Goal: Task Accomplishment & Management: Manage account settings

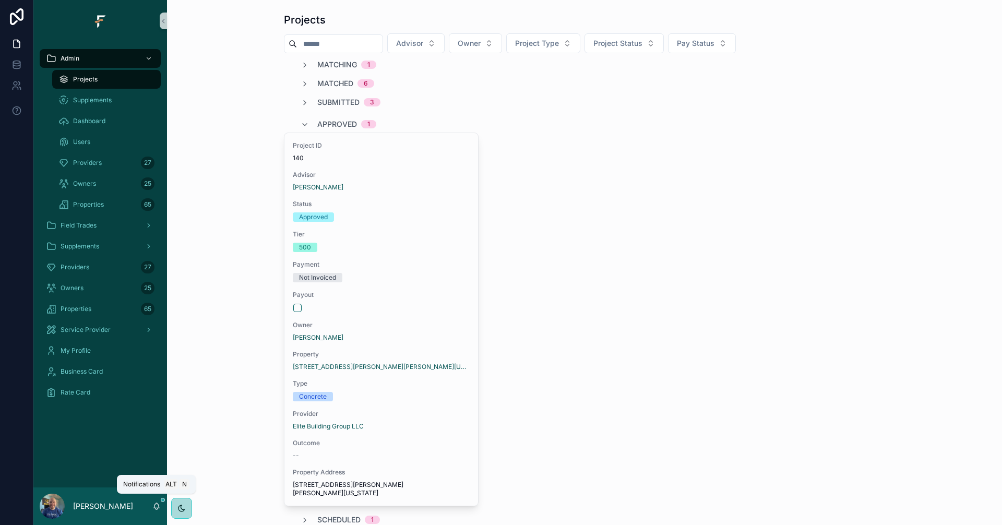
click at [159, 508] on icon "scrollable content" at bounding box center [157, 505] width 6 height 5
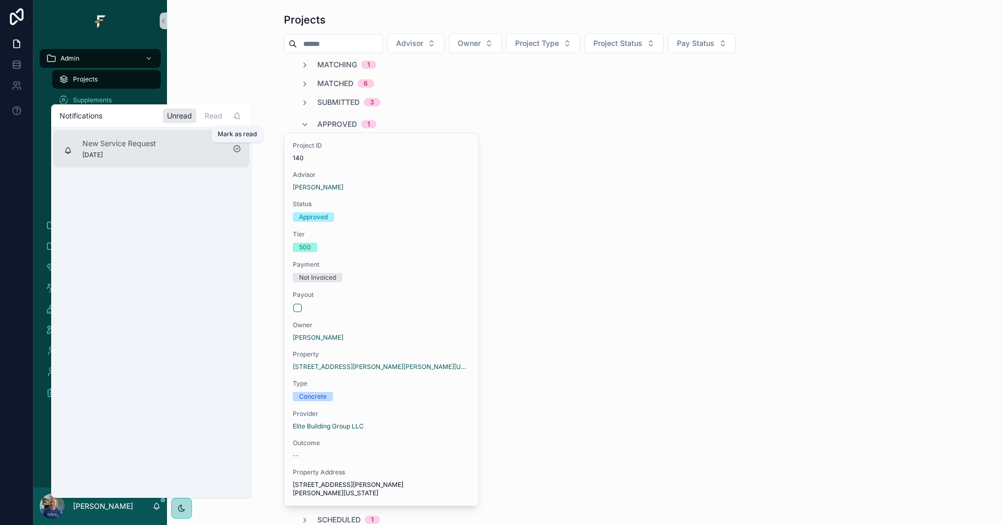
click at [237, 148] on icon "scrollable content" at bounding box center [237, 149] width 8 height 8
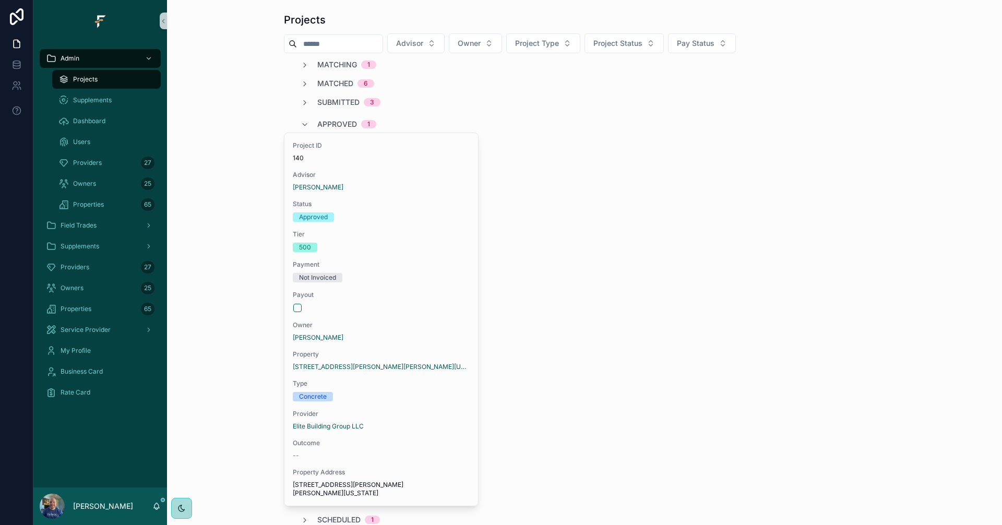
click at [189, 47] on div "Projects Advisor Owner Project Type Project Status Pay Status Matching 1 Matche…" at bounding box center [584, 303] width 818 height 591
click at [642, 44] on span "Project Status" at bounding box center [617, 43] width 49 height 10
click at [625, 222] on div "Completed" at bounding box center [646, 219] width 125 height 17
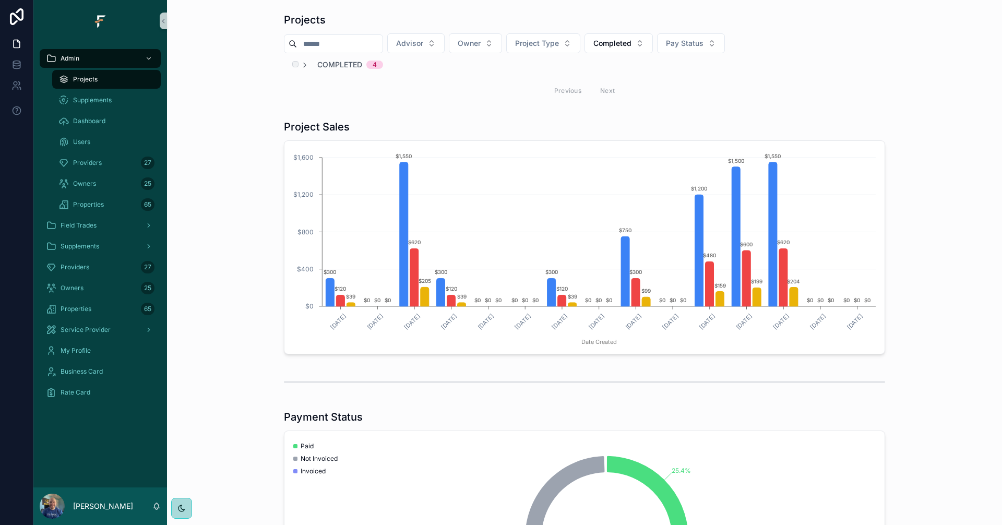
click at [332, 67] on span "Completed" at bounding box center [339, 64] width 45 height 10
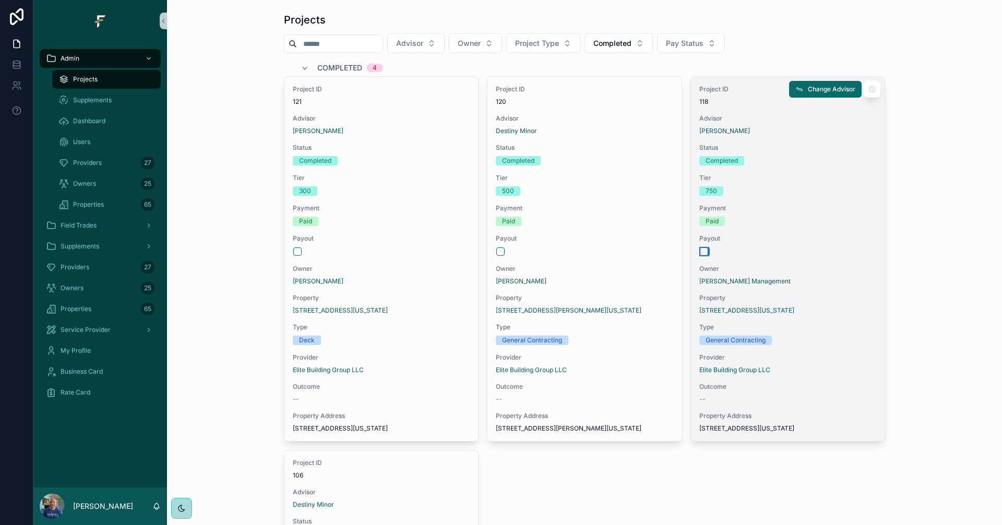
click at [700, 253] on button "scrollable content" at bounding box center [704, 251] width 8 height 8
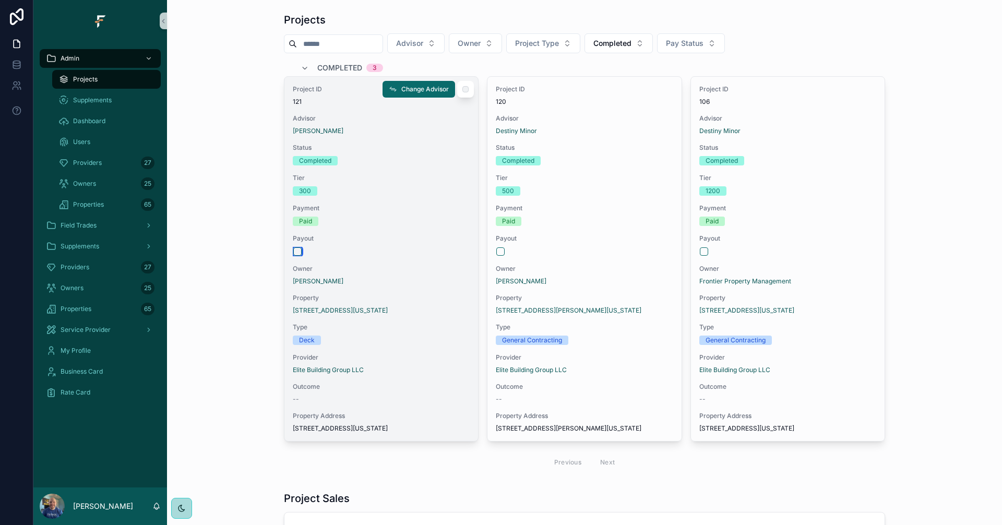
click at [293, 251] on button "scrollable content" at bounding box center [297, 251] width 8 height 8
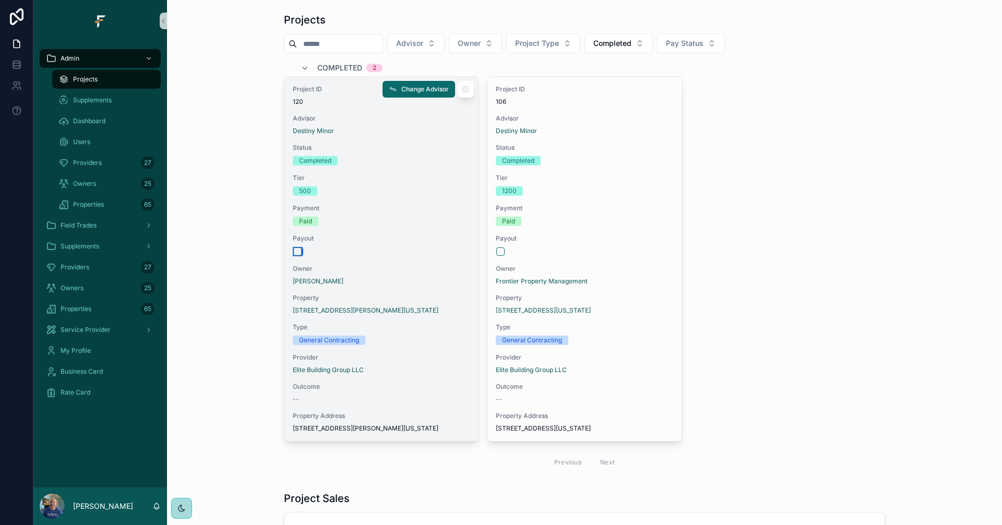
click at [294, 251] on button "scrollable content" at bounding box center [297, 251] width 8 height 8
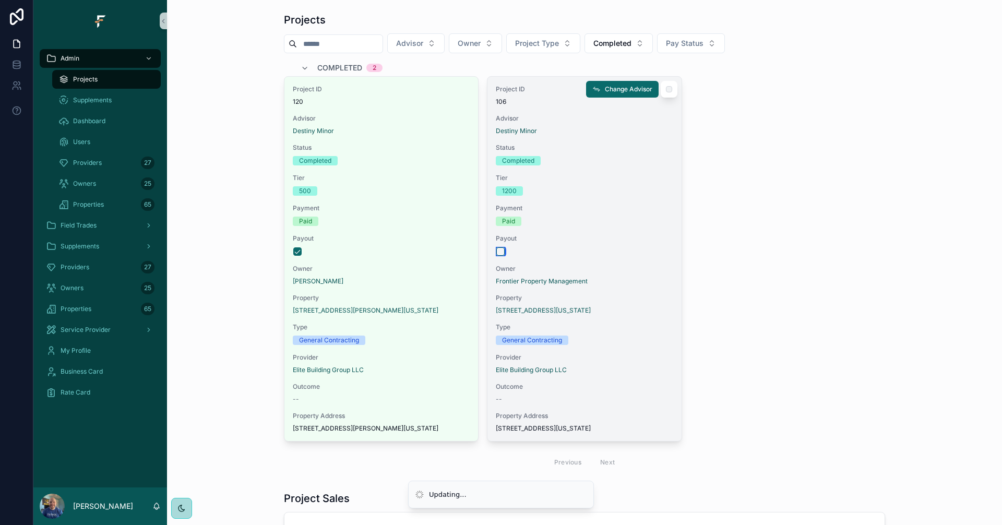
click at [496, 251] on button "scrollable content" at bounding box center [500, 251] width 8 height 8
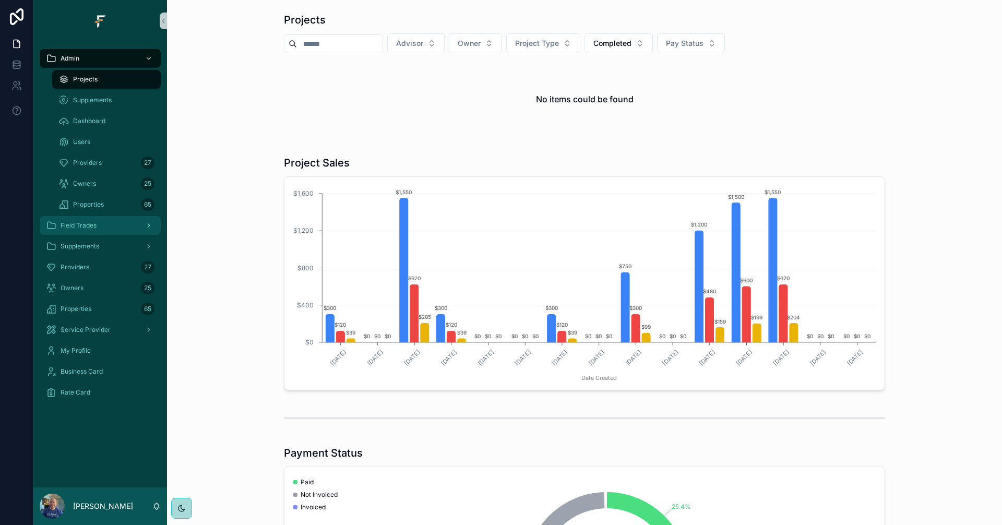
click at [87, 225] on span "Field Trades" at bounding box center [79, 225] width 36 height 8
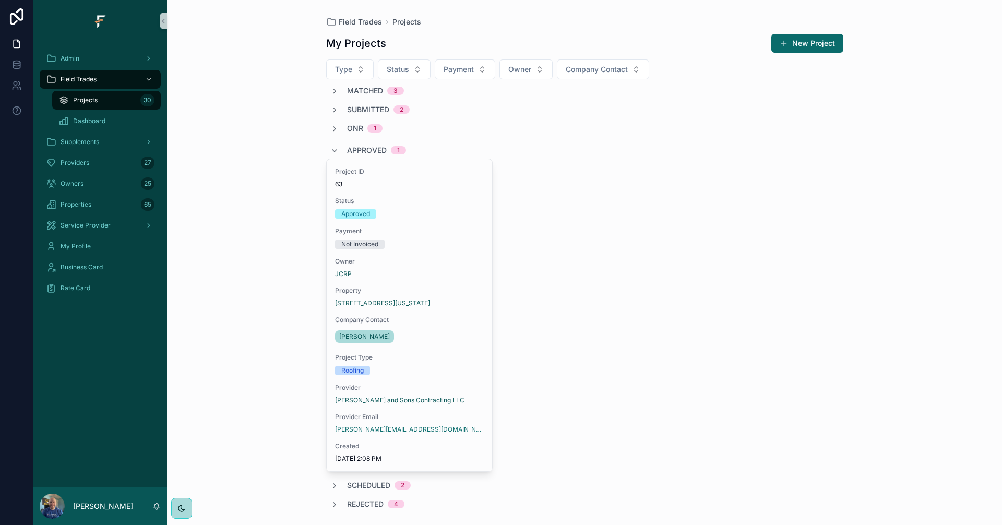
click at [364, 152] on span "Approved" at bounding box center [367, 150] width 40 height 10
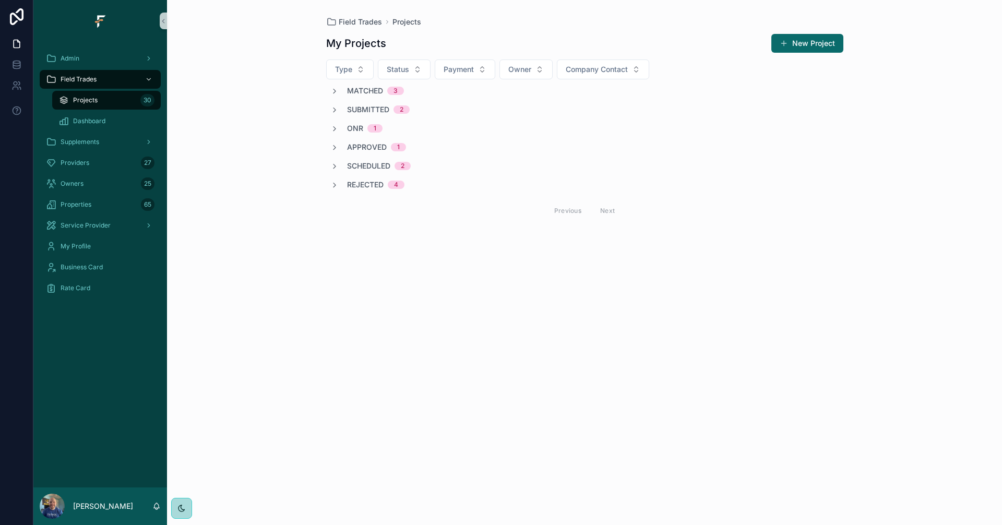
click at [361, 89] on span "Matched" at bounding box center [365, 91] width 36 height 10
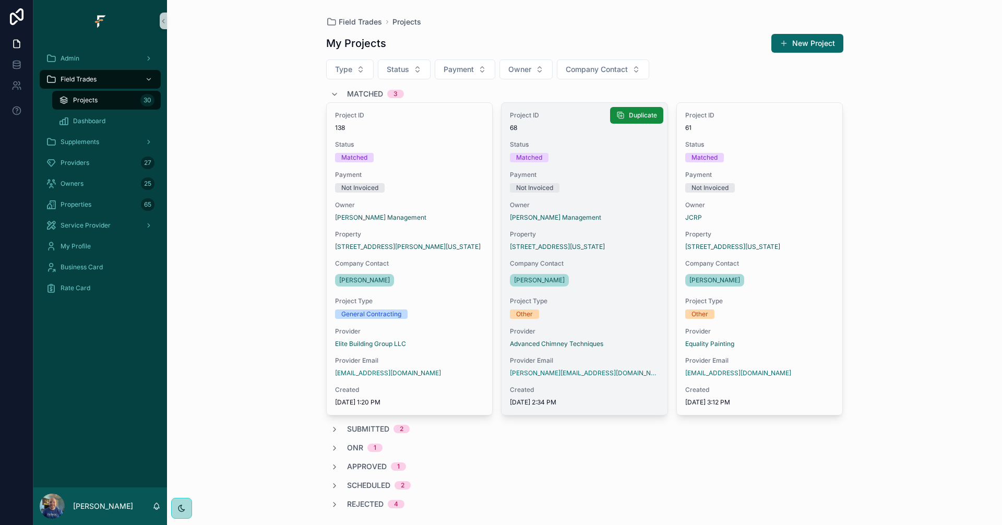
click at [583, 290] on div "Project ID 68 Status Matched Payment Not Invoiced Owner Murray Management Prope…" at bounding box center [584, 259] width 166 height 312
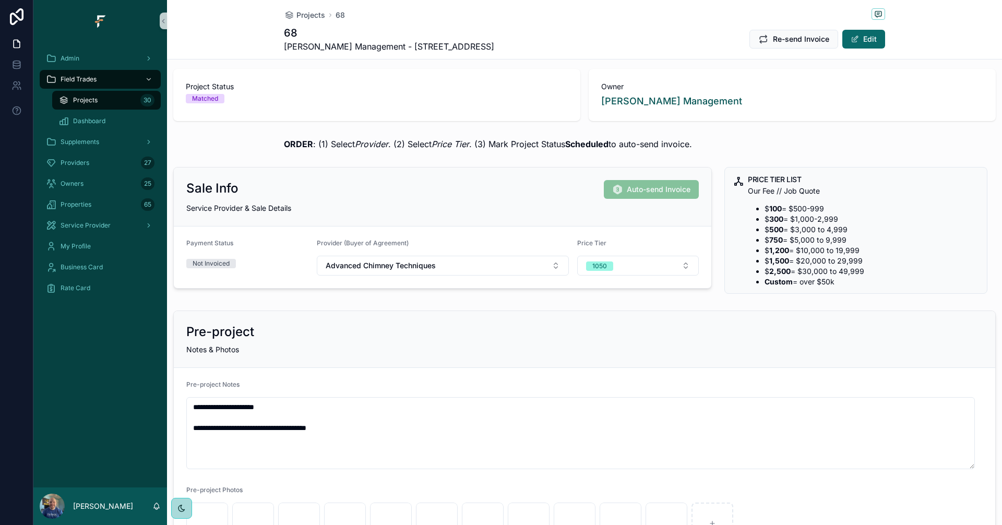
scroll to position [617, 0]
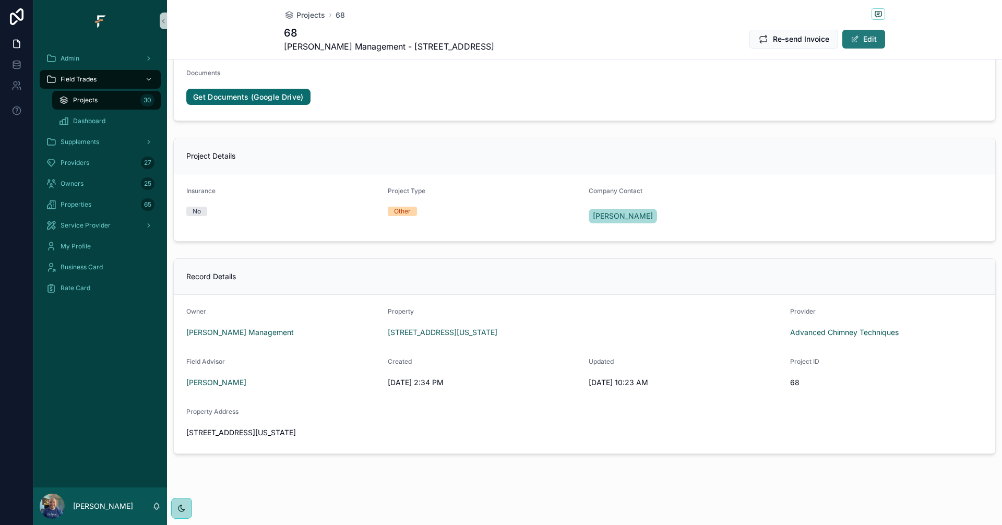
click at [857, 44] on button "Edit" at bounding box center [863, 39] width 43 height 19
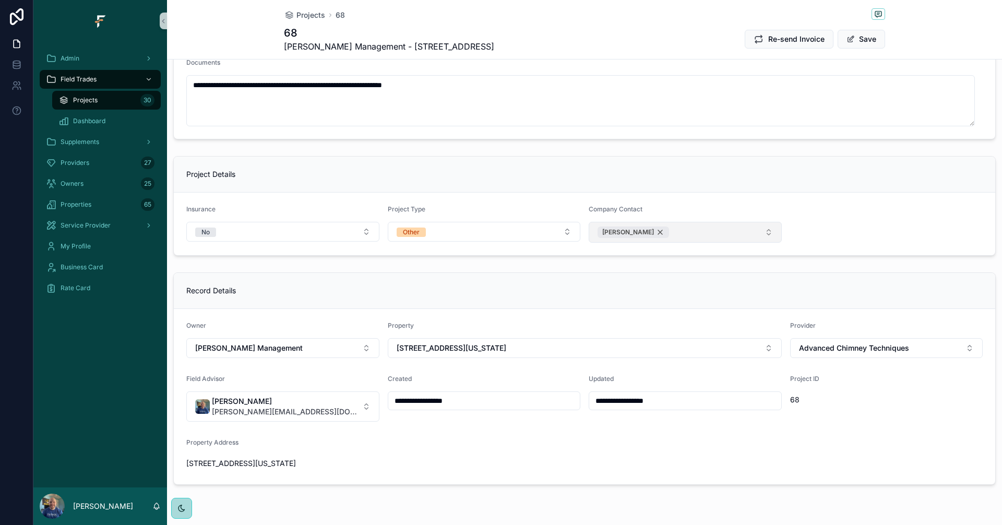
click at [643, 232] on div "[PERSON_NAME]" at bounding box center [632, 231] width 71 height 11
click at [662, 232] on button "Select Button" at bounding box center [685, 231] width 193 height 18
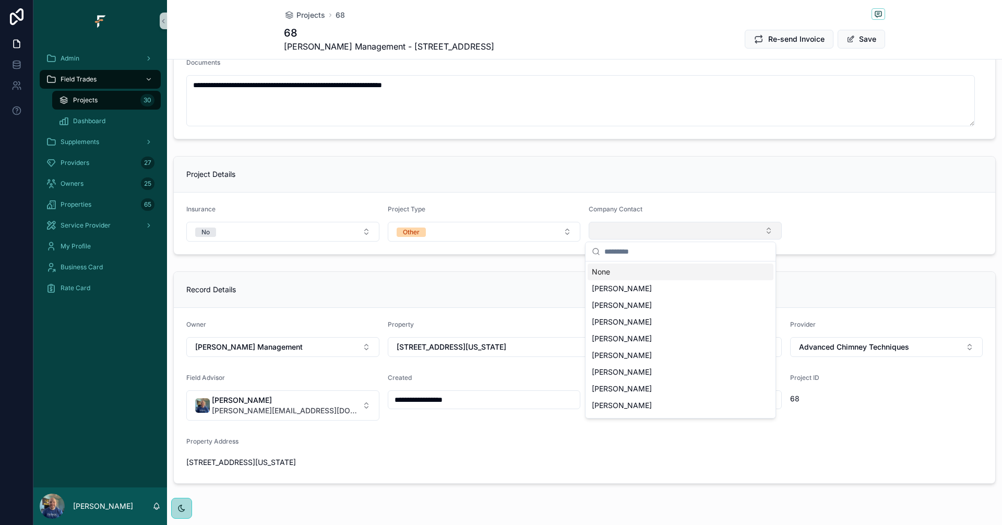
type input "**********"
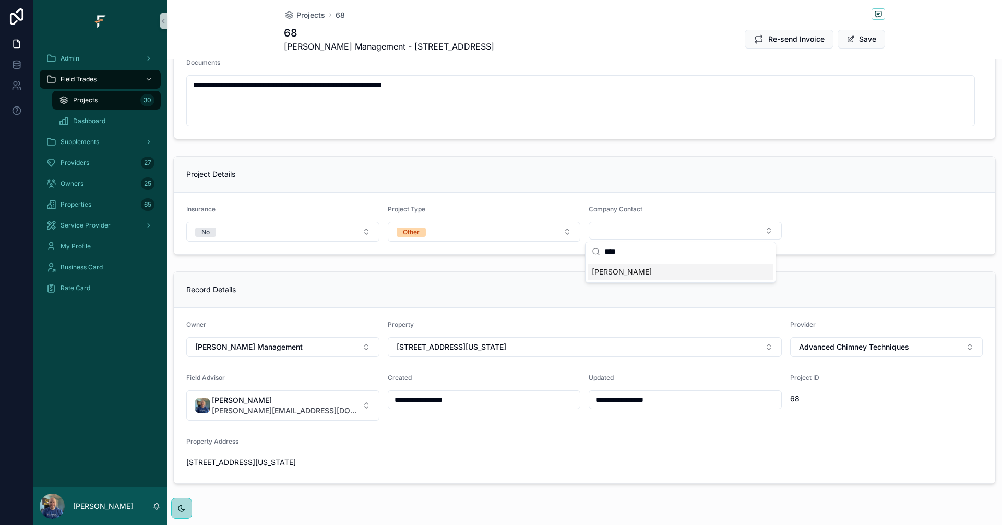
type input "****"
click at [641, 271] on div "[PERSON_NAME]" at bounding box center [680, 271] width 186 height 17
click at [862, 273] on div "Record Details" at bounding box center [584, 291] width 821 height 36
click at [868, 42] on button "Save" at bounding box center [860, 39] width 47 height 19
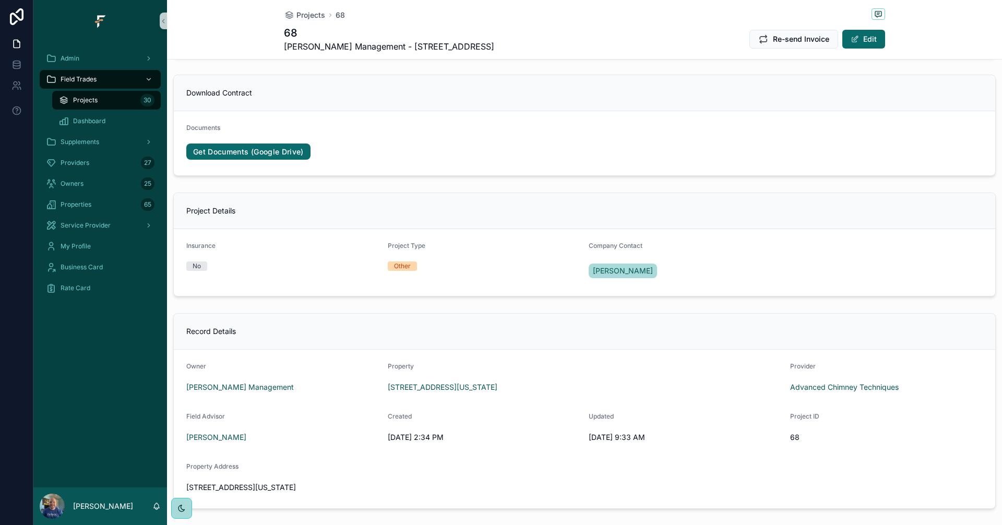
scroll to position [0, 0]
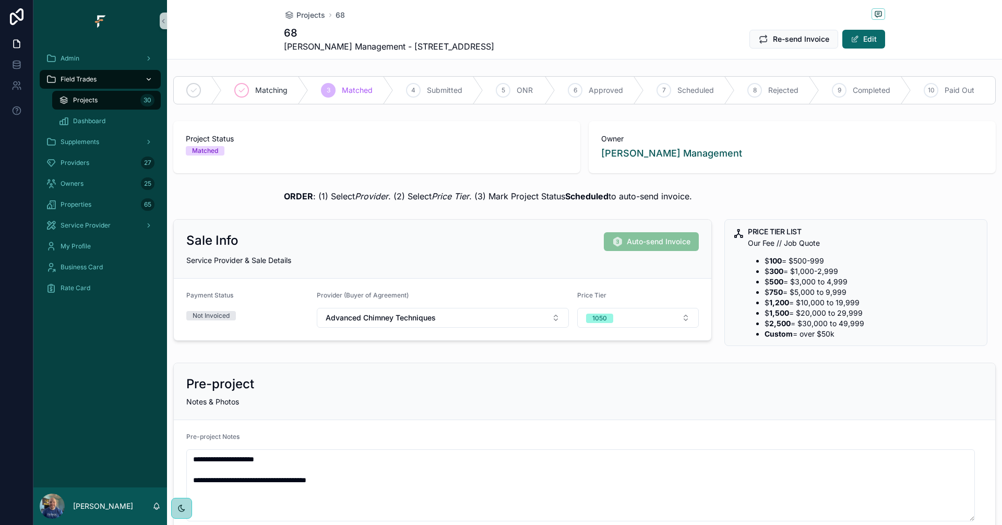
click at [76, 74] on div "Field Trades" at bounding box center [100, 79] width 109 height 17
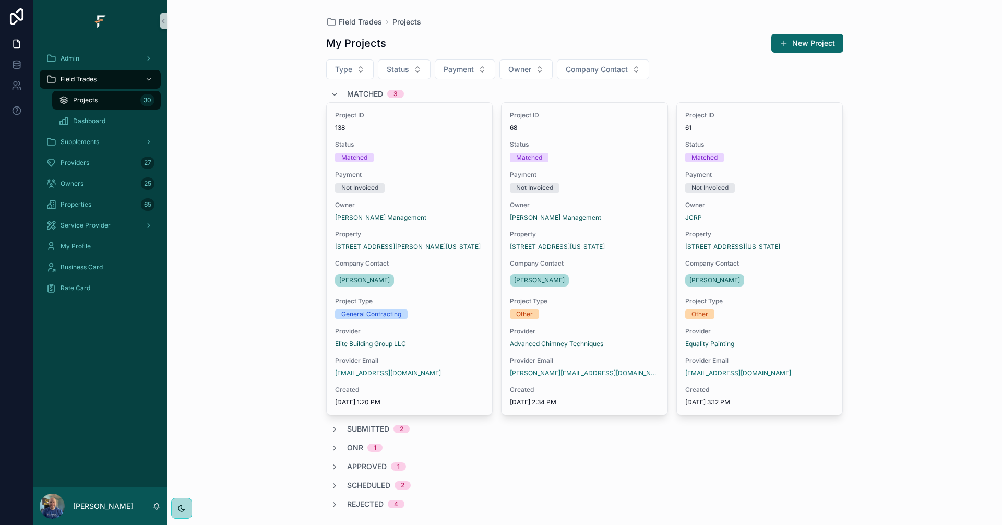
click at [361, 92] on span "Matched" at bounding box center [365, 94] width 36 height 10
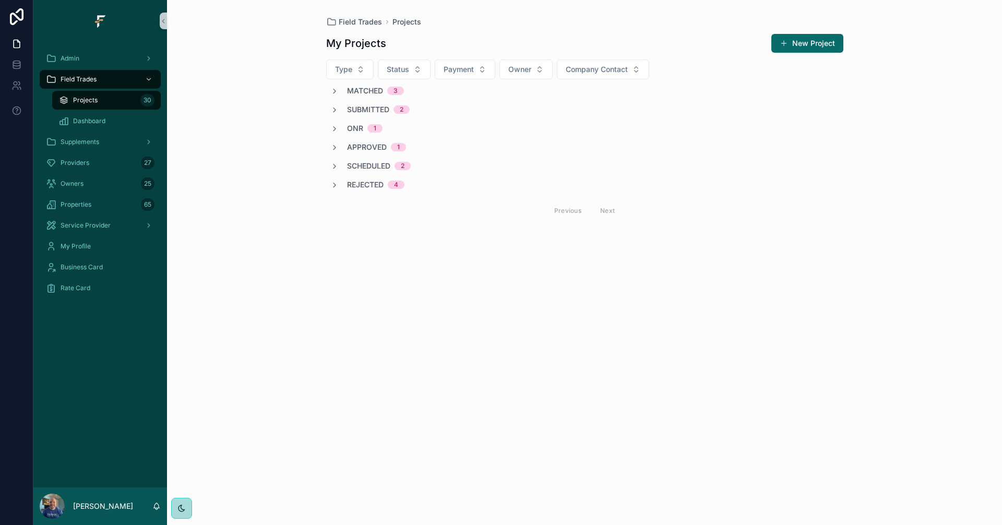
click at [361, 106] on span "Submitted" at bounding box center [368, 109] width 42 height 10
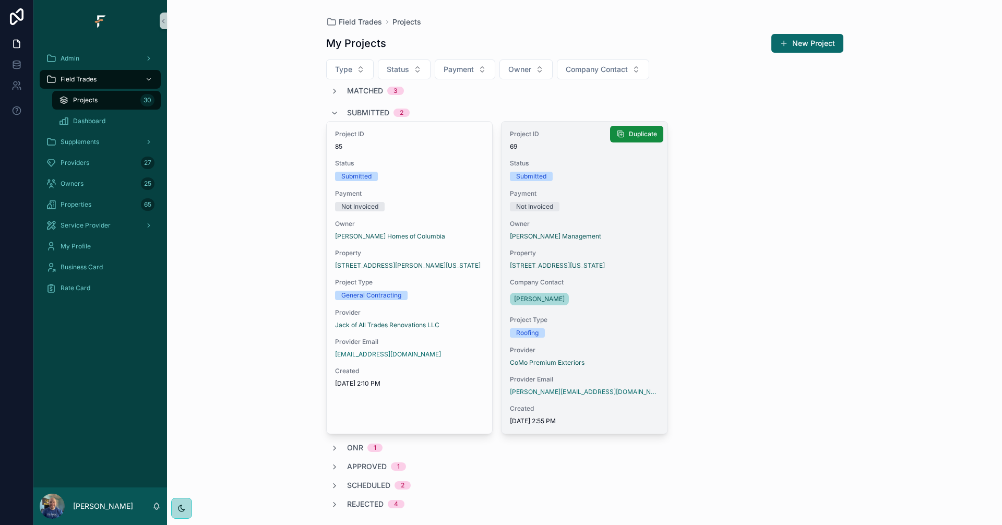
click at [614, 333] on div "Roofing" at bounding box center [584, 332] width 149 height 9
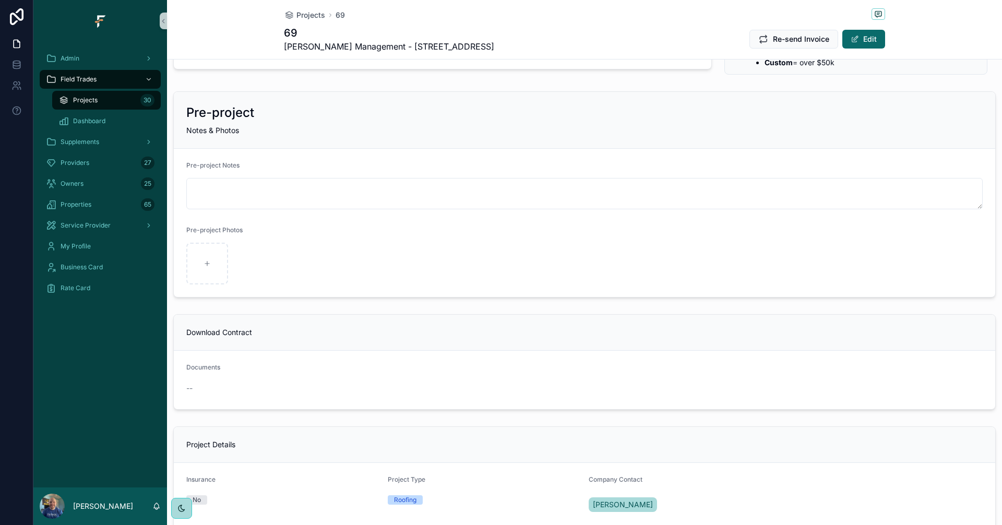
scroll to position [417, 0]
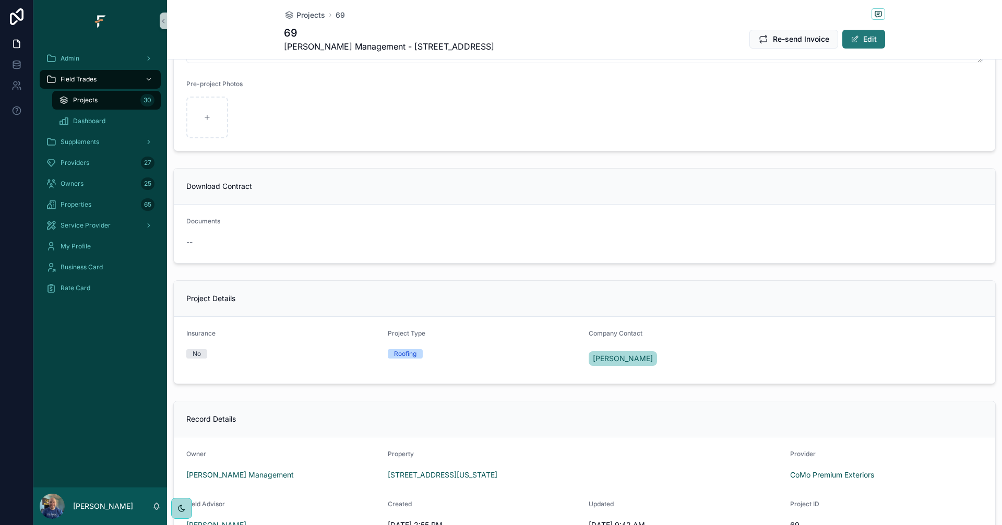
click at [864, 46] on button "Edit" at bounding box center [863, 39] width 43 height 19
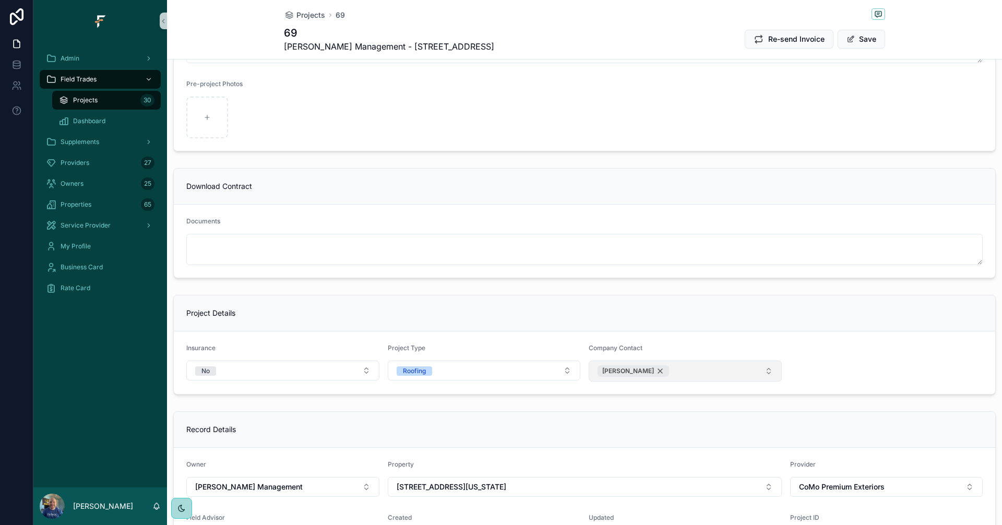
click at [640, 373] on div "[PERSON_NAME]" at bounding box center [632, 370] width 71 height 11
click at [655, 370] on button "Select Button" at bounding box center [685, 370] width 193 height 18
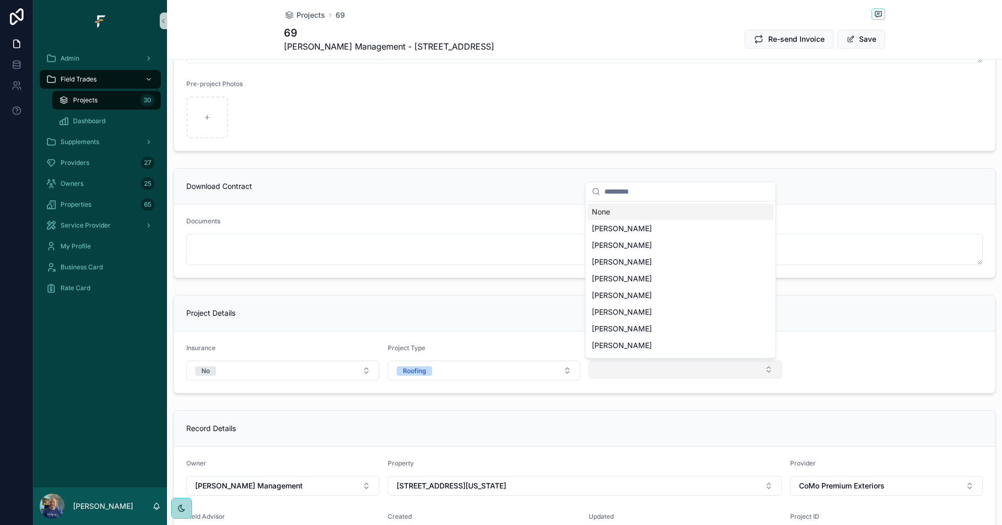
type input "**********"
click at [621, 279] on div "[PERSON_NAME]" at bounding box center [680, 278] width 186 height 17
click at [874, 42] on button "Save" at bounding box center [860, 39] width 47 height 19
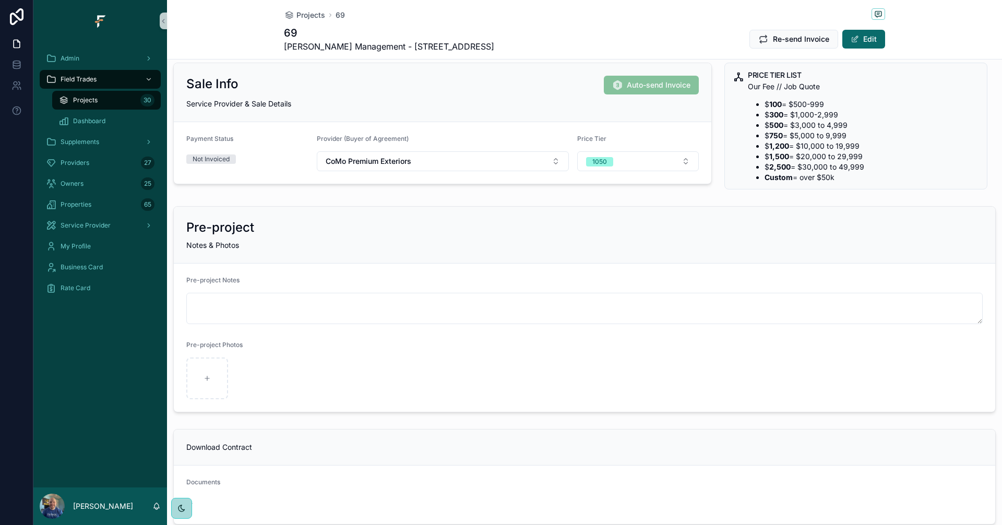
scroll to position [0, 0]
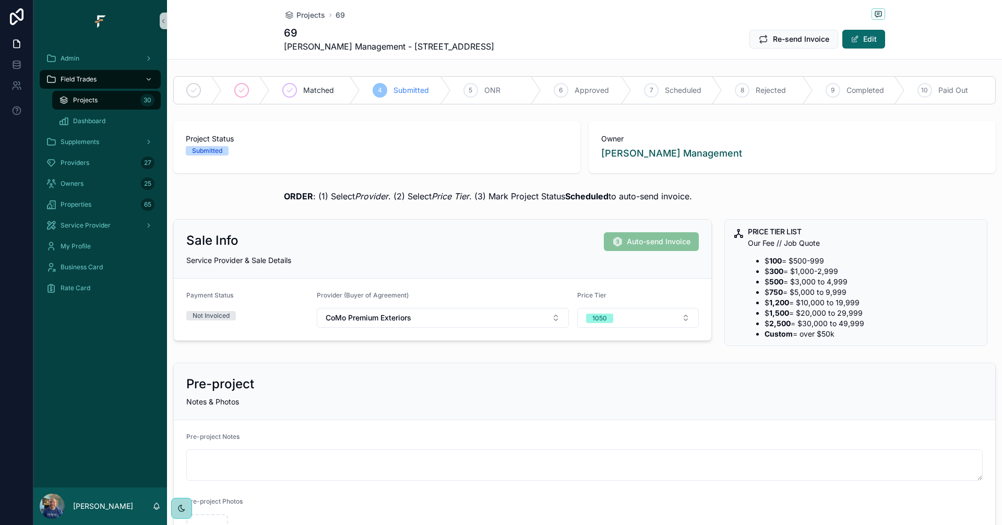
click at [97, 100] on span "Projects" at bounding box center [85, 100] width 25 height 8
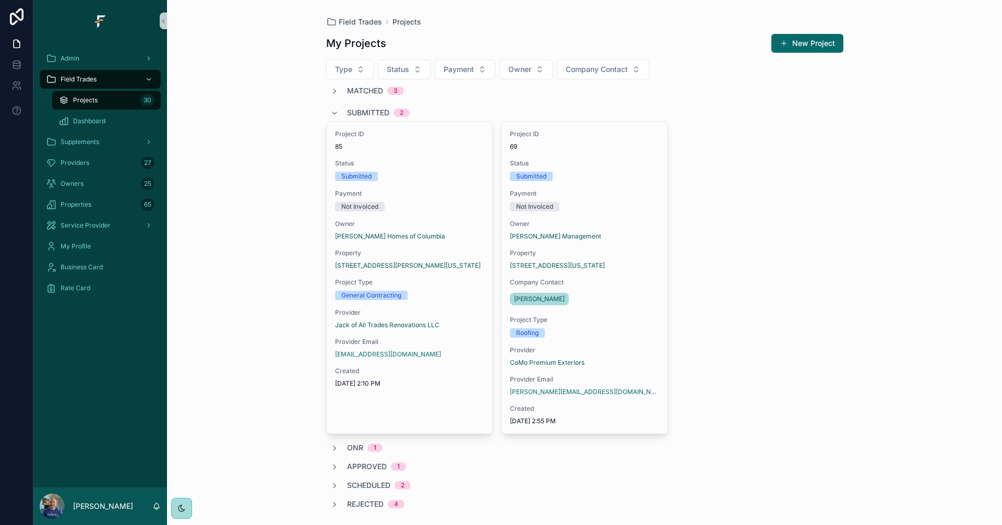
click at [367, 113] on span "Submitted" at bounding box center [368, 112] width 42 height 10
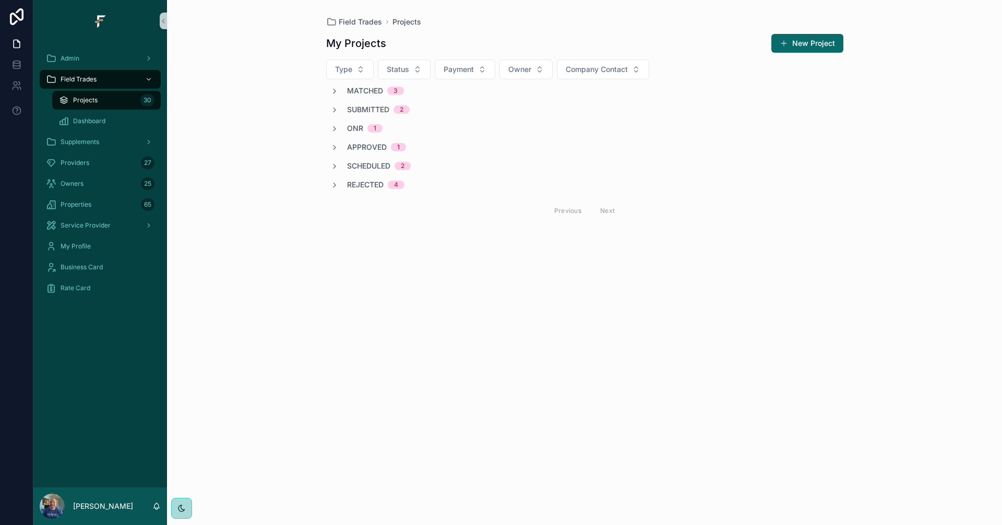
click at [346, 127] on div "ONR 1" at bounding box center [356, 128] width 52 height 10
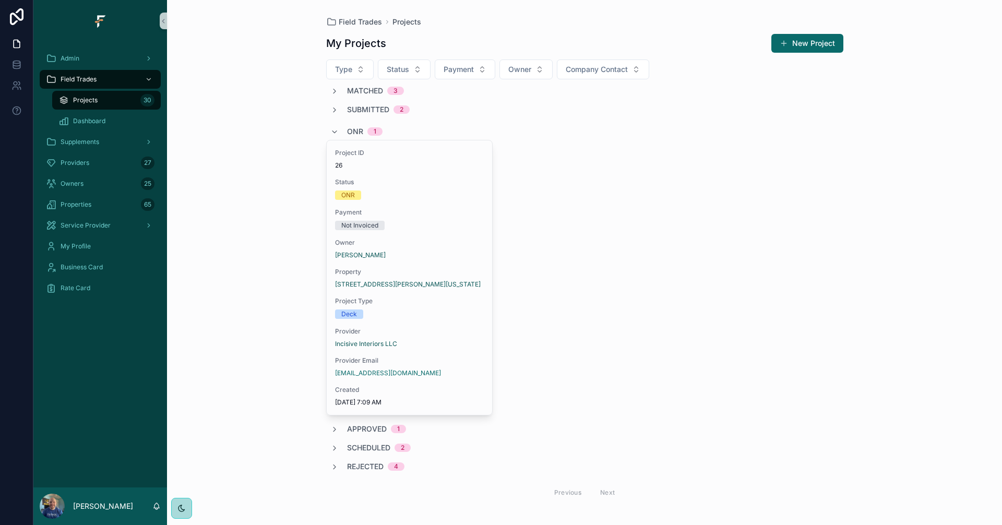
click at [353, 130] on span "ONR" at bounding box center [355, 131] width 16 height 10
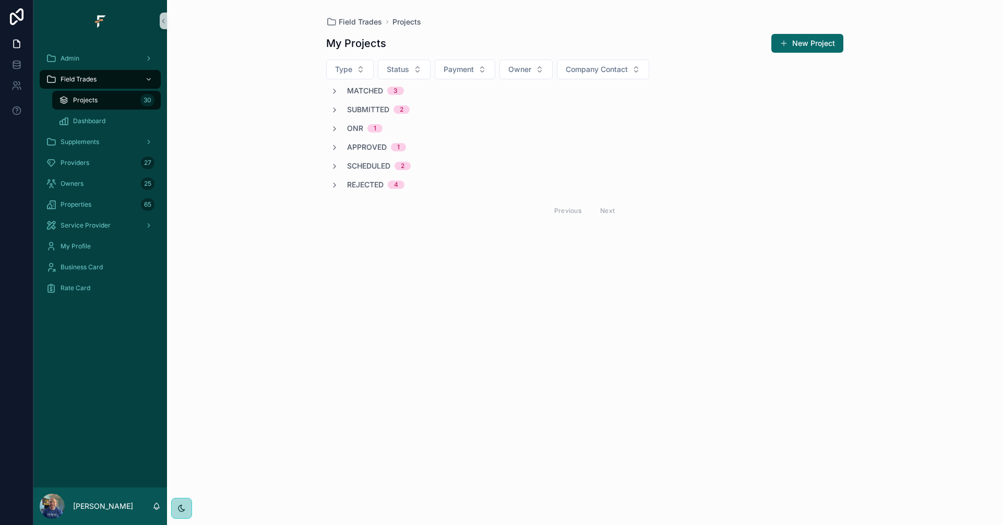
click at [356, 150] on span "Approved" at bounding box center [367, 147] width 40 height 10
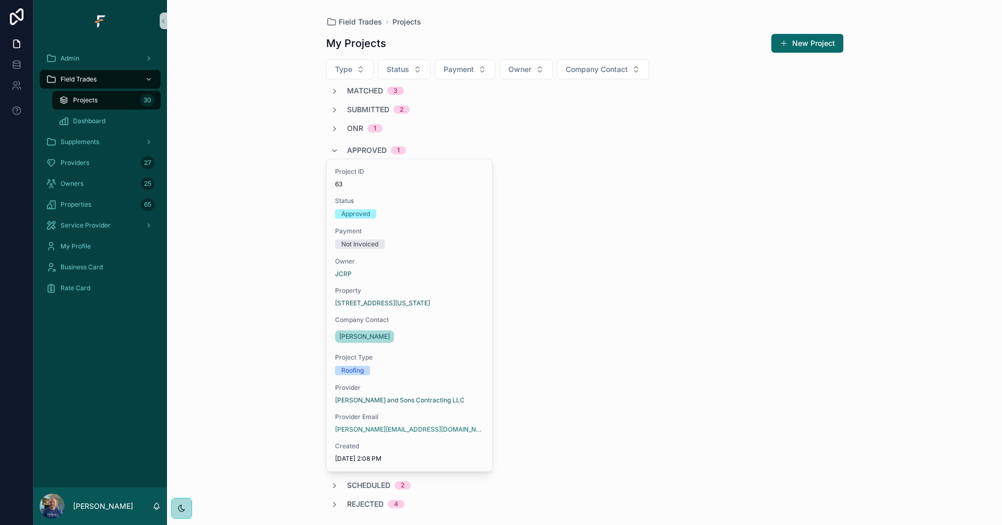
click at [370, 146] on span "Approved" at bounding box center [367, 150] width 40 height 10
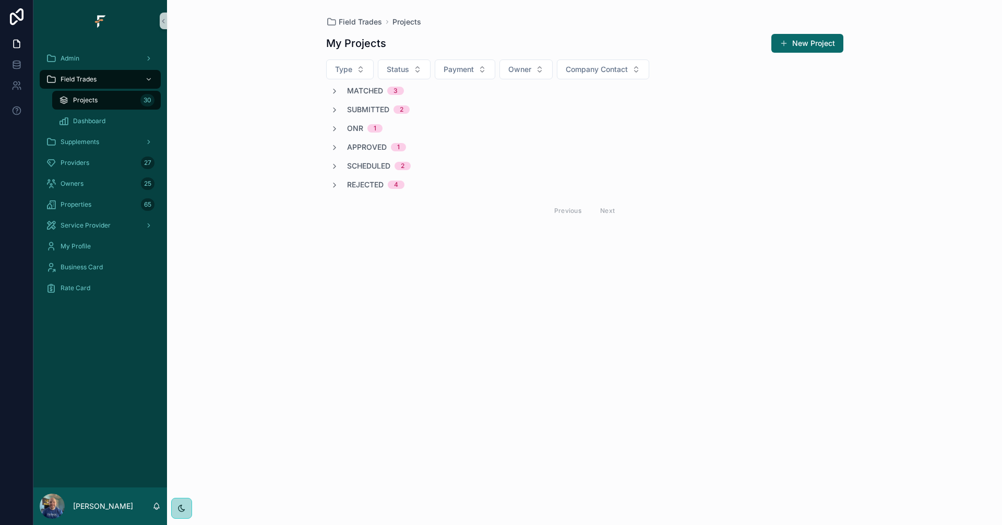
click at [358, 164] on span "Scheduled" at bounding box center [368, 166] width 43 height 10
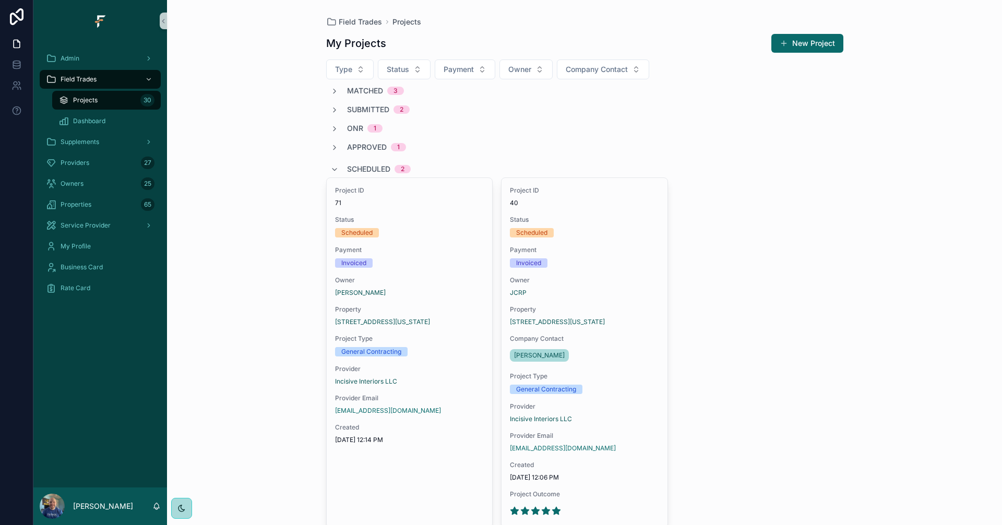
click at [365, 168] on span "Scheduled" at bounding box center [368, 169] width 43 height 10
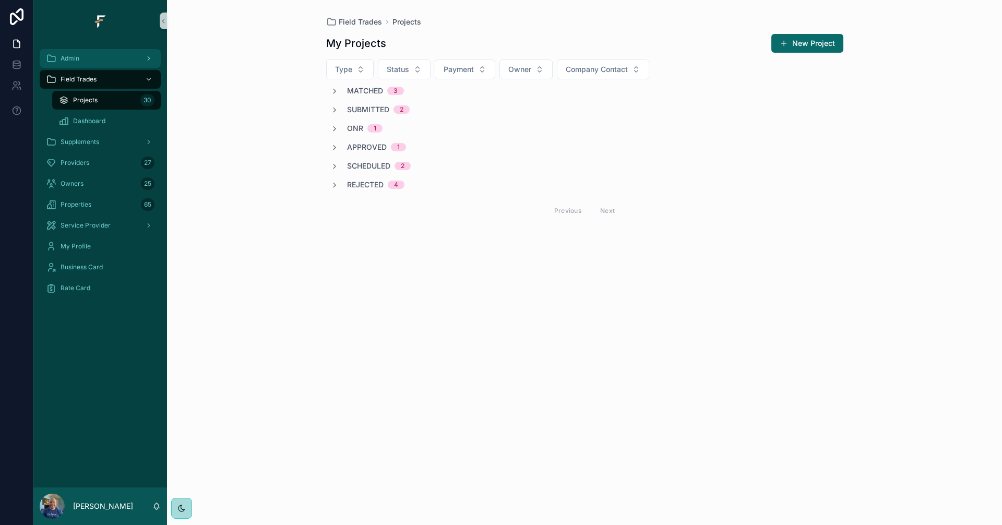
click at [106, 56] on div "Admin" at bounding box center [100, 58] width 109 height 17
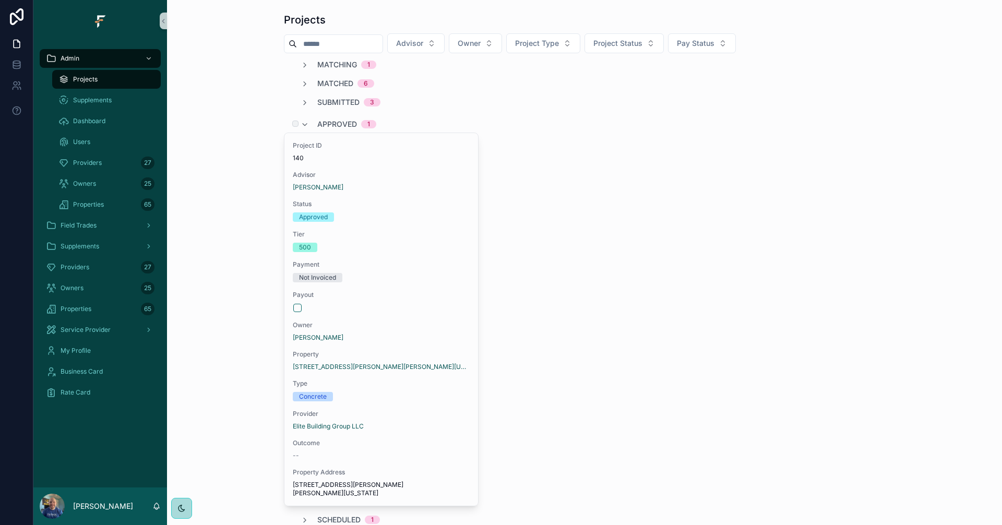
click at [336, 123] on span "Approved" at bounding box center [337, 124] width 40 height 10
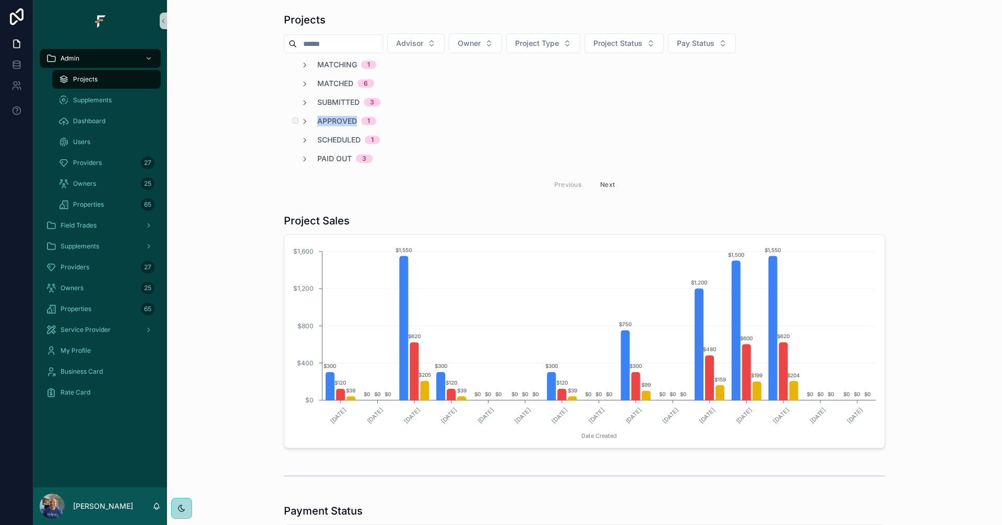
click at [336, 123] on span "Approved" at bounding box center [337, 121] width 40 height 10
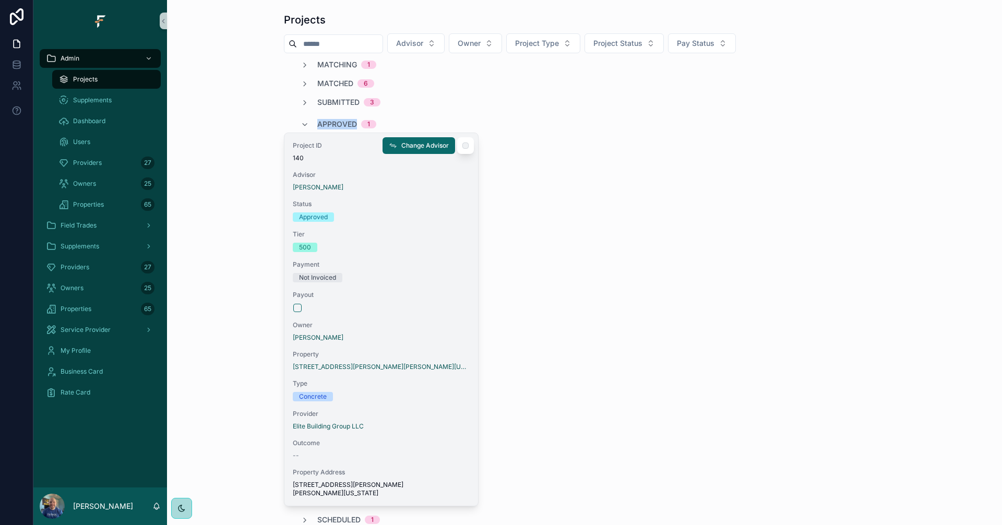
click at [417, 313] on div "Project ID 140 Advisor Mike Sanders Status Approved Tier 500 Payment Not Invoic…" at bounding box center [381, 319] width 194 height 373
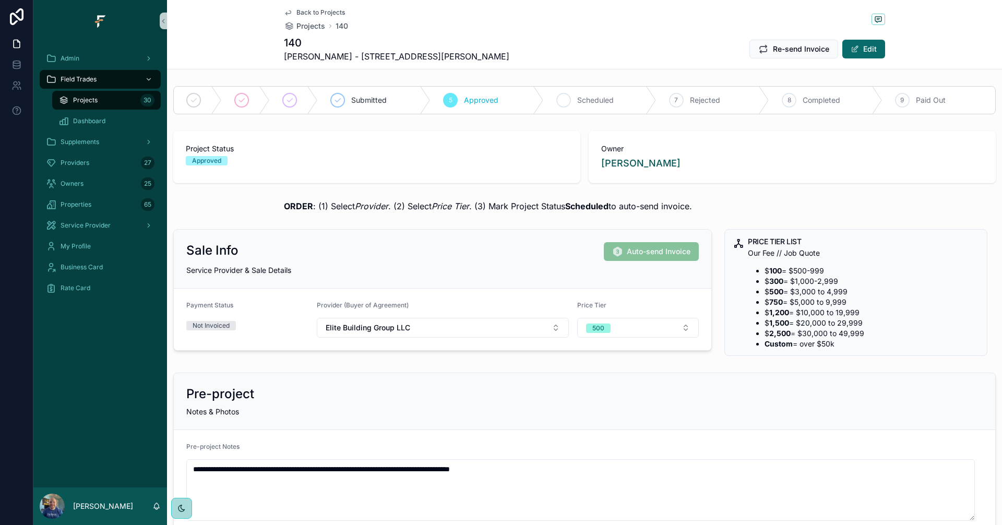
click at [592, 103] on span "Scheduled" at bounding box center [595, 100] width 37 height 10
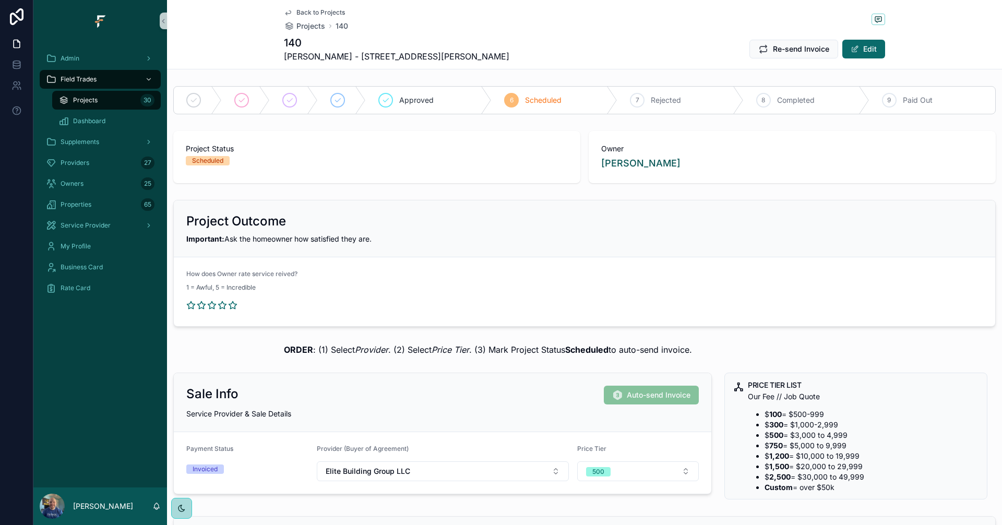
click at [313, 7] on div "Back to Projects Projects 140 140 Shirley Taylor - 716 River Glen Drive Re-send…" at bounding box center [584, 34] width 601 height 69
click at [315, 10] on span "Back to Projects" at bounding box center [320, 12] width 49 height 8
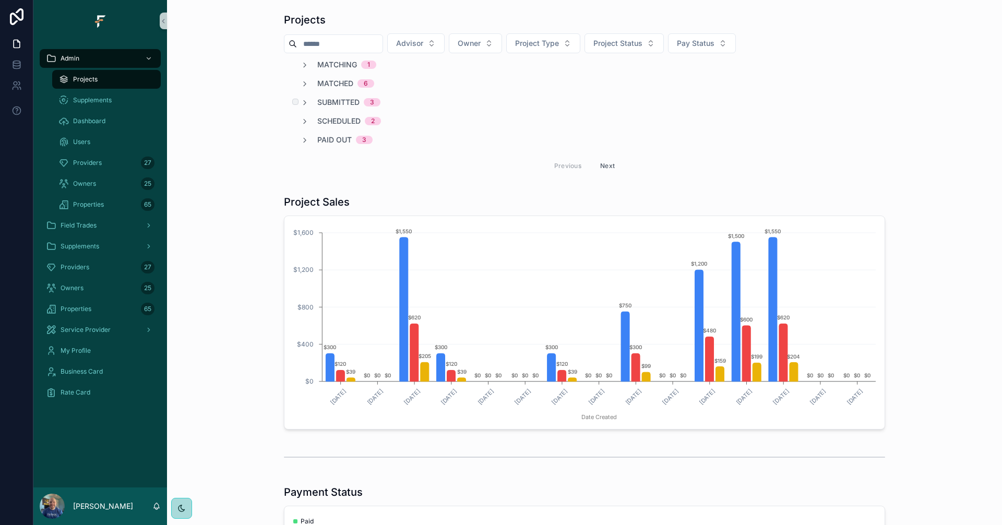
click at [337, 103] on span "Submitted" at bounding box center [338, 102] width 42 height 10
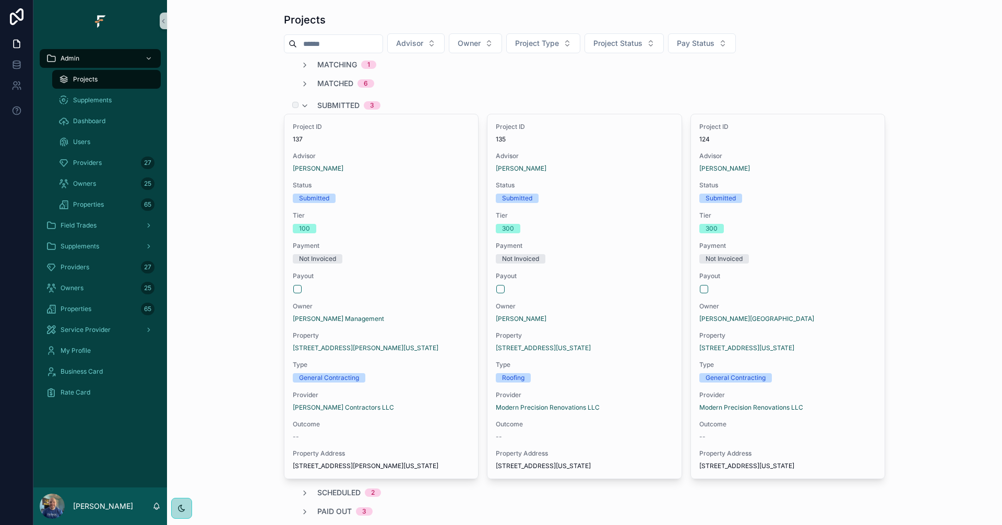
click at [333, 103] on span "Submitted" at bounding box center [338, 105] width 42 height 10
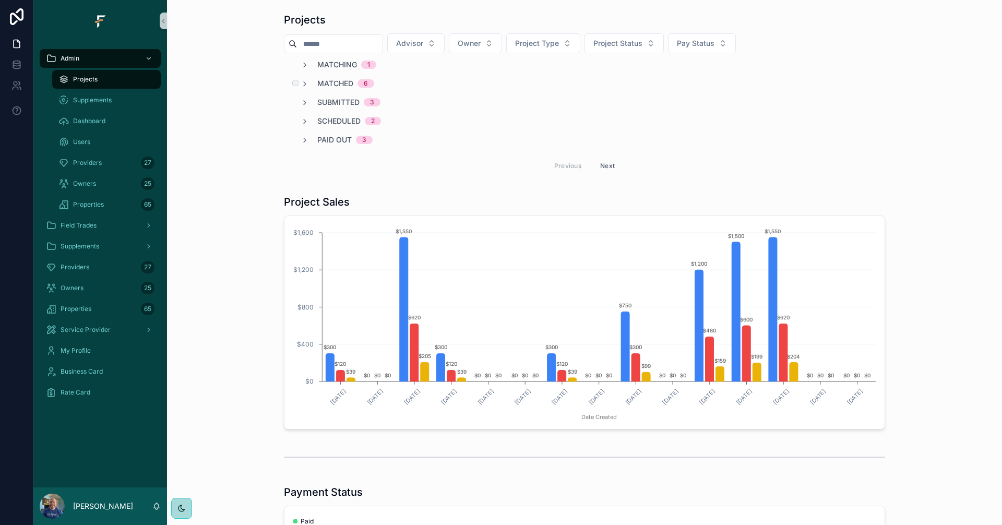
click at [336, 82] on span "Matched" at bounding box center [335, 83] width 36 height 10
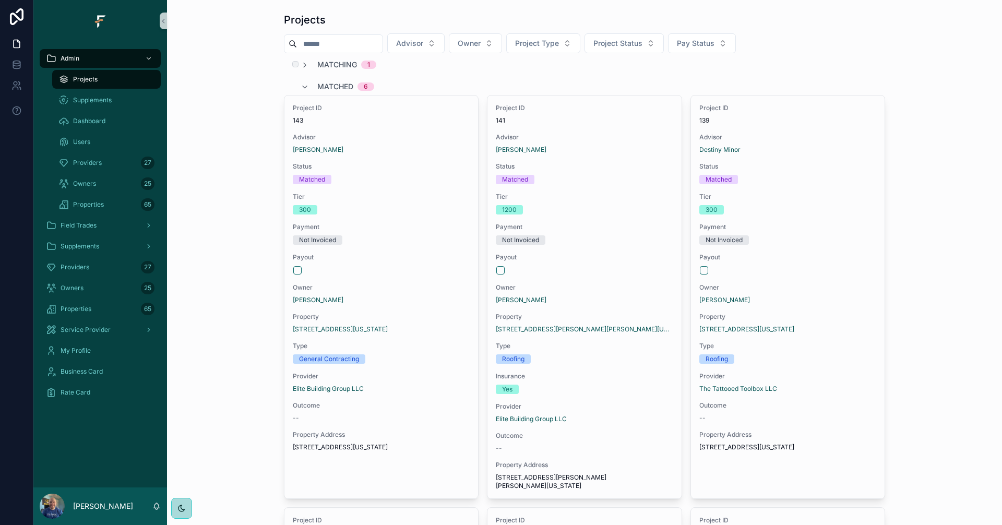
click at [341, 65] on span "Matching" at bounding box center [337, 64] width 40 height 10
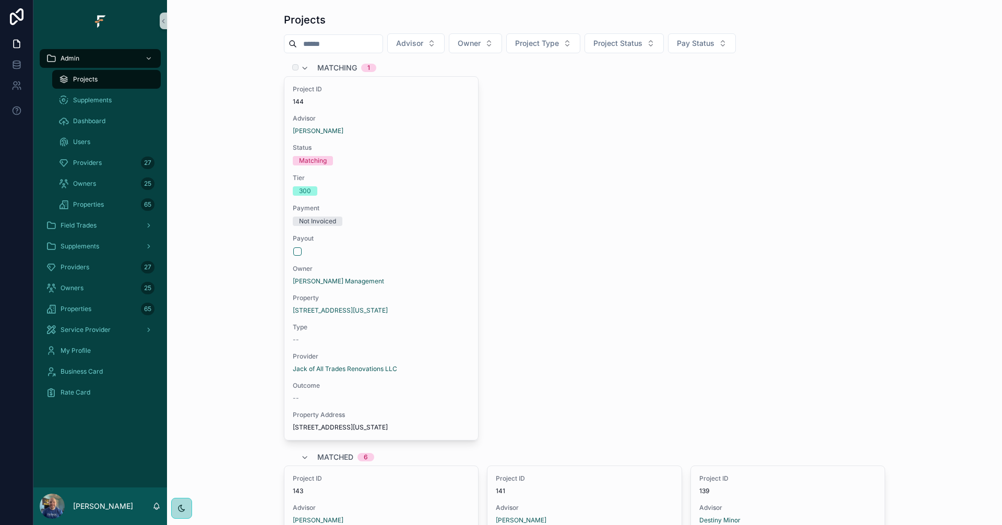
click at [341, 66] on span "Matching" at bounding box center [337, 68] width 40 height 10
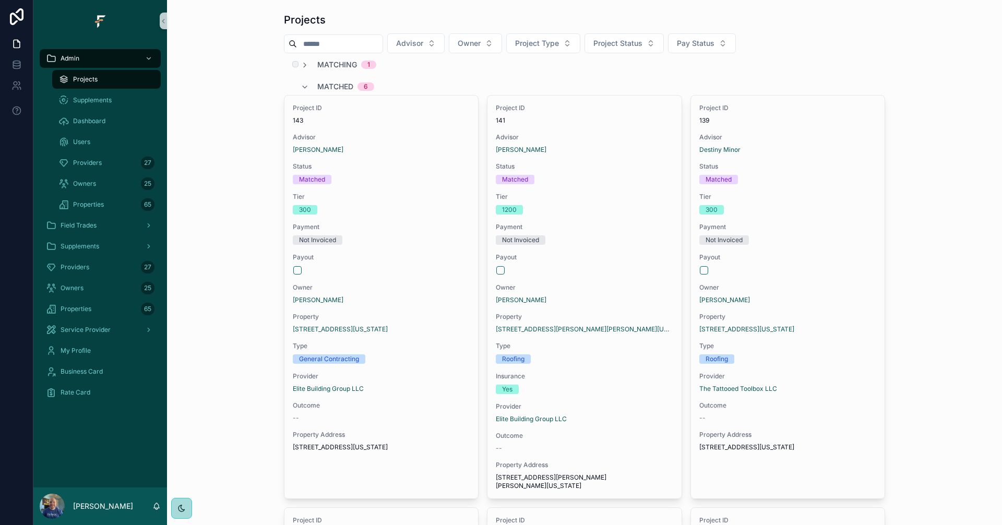
click at [341, 66] on span "Matching" at bounding box center [337, 64] width 40 height 10
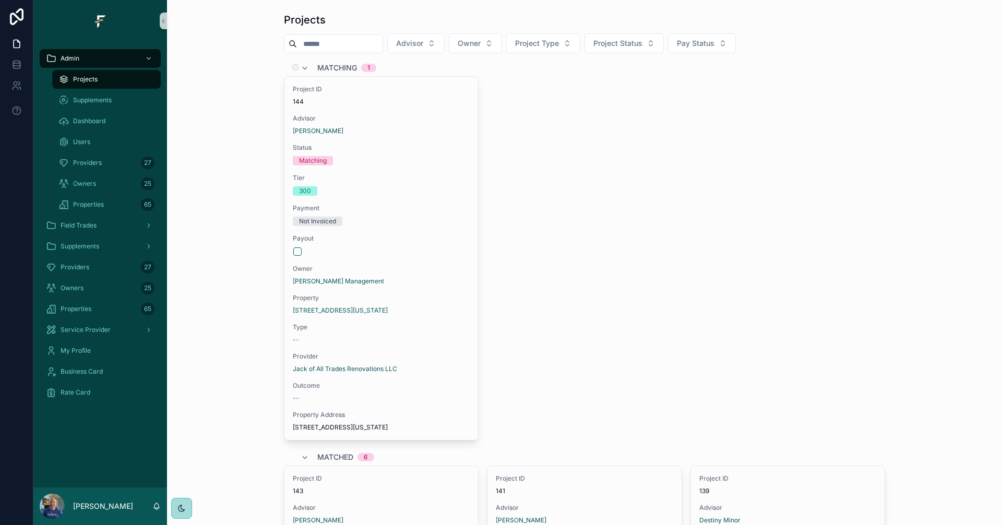
click at [341, 66] on span "Matching" at bounding box center [337, 68] width 40 height 10
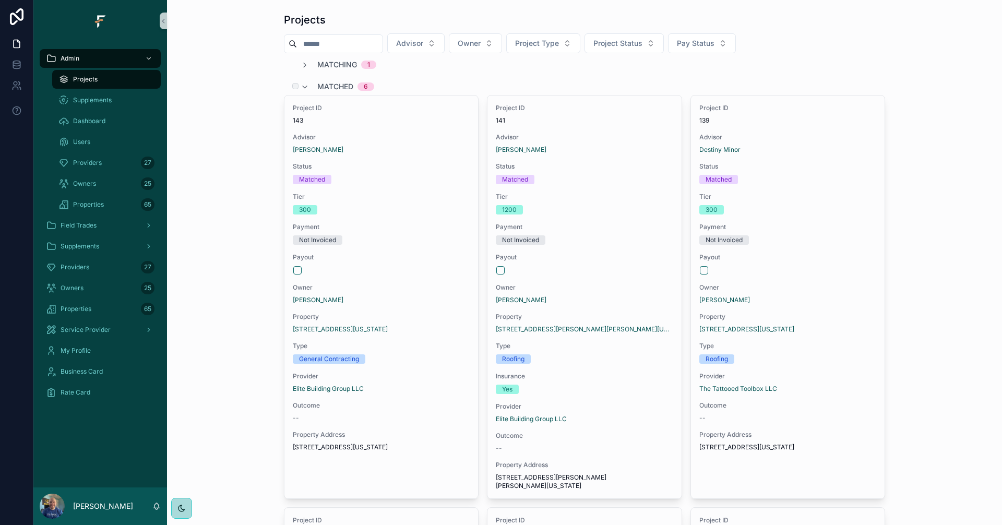
click at [326, 88] on span "Matched" at bounding box center [335, 86] width 36 height 10
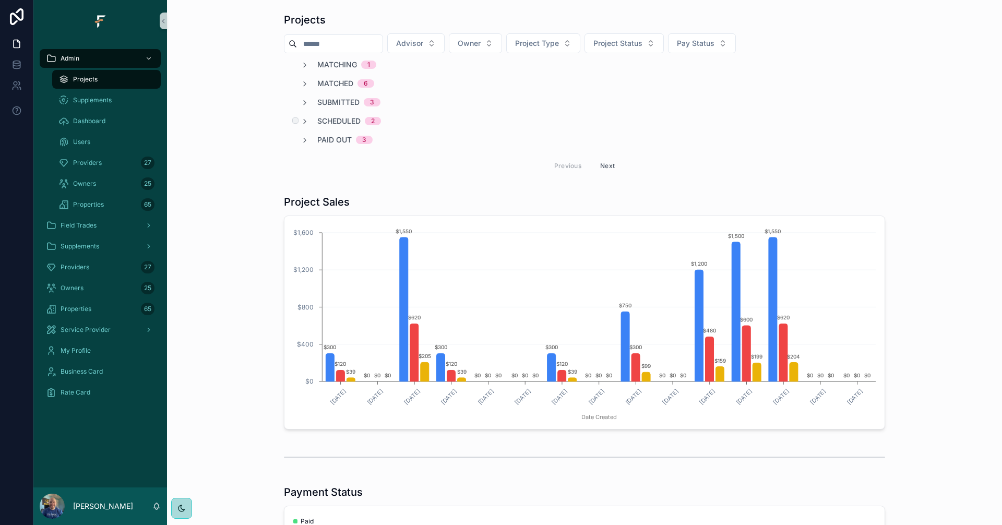
click at [342, 122] on span "Scheduled" at bounding box center [338, 121] width 43 height 10
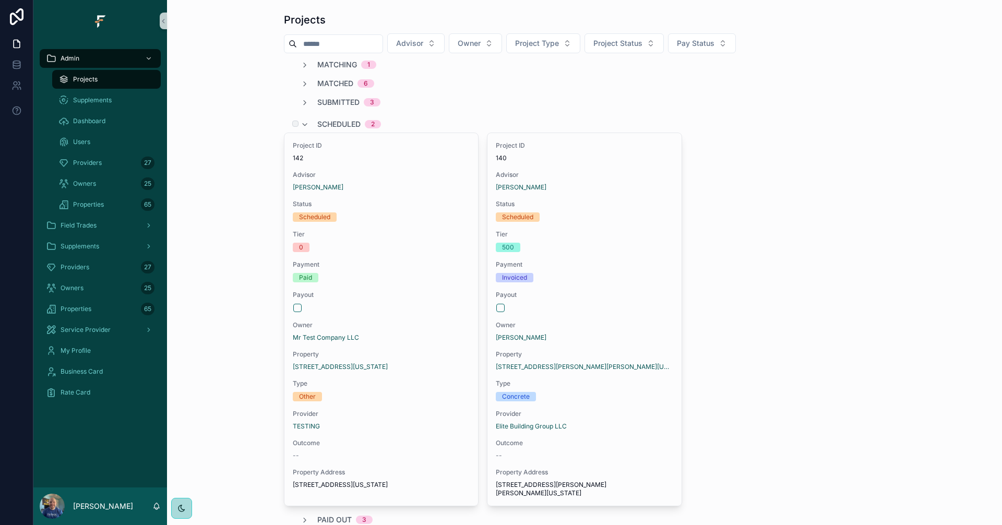
click at [342, 122] on span "Scheduled" at bounding box center [338, 124] width 43 height 10
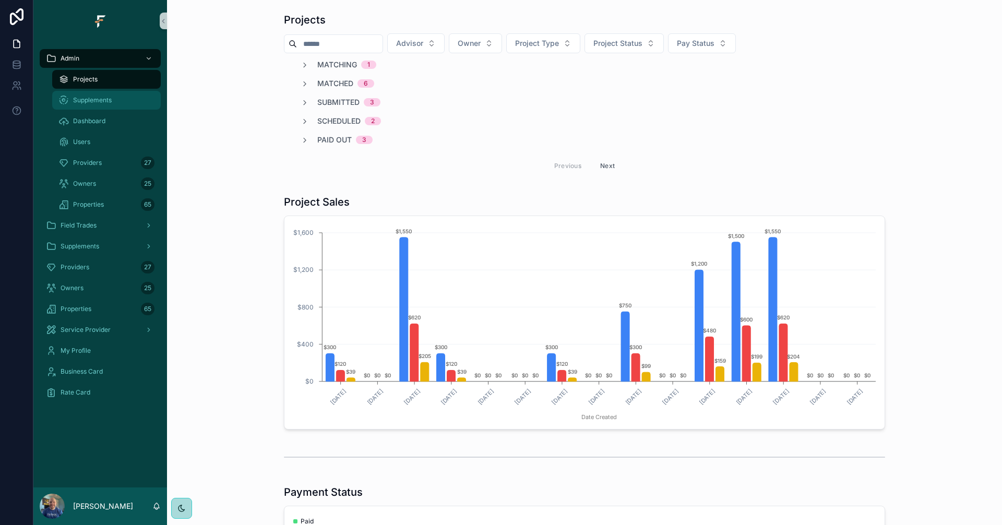
click at [103, 100] on span "Supplements" at bounding box center [92, 100] width 39 height 8
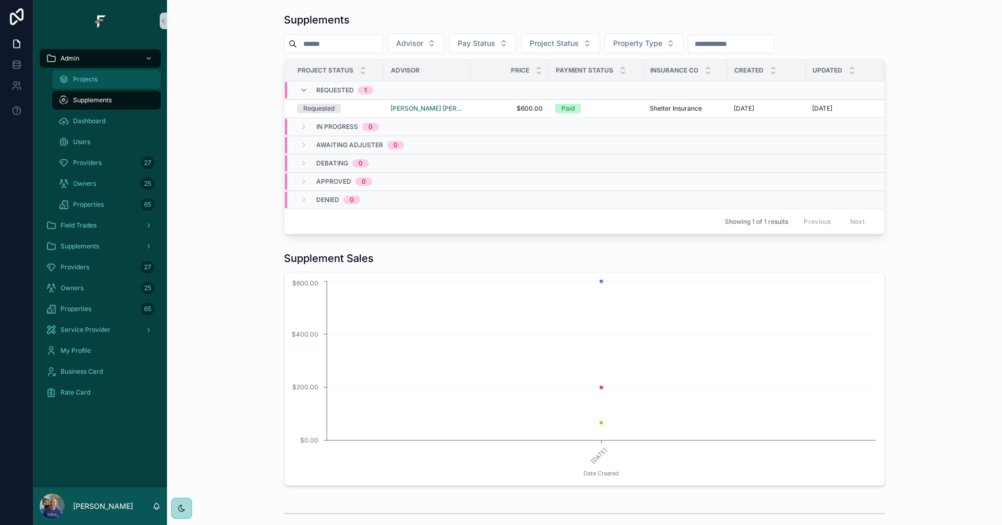
click at [95, 82] on span "Projects" at bounding box center [85, 79] width 25 height 8
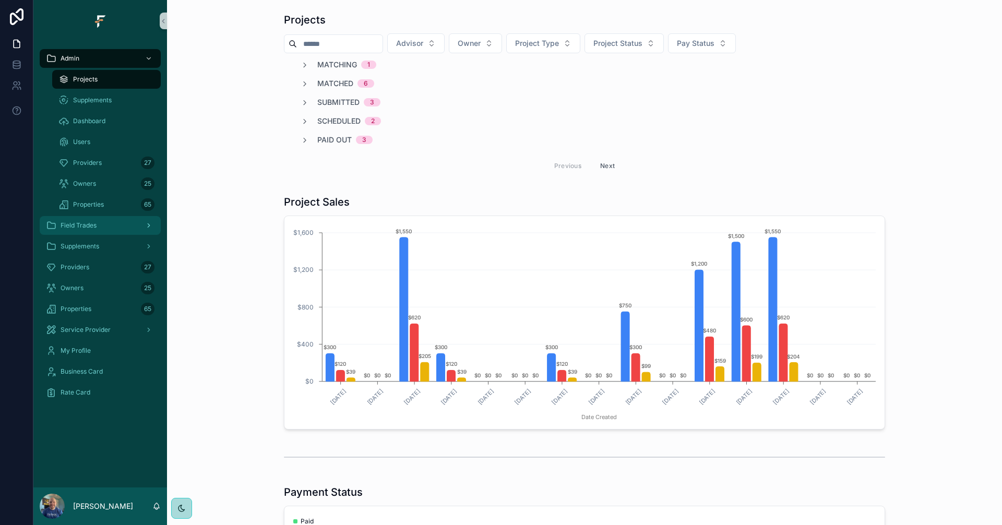
click at [86, 225] on span "Field Trades" at bounding box center [79, 225] width 36 height 8
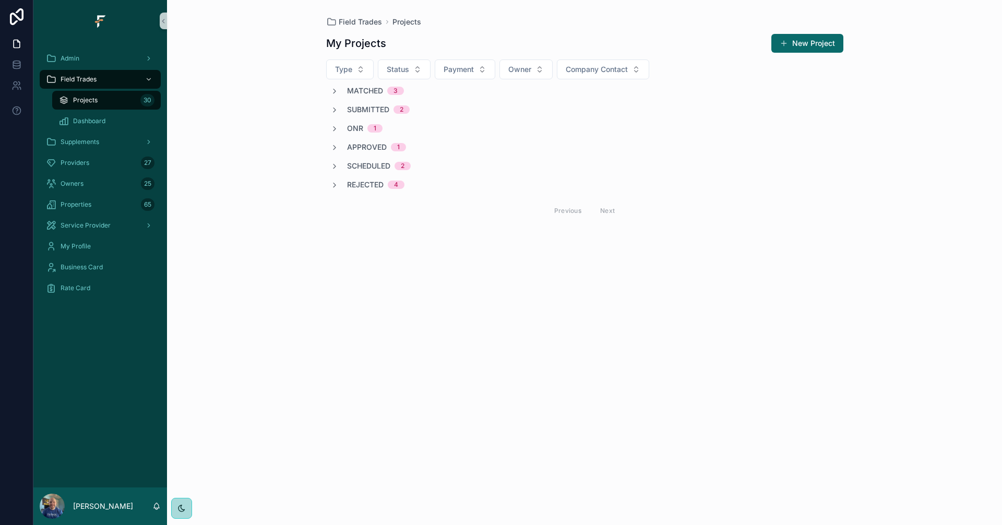
click at [356, 92] on span "Matched" at bounding box center [365, 91] width 36 height 10
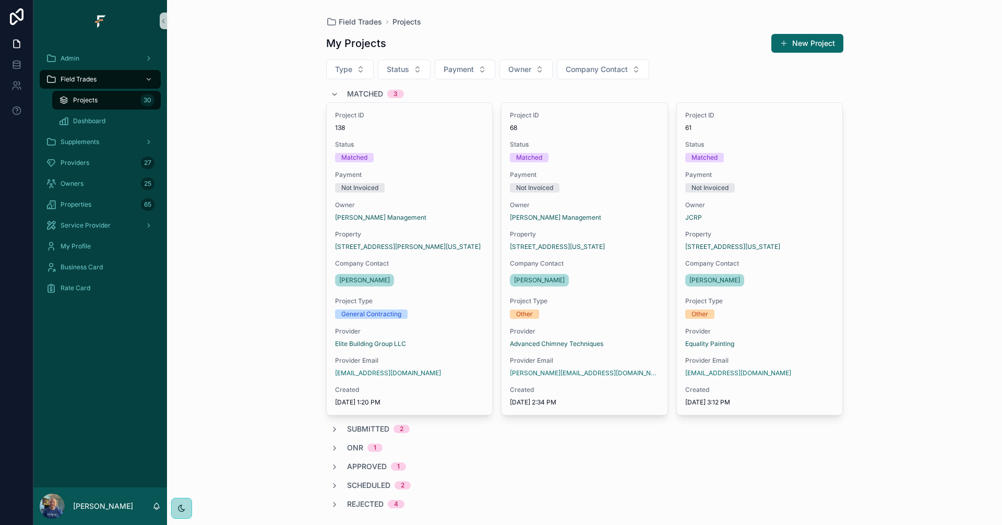
click at [356, 92] on span "Matched" at bounding box center [365, 94] width 36 height 10
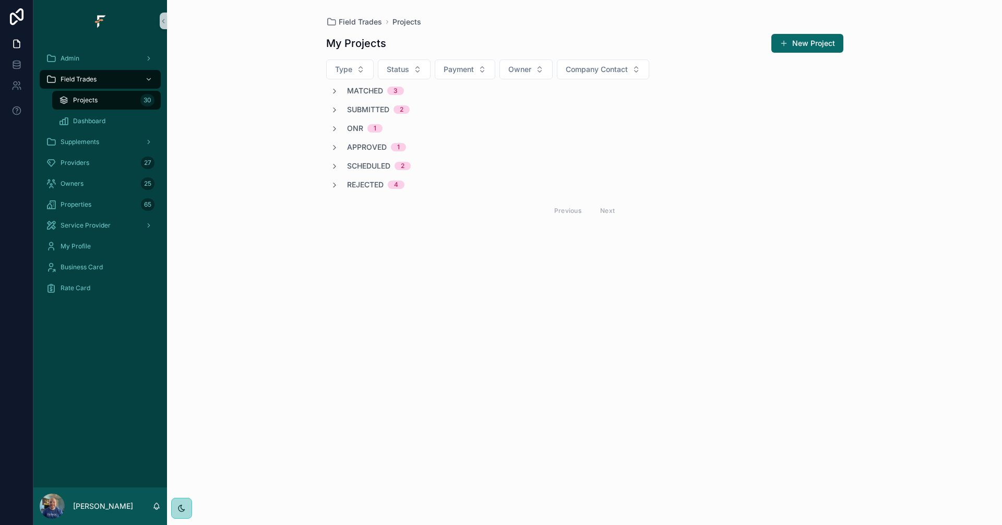
click at [361, 95] on span "Matched" at bounding box center [365, 91] width 36 height 10
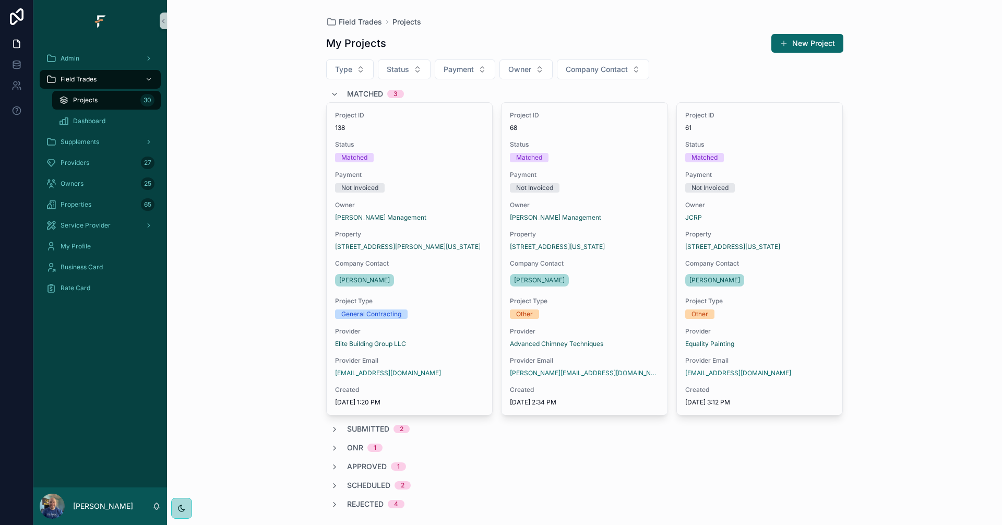
click at [350, 91] on span "Matched" at bounding box center [365, 94] width 36 height 10
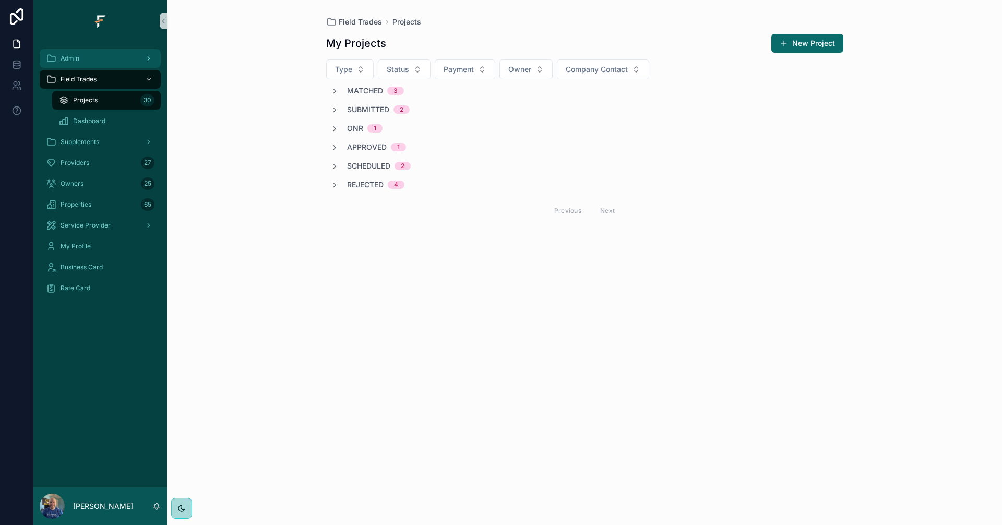
click at [105, 55] on div "Admin" at bounding box center [100, 58] width 109 height 17
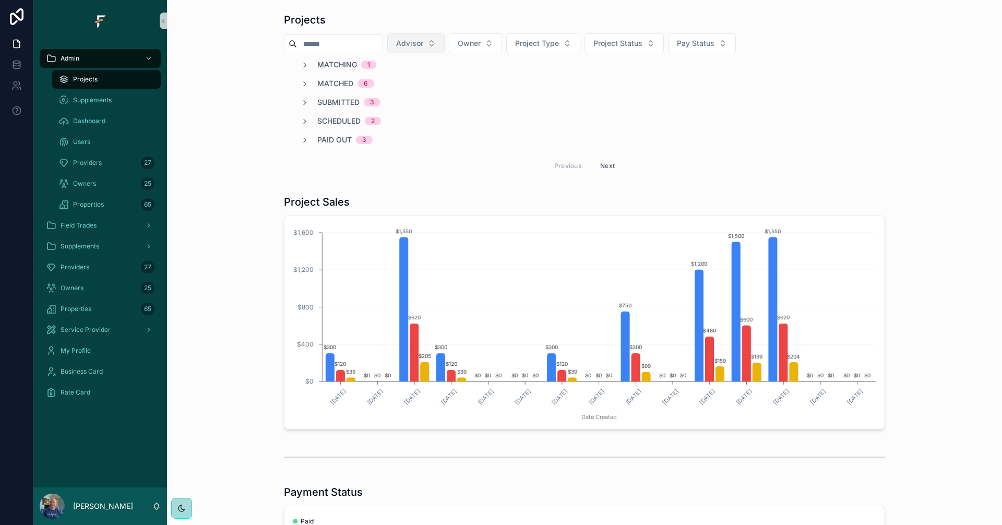
click at [445, 41] on button "Advisor" at bounding box center [415, 43] width 57 height 20
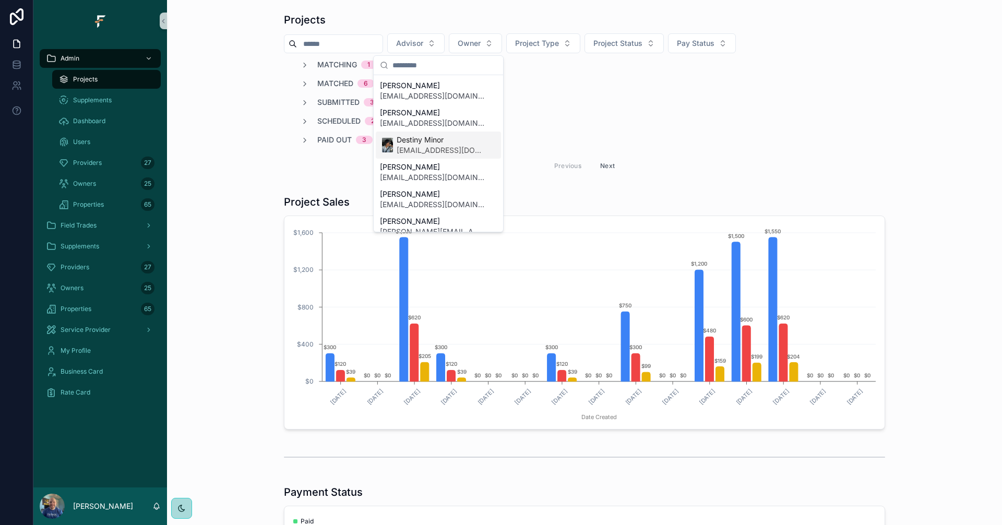
click at [422, 145] on span "Destiny Minor" at bounding box center [441, 140] width 88 height 10
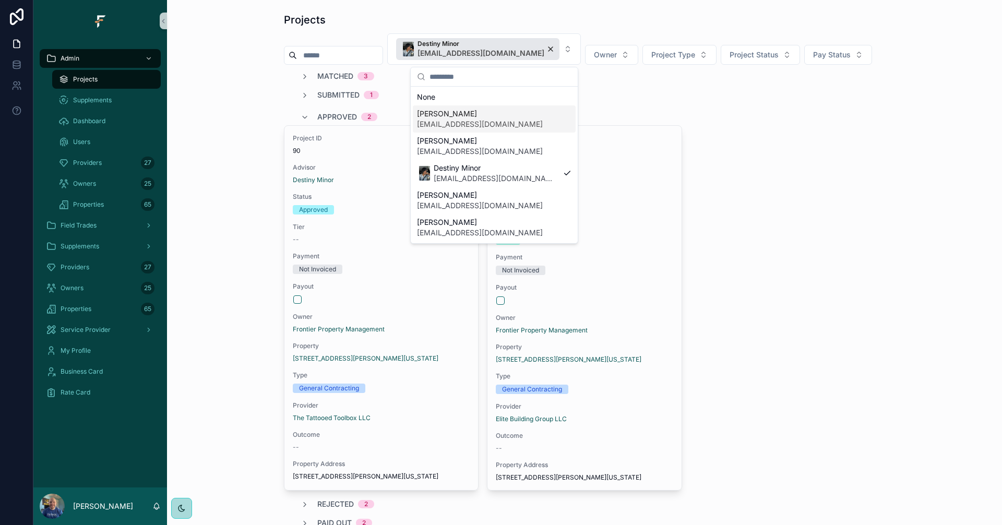
click at [641, 25] on div "Projects" at bounding box center [584, 20] width 601 height 15
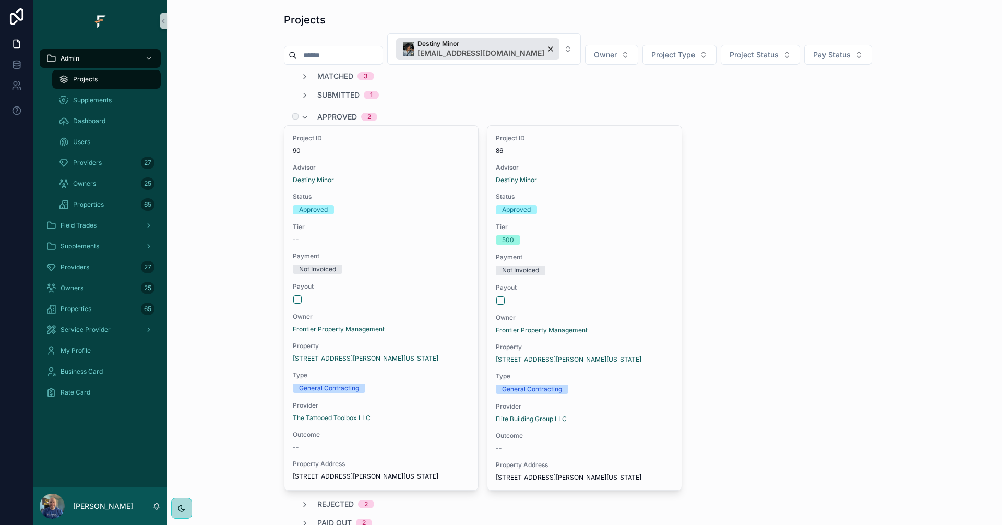
click at [317, 114] on span "Approved" at bounding box center [337, 117] width 40 height 10
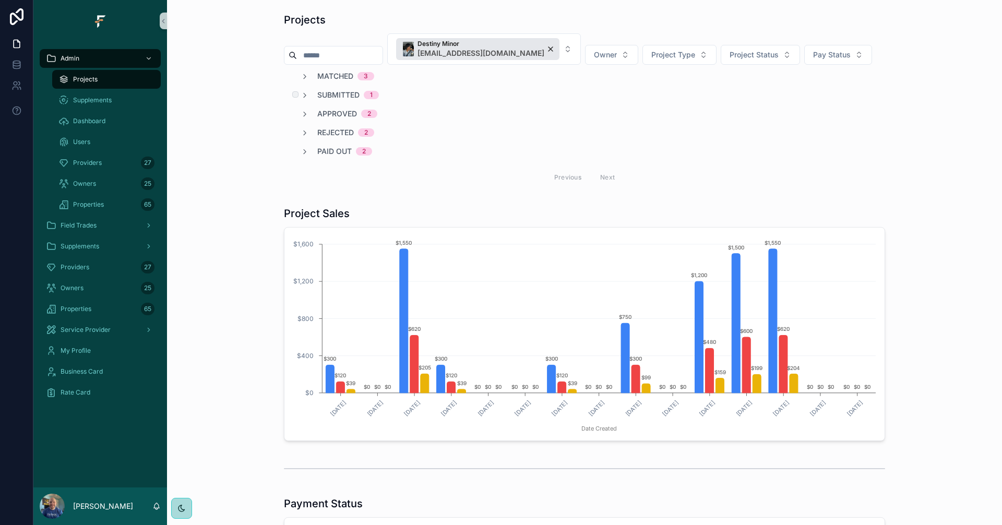
click at [322, 94] on span "Submitted" at bounding box center [338, 95] width 42 height 10
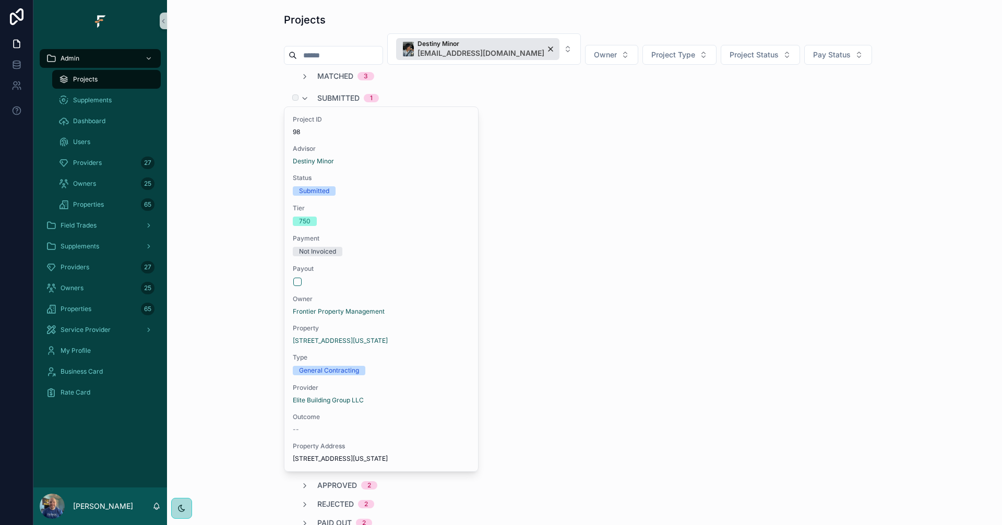
click at [322, 94] on span "Submitted" at bounding box center [338, 98] width 42 height 10
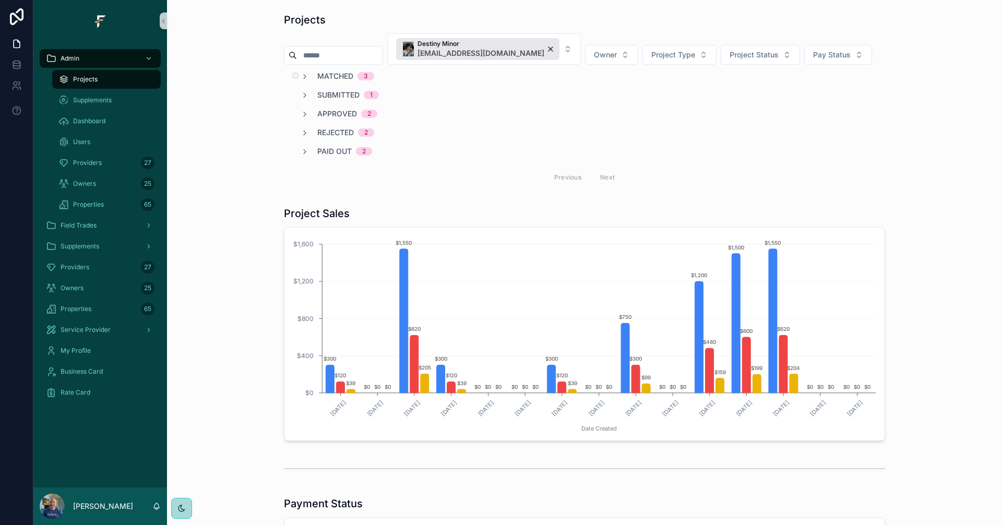
click at [325, 74] on span "Matched" at bounding box center [335, 76] width 36 height 10
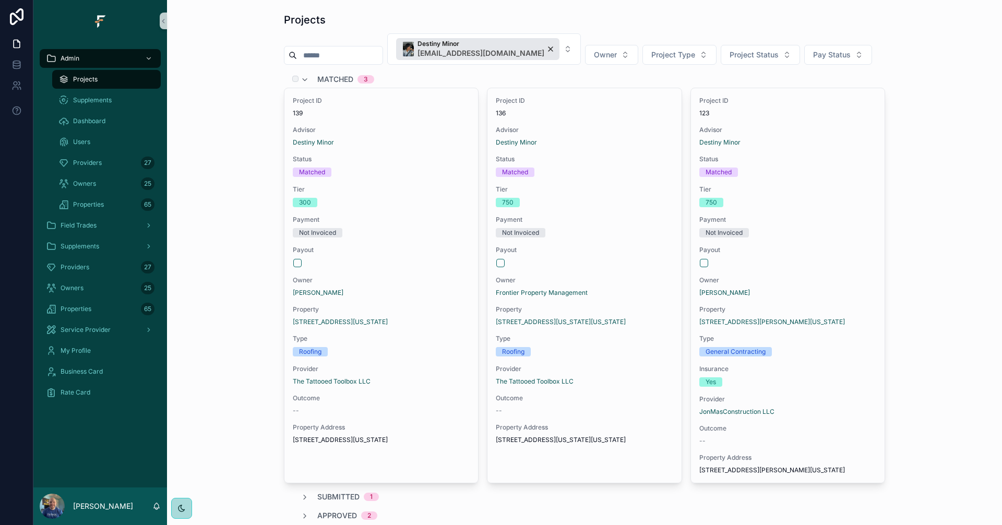
click at [328, 78] on span "Matched" at bounding box center [335, 79] width 36 height 10
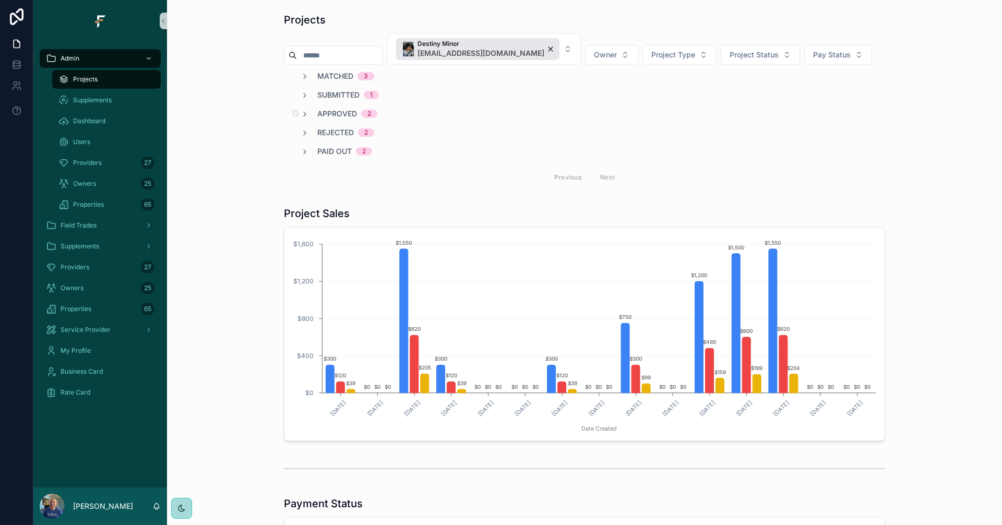
click at [340, 109] on span "Approved" at bounding box center [337, 114] width 40 height 10
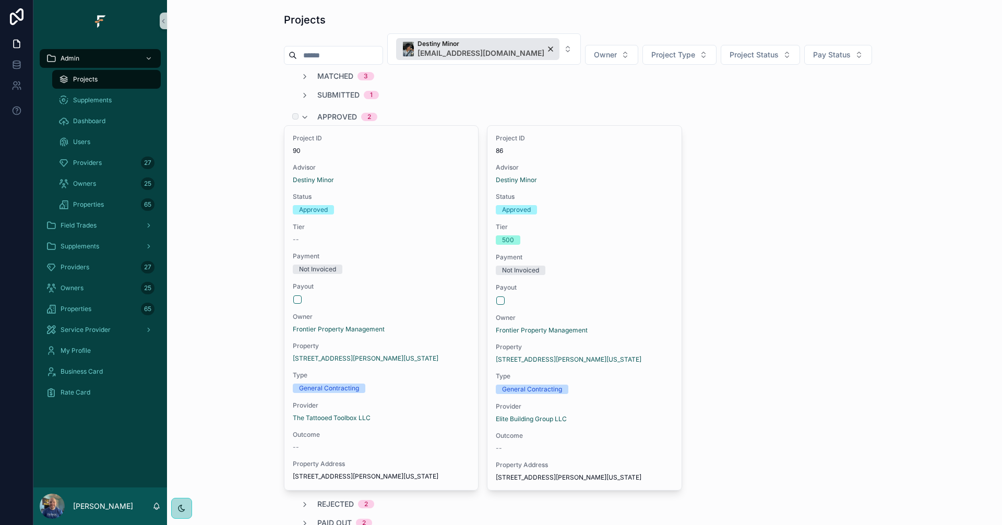
click at [330, 116] on span "Approved" at bounding box center [337, 117] width 40 height 10
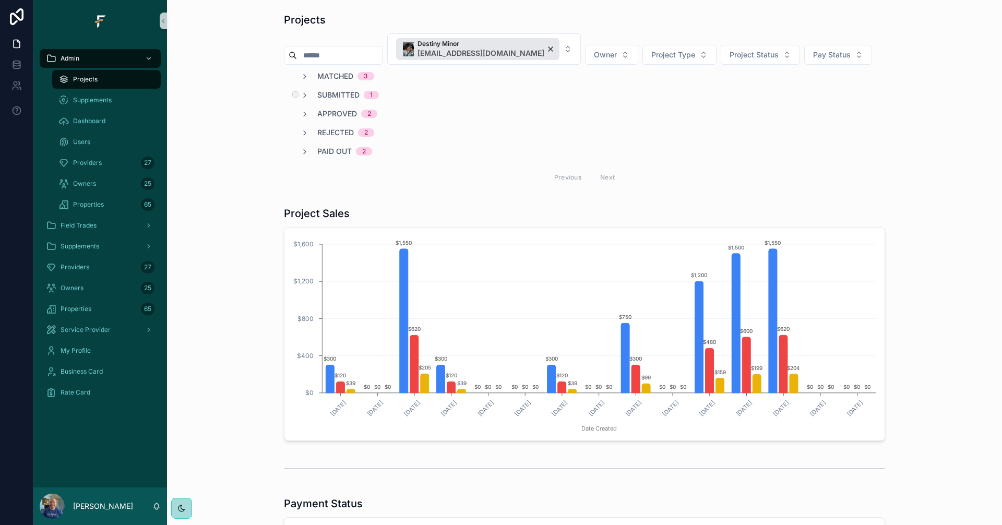
click at [337, 94] on span "Submitted" at bounding box center [338, 95] width 42 height 10
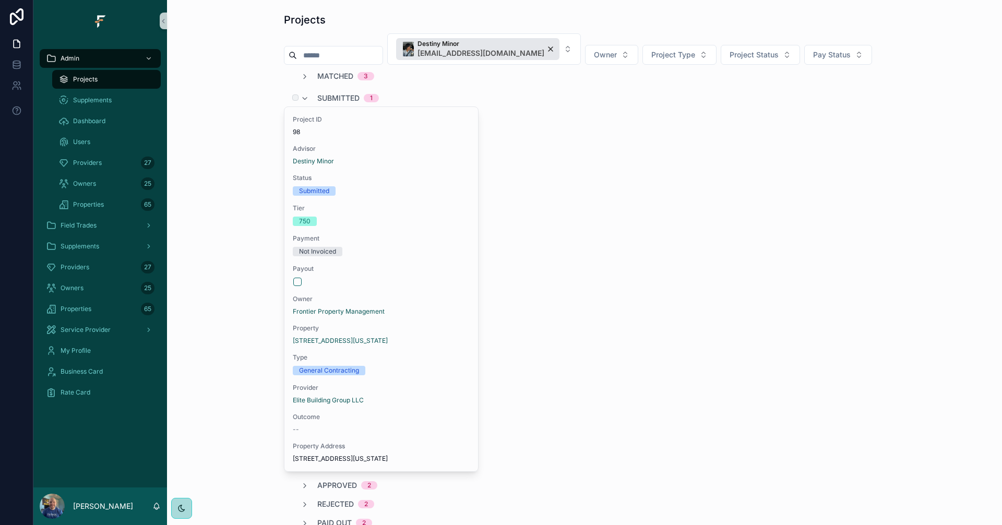
click at [337, 94] on span "Submitted" at bounding box center [338, 98] width 42 height 10
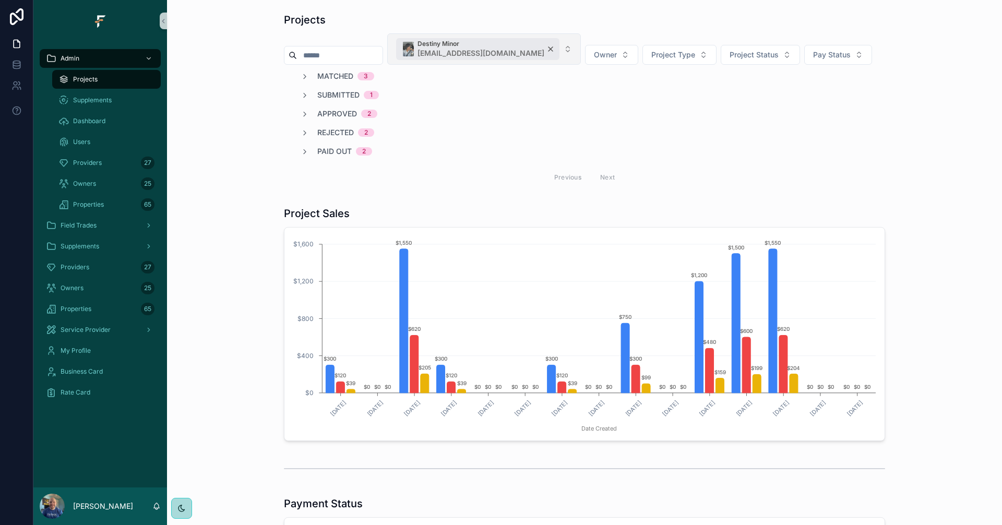
click at [547, 47] on div "Destiny Minor [EMAIL_ADDRESS][DOMAIN_NAME]" at bounding box center [477, 49] width 163 height 22
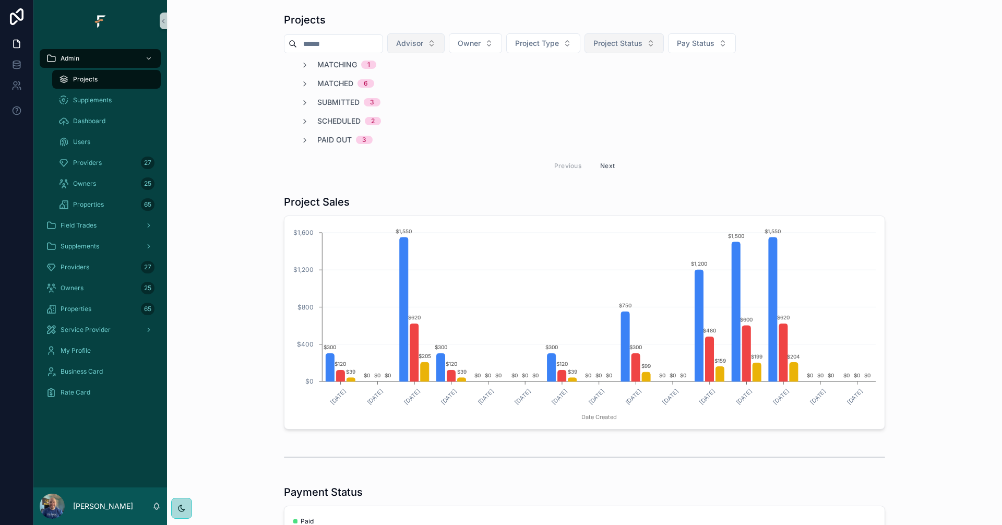
click at [642, 42] on span "Project Status" at bounding box center [617, 43] width 49 height 10
click at [641, 219] on div "Completed" at bounding box center [646, 219] width 125 height 17
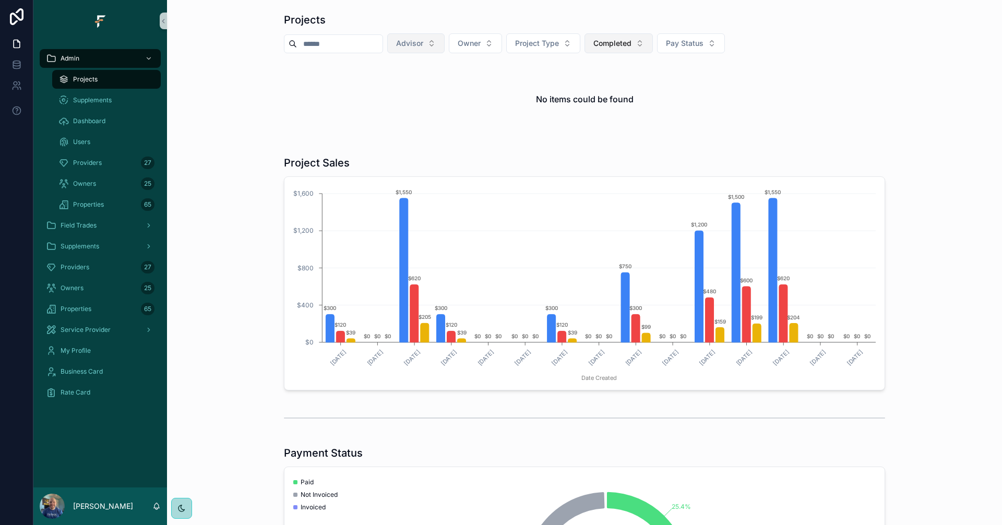
click at [631, 44] on span "Completed" at bounding box center [612, 43] width 38 height 10
click at [613, 87] on div "None" at bounding box center [641, 85] width 125 height 17
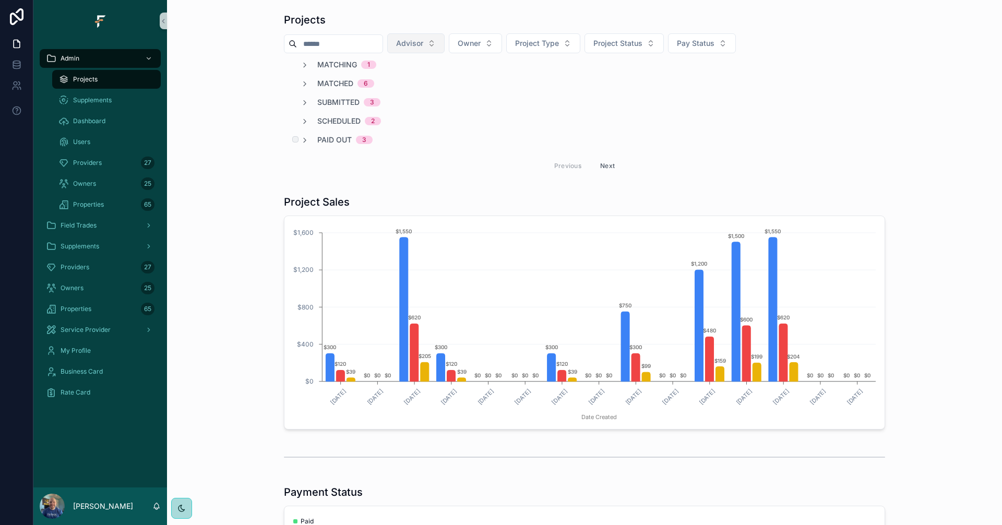
click at [334, 139] on span "Paid Out" at bounding box center [334, 140] width 34 height 10
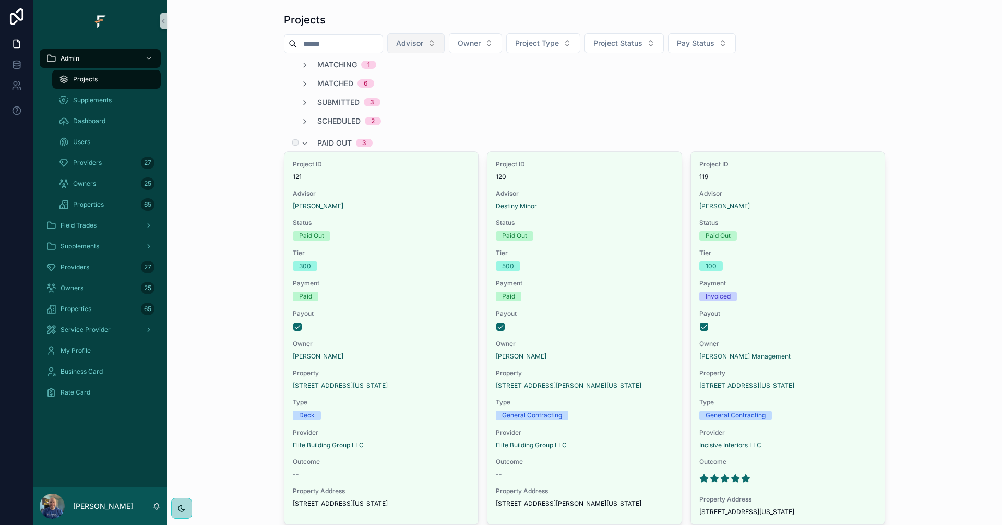
click at [322, 140] on span "Paid Out" at bounding box center [334, 143] width 34 height 10
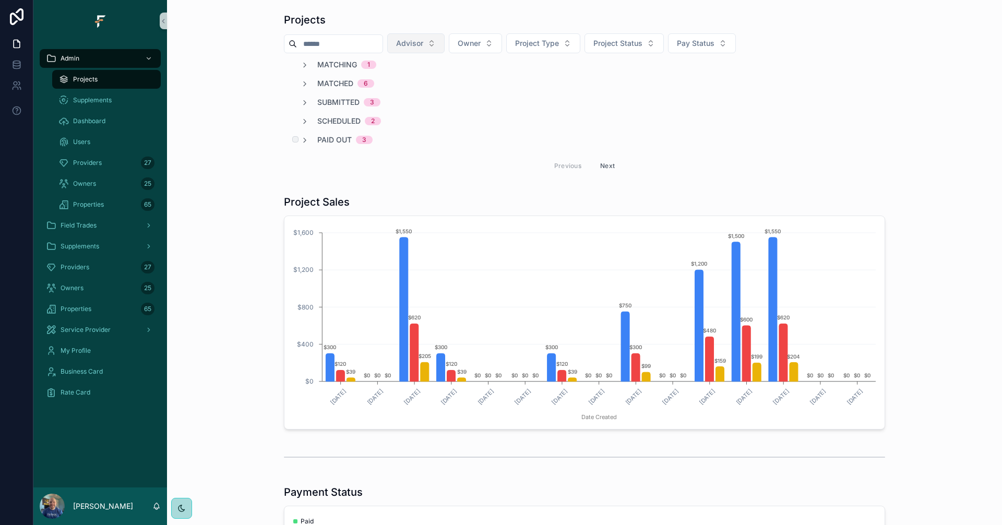
click at [322, 140] on span "Paid Out" at bounding box center [334, 140] width 34 height 10
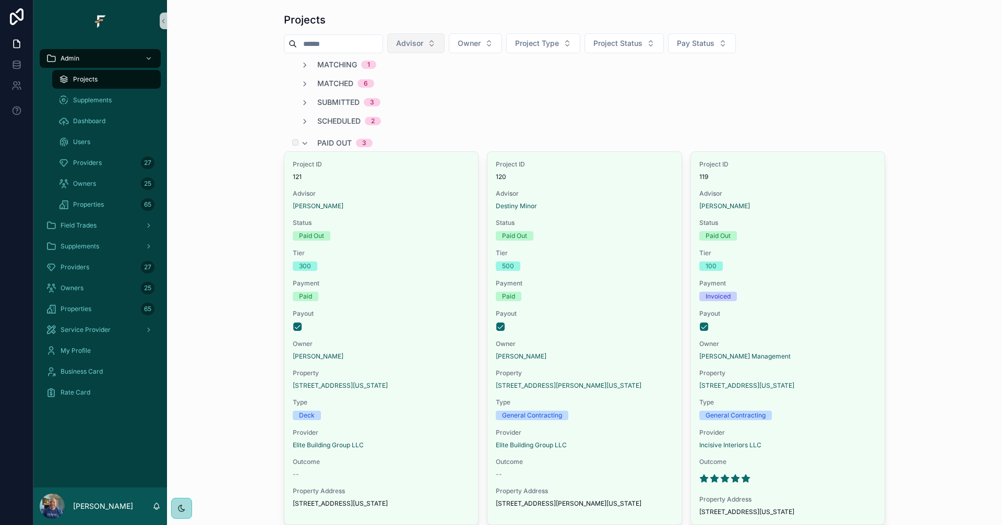
click at [325, 145] on span "Paid Out" at bounding box center [334, 143] width 34 height 10
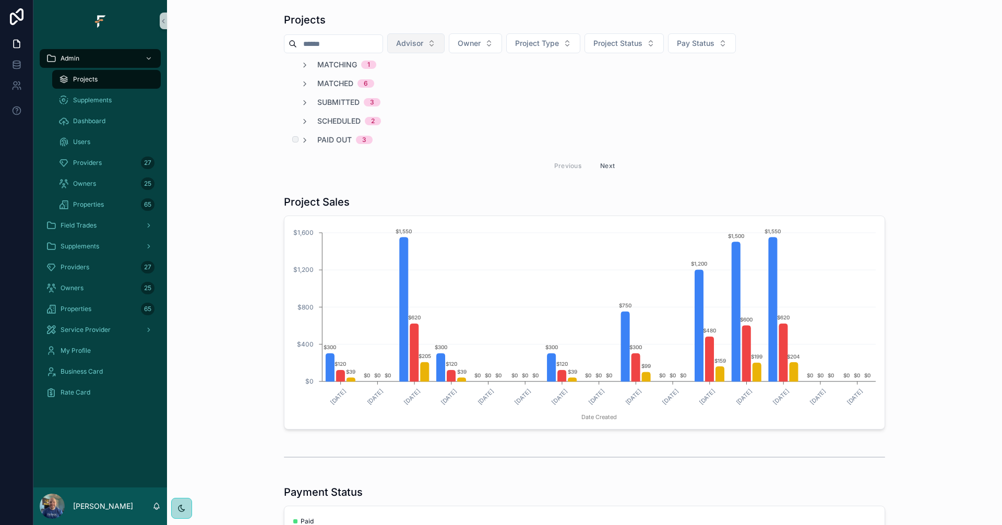
click at [331, 138] on span "Paid Out" at bounding box center [334, 140] width 34 height 10
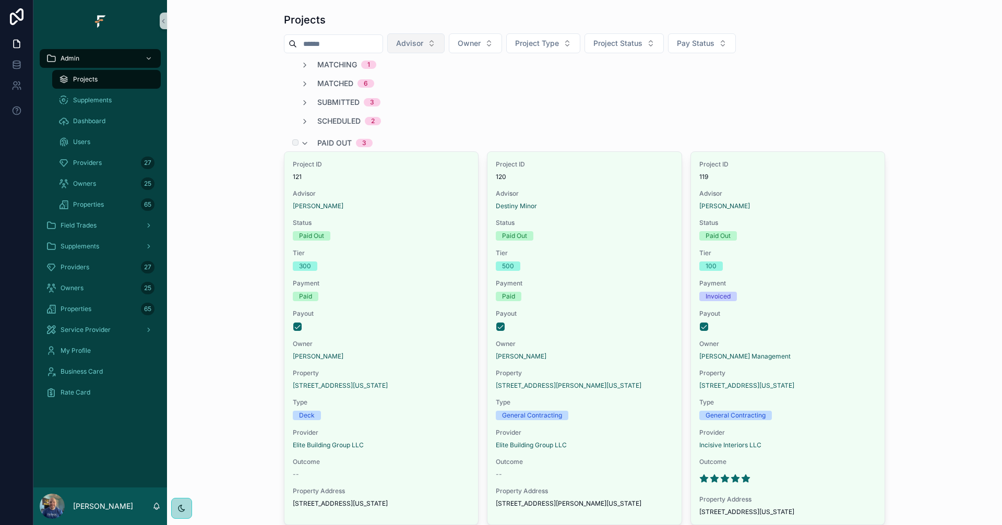
click at [338, 139] on span "Paid Out" at bounding box center [334, 143] width 34 height 10
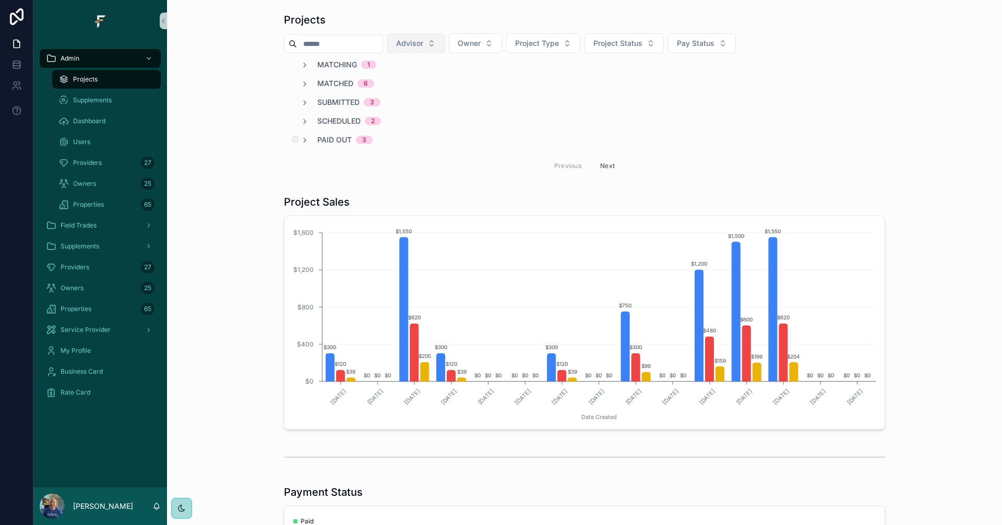
click at [334, 140] on span "Paid Out" at bounding box center [334, 140] width 34 height 10
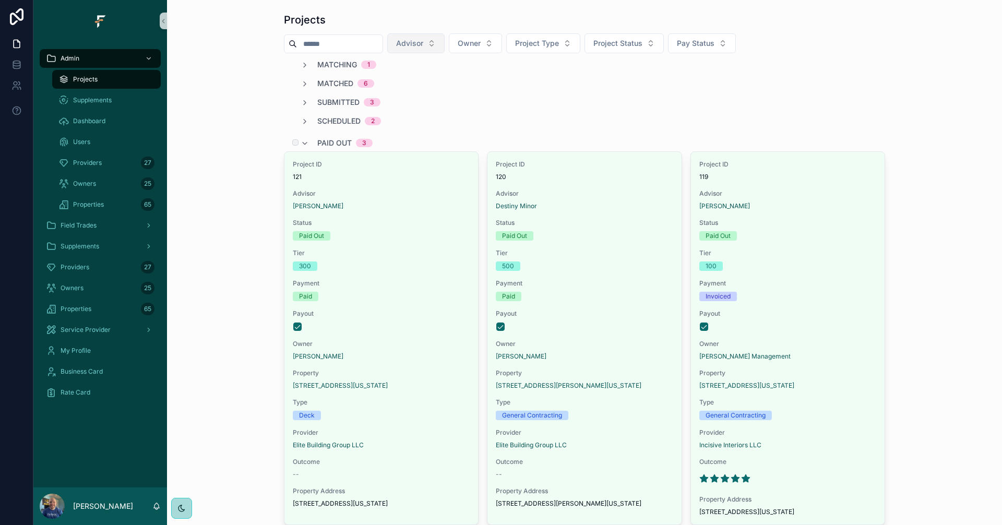
click at [333, 140] on span "Paid Out" at bounding box center [334, 143] width 34 height 10
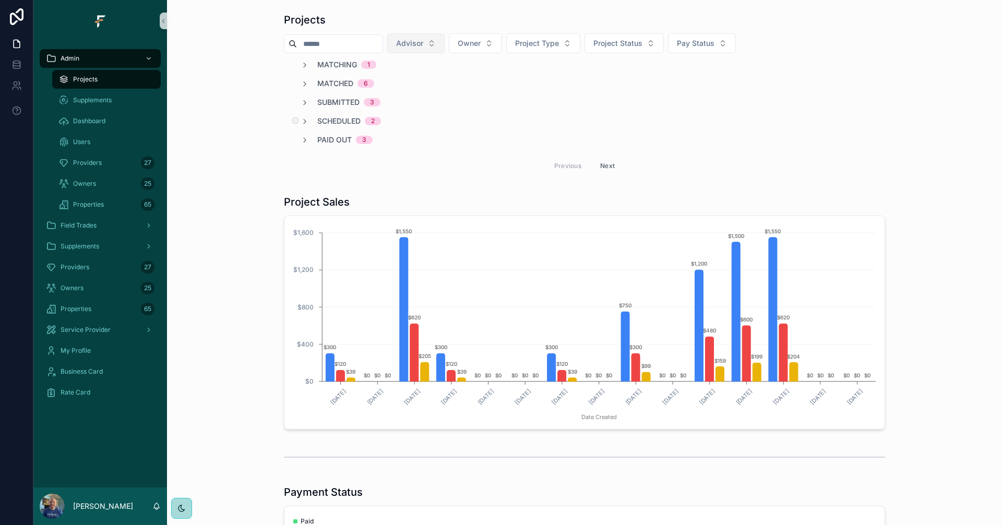
click at [333, 122] on span "Scheduled" at bounding box center [338, 121] width 43 height 10
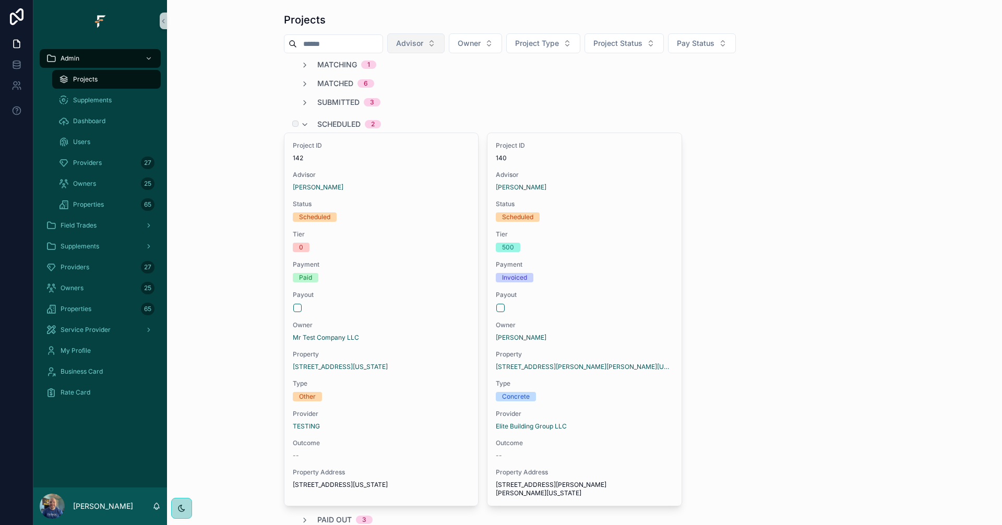
click at [333, 122] on span "Scheduled" at bounding box center [338, 124] width 43 height 10
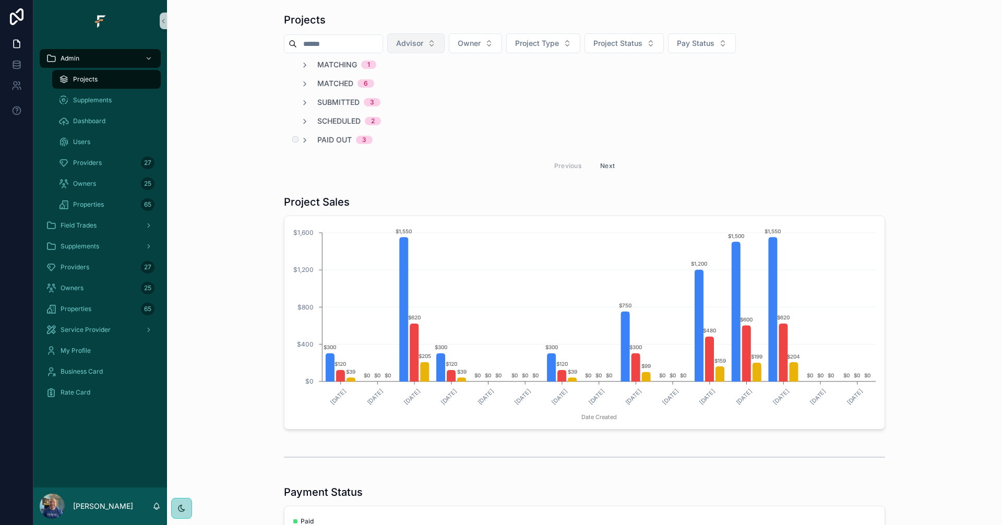
click at [324, 142] on span "Paid Out" at bounding box center [334, 140] width 34 height 10
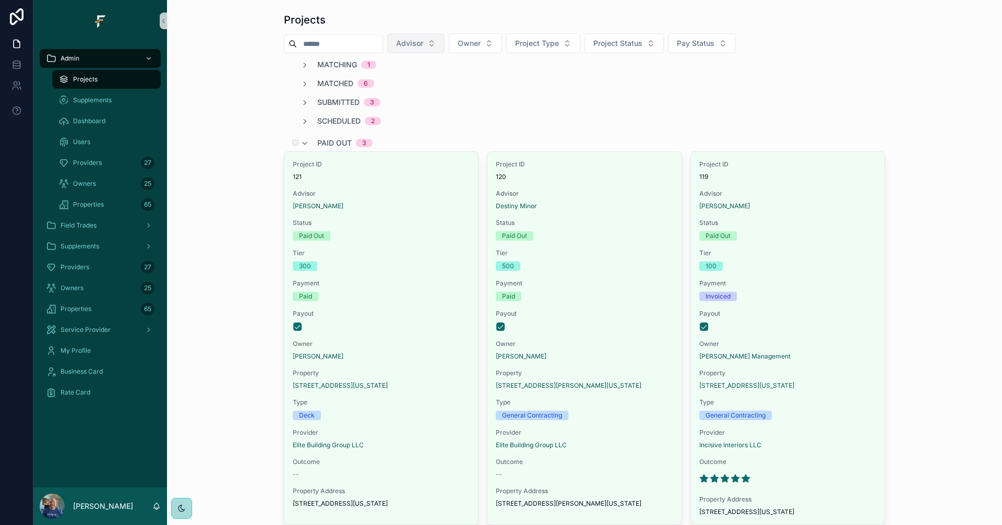
click at [323, 142] on span "Paid Out" at bounding box center [334, 143] width 34 height 10
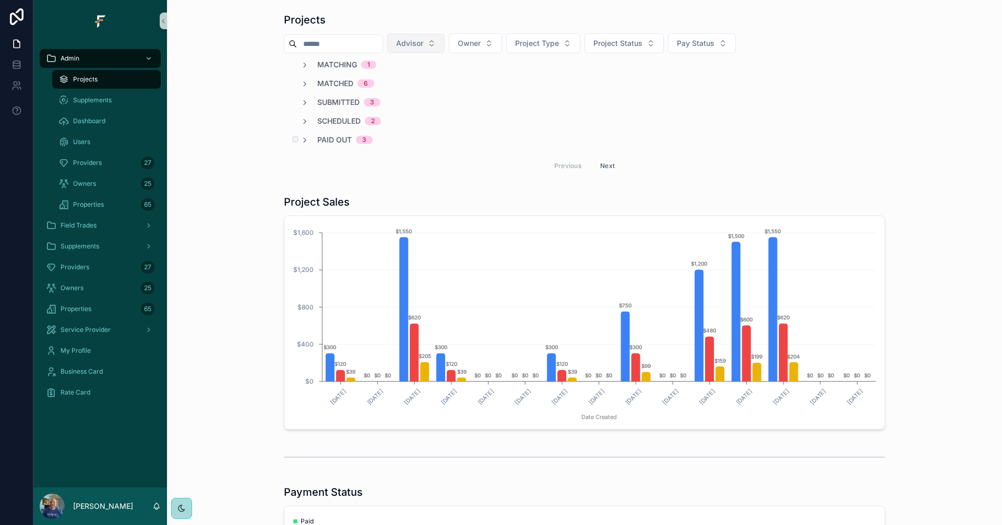
click at [327, 137] on span "Paid Out" at bounding box center [334, 140] width 34 height 10
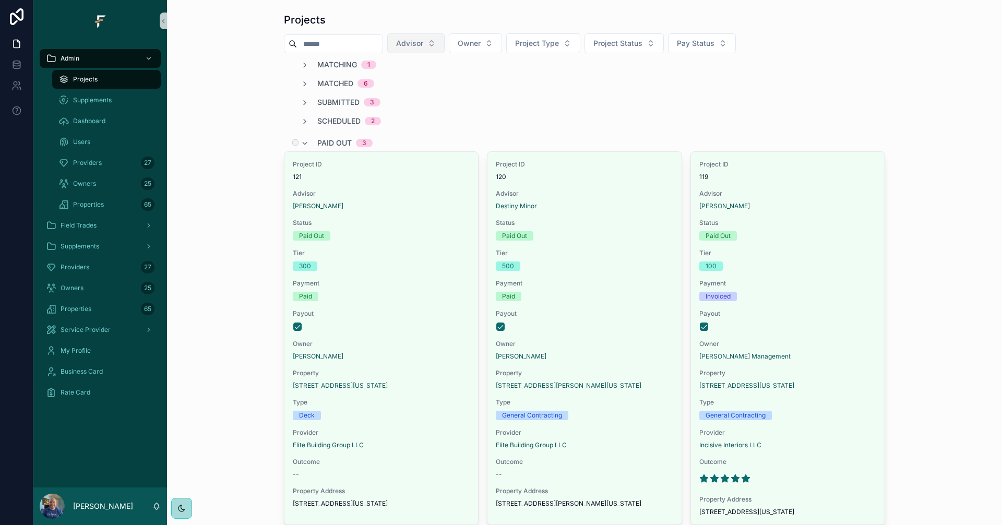
click at [326, 141] on span "Paid Out" at bounding box center [334, 143] width 34 height 10
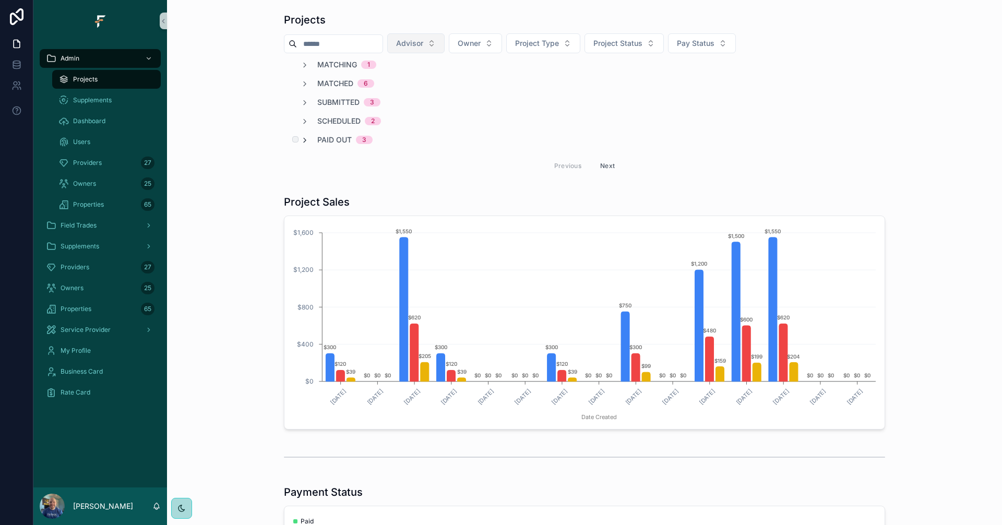
click at [302, 139] on icon "scrollable content" at bounding box center [305, 140] width 8 height 8
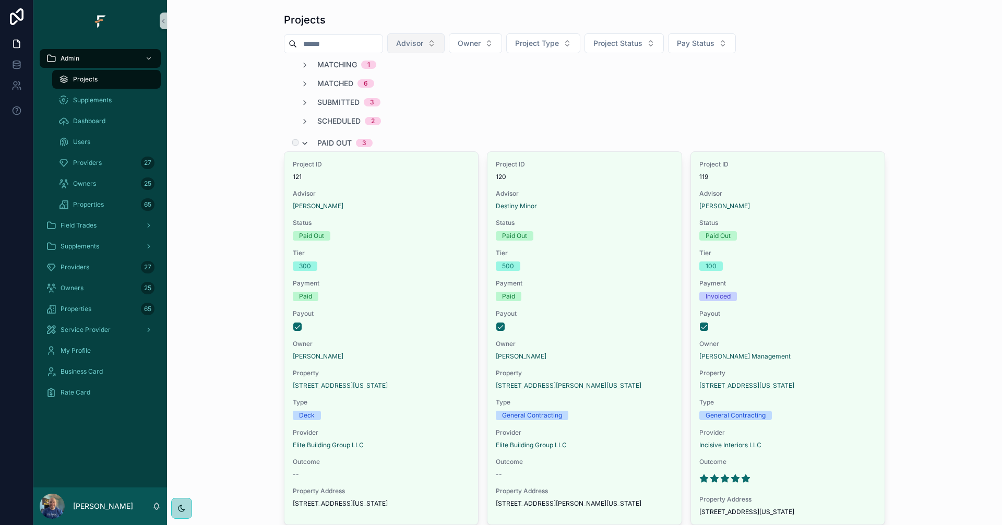
click at [303, 140] on icon "scrollable content" at bounding box center [305, 143] width 8 height 8
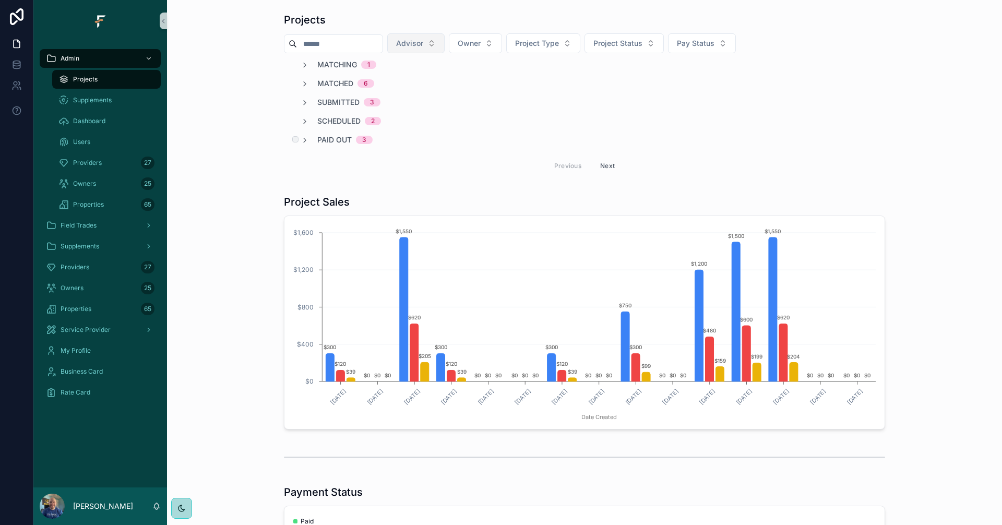
click at [326, 138] on span "Paid Out" at bounding box center [334, 140] width 34 height 10
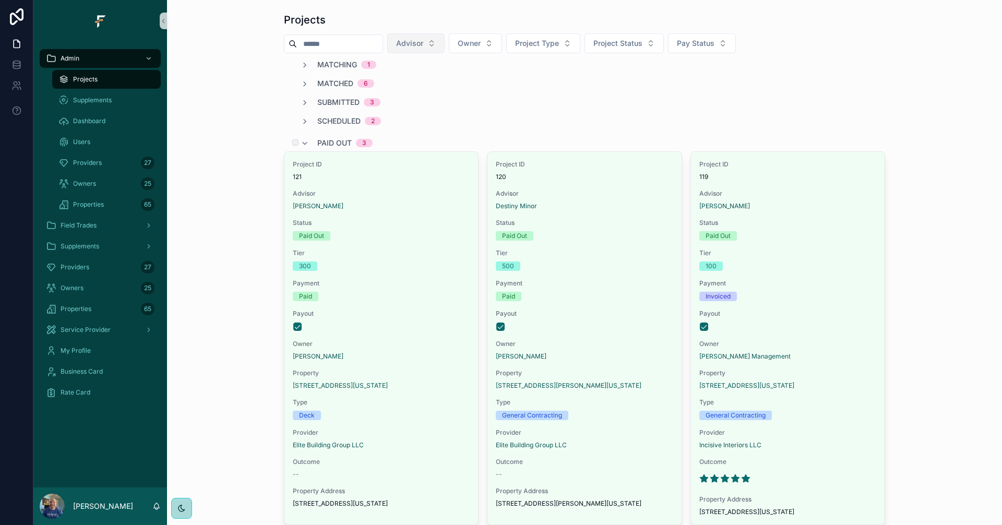
click at [335, 143] on span "Paid Out" at bounding box center [334, 143] width 34 height 10
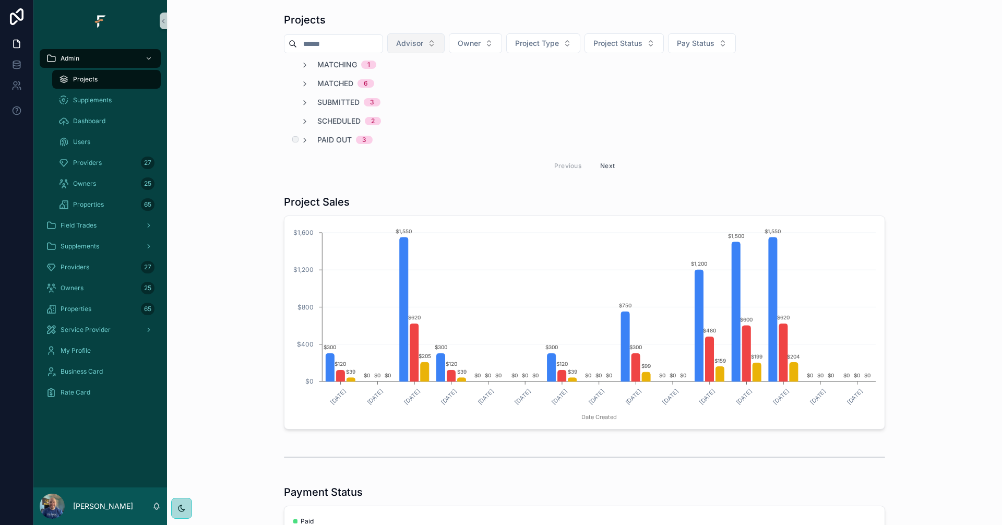
click at [331, 139] on span "Paid Out" at bounding box center [334, 140] width 34 height 10
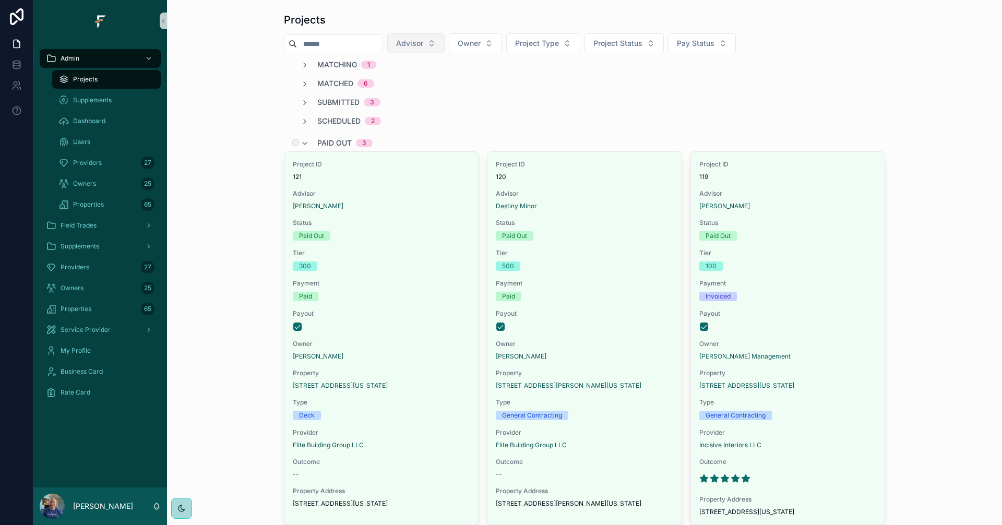
click at [331, 140] on span "Paid Out" at bounding box center [334, 143] width 34 height 10
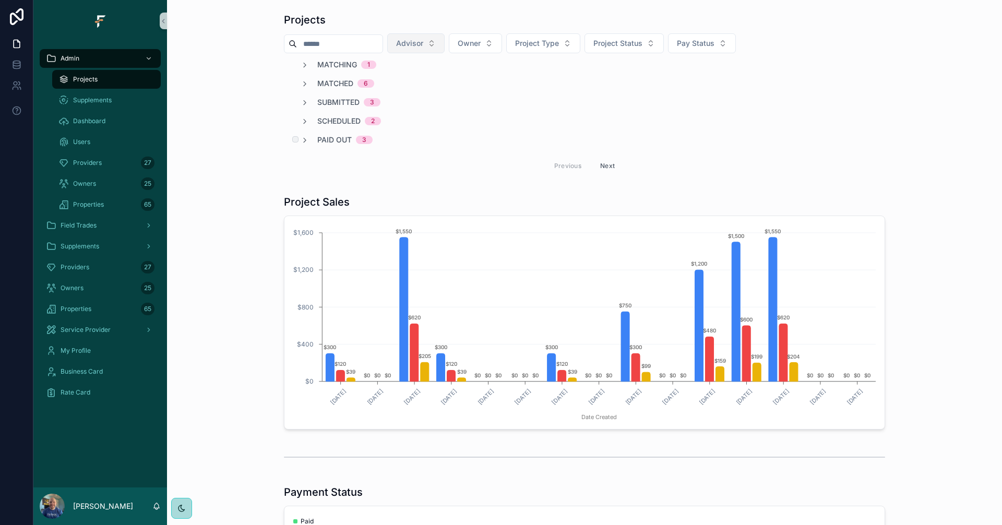
click at [338, 139] on span "Paid Out" at bounding box center [334, 140] width 34 height 10
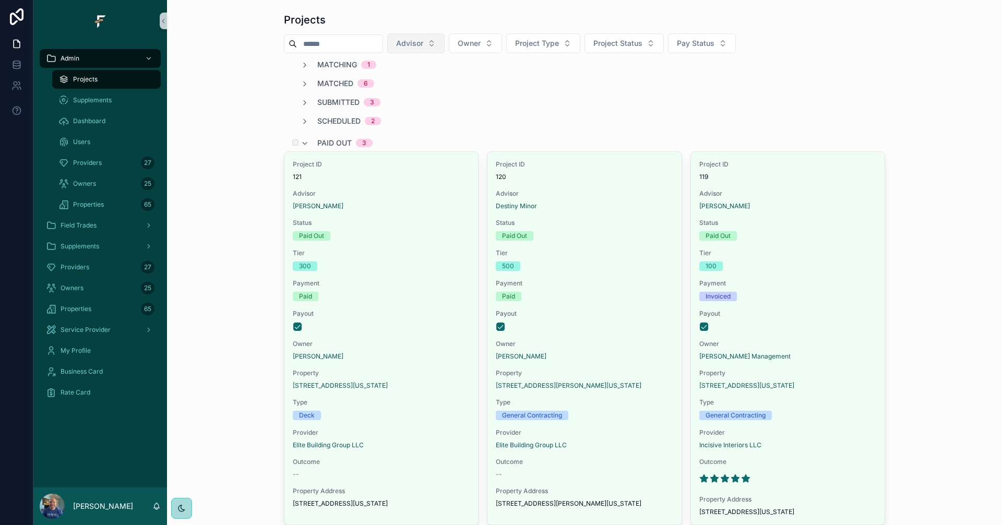
click at [338, 139] on span "Paid Out" at bounding box center [334, 143] width 34 height 10
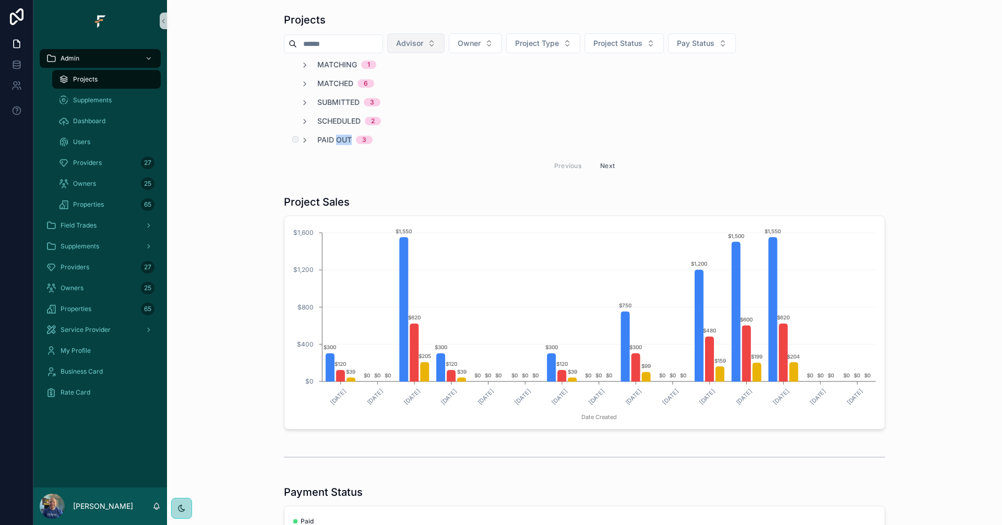
click at [338, 139] on span "Paid Out" at bounding box center [334, 140] width 34 height 10
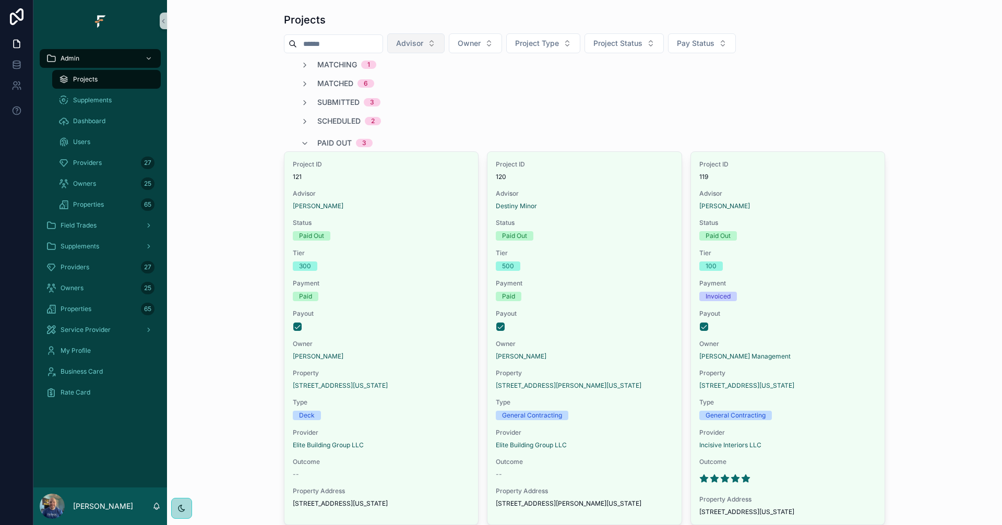
click at [532, 113] on div "Matching 1 Matched 6 Submitted 3 Scheduled 2 Paid Out 3 Project ID 121 Advisor …" at bounding box center [584, 308] width 601 height 498
click at [329, 138] on span "Paid Out" at bounding box center [334, 143] width 34 height 10
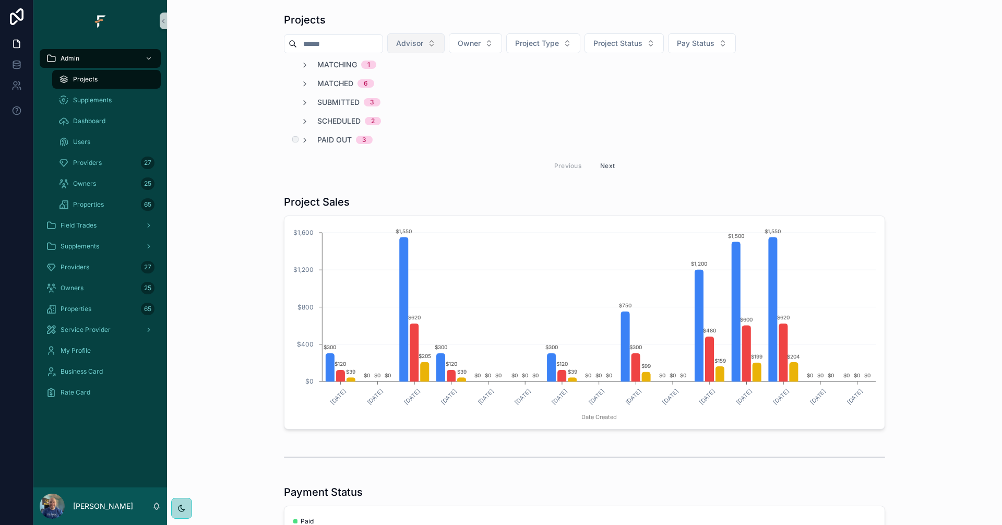
click at [335, 142] on span "Paid Out" at bounding box center [334, 140] width 34 height 10
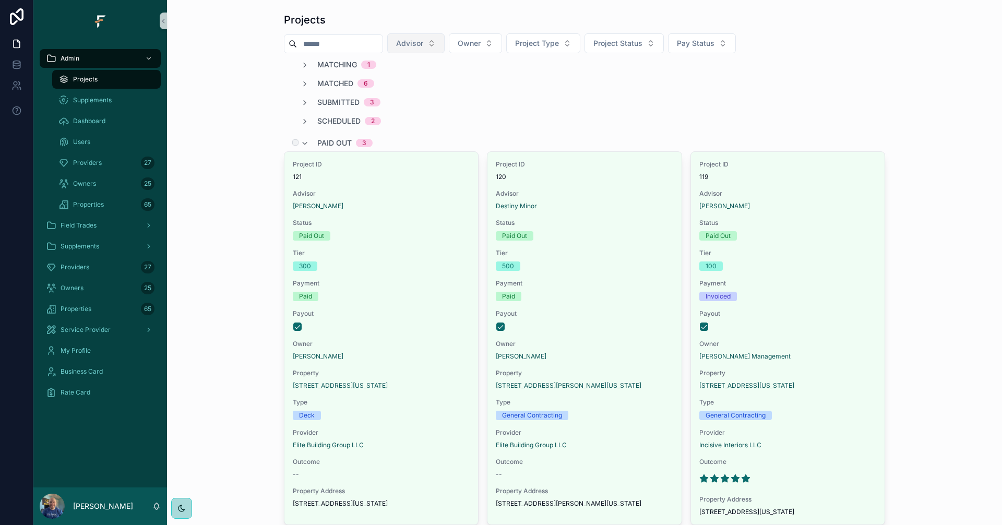
click at [335, 142] on span "Paid Out" at bounding box center [334, 143] width 34 height 10
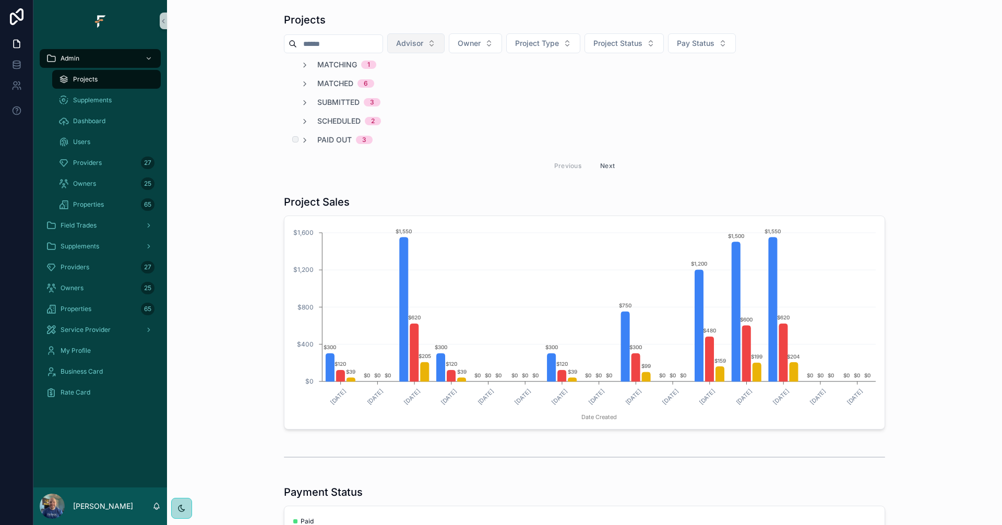
click at [322, 138] on span "Paid Out" at bounding box center [334, 140] width 34 height 10
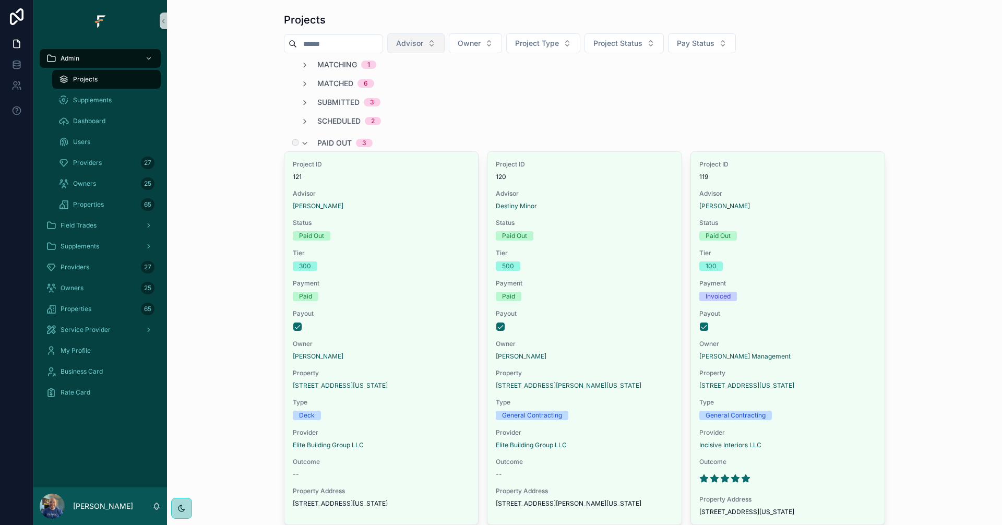
click at [330, 143] on span "Paid Out" at bounding box center [334, 143] width 34 height 10
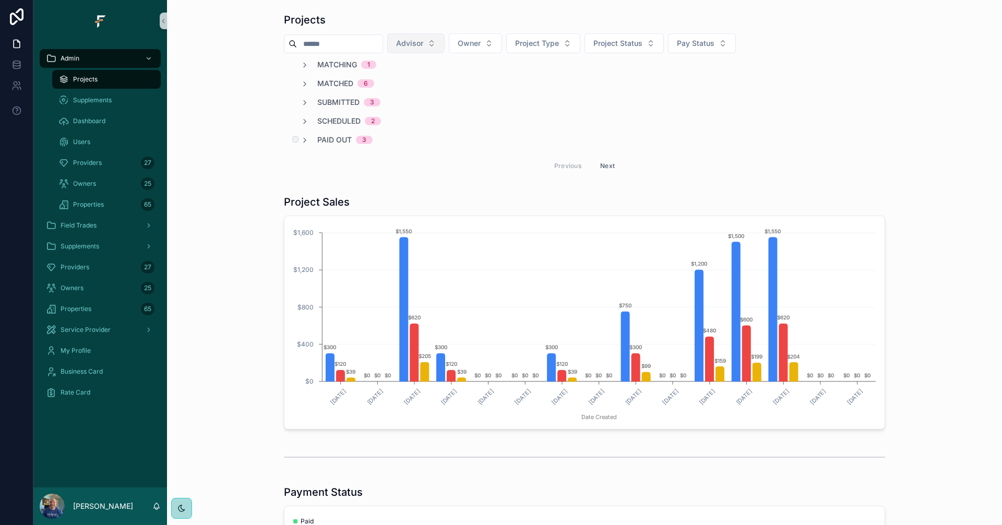
click at [333, 138] on span "Paid Out" at bounding box center [334, 140] width 34 height 10
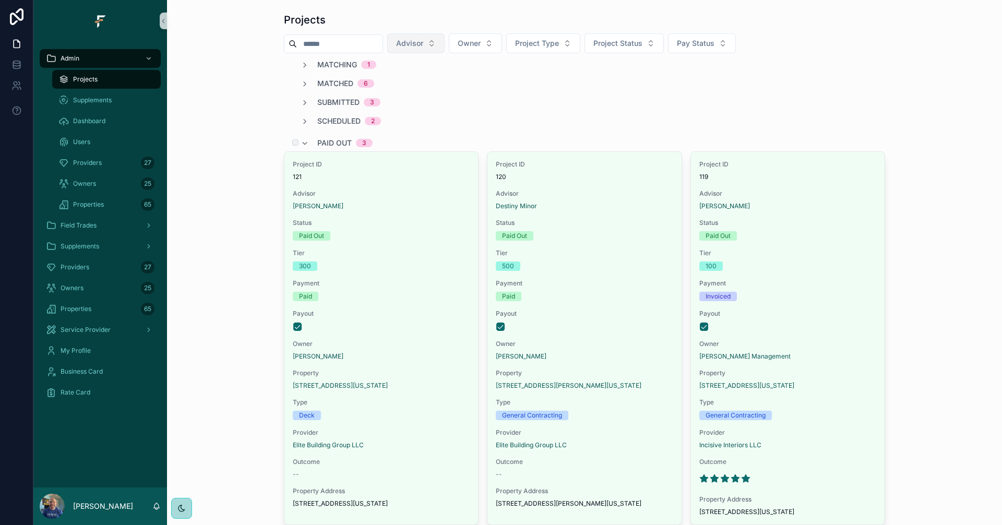
click at [333, 140] on span "Paid Out" at bounding box center [334, 143] width 34 height 10
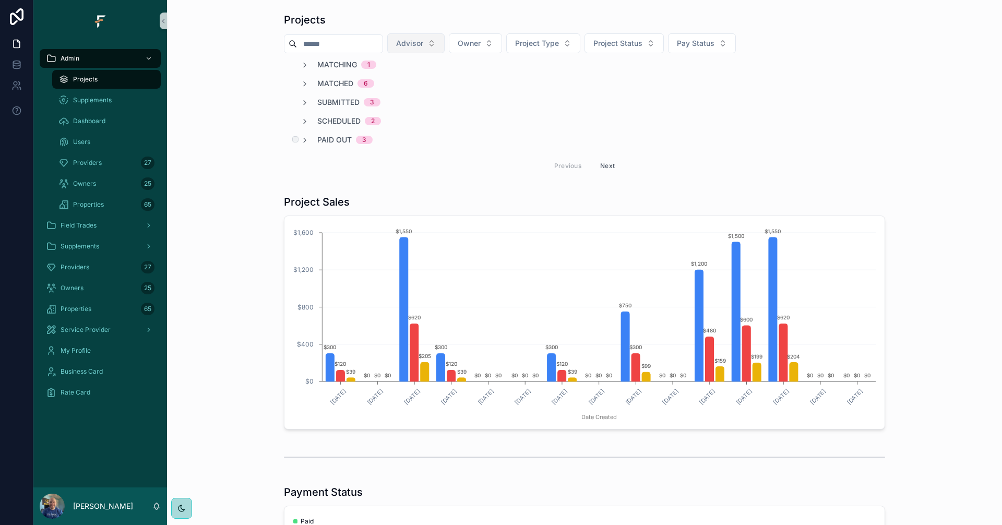
click at [333, 140] on span "Paid Out" at bounding box center [334, 140] width 34 height 10
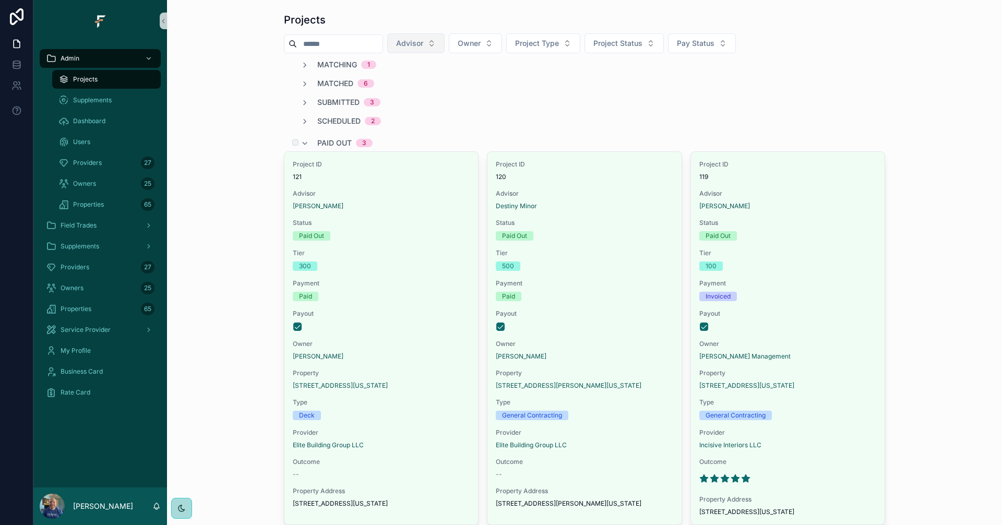
click at [333, 140] on span "Paid Out" at bounding box center [334, 143] width 34 height 10
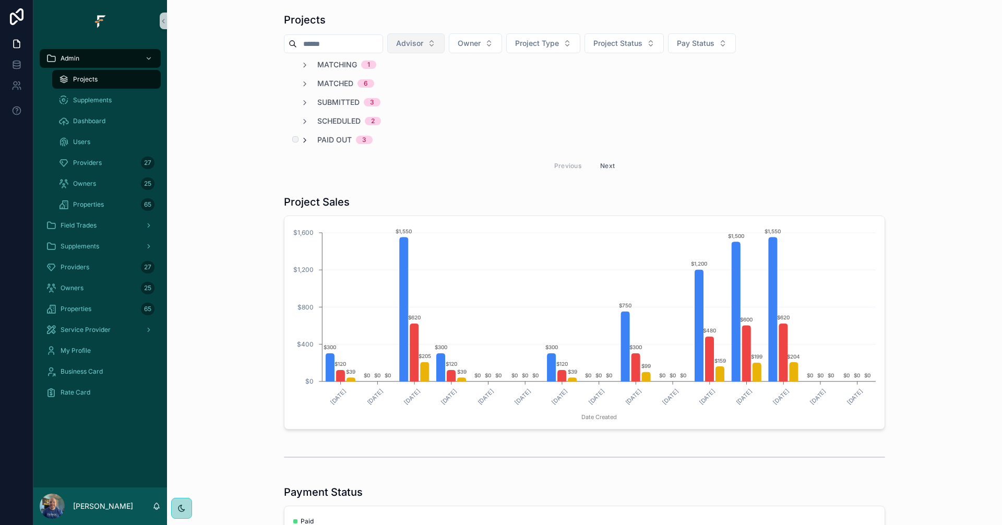
click at [304, 137] on icon "scrollable content" at bounding box center [305, 140] width 8 height 8
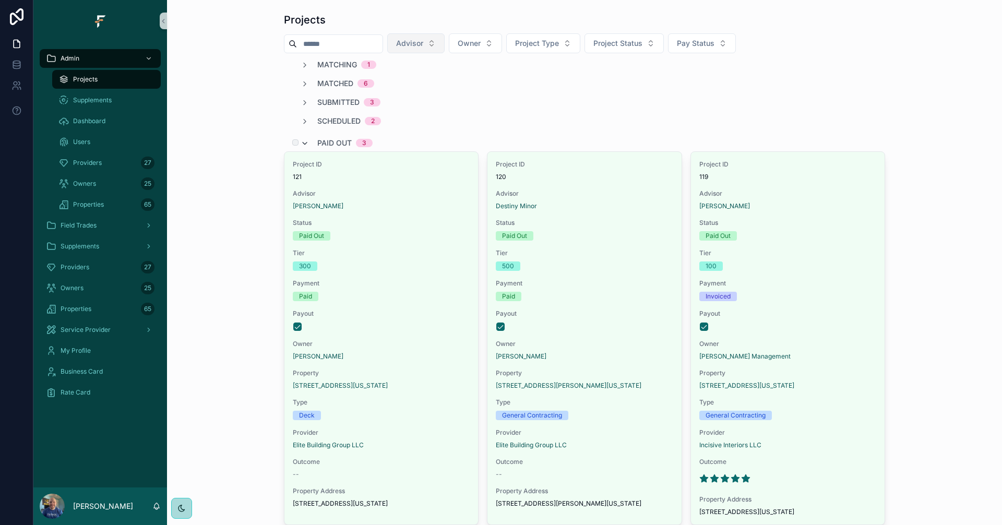
click at [303, 140] on icon "scrollable content" at bounding box center [305, 143] width 8 height 8
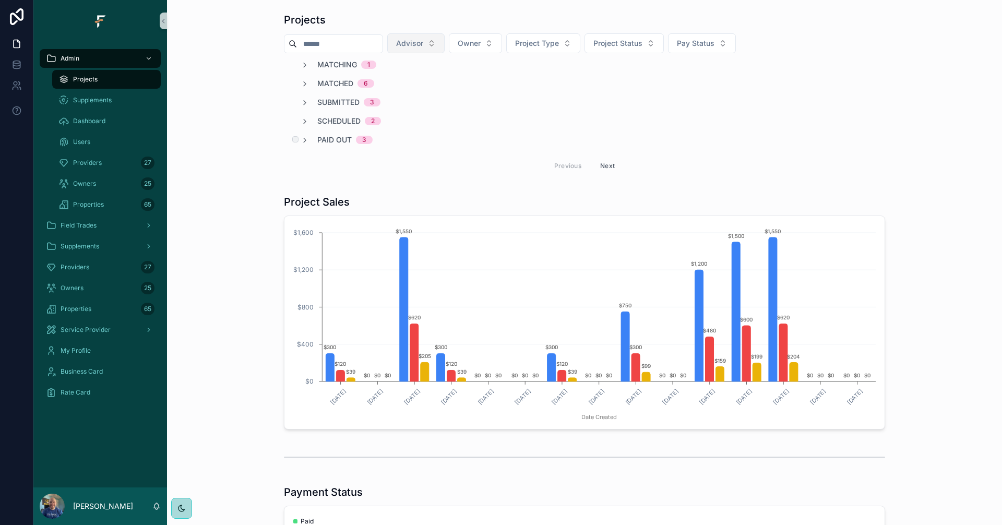
click at [309, 138] on div "Paid Out 3" at bounding box center [337, 140] width 72 height 10
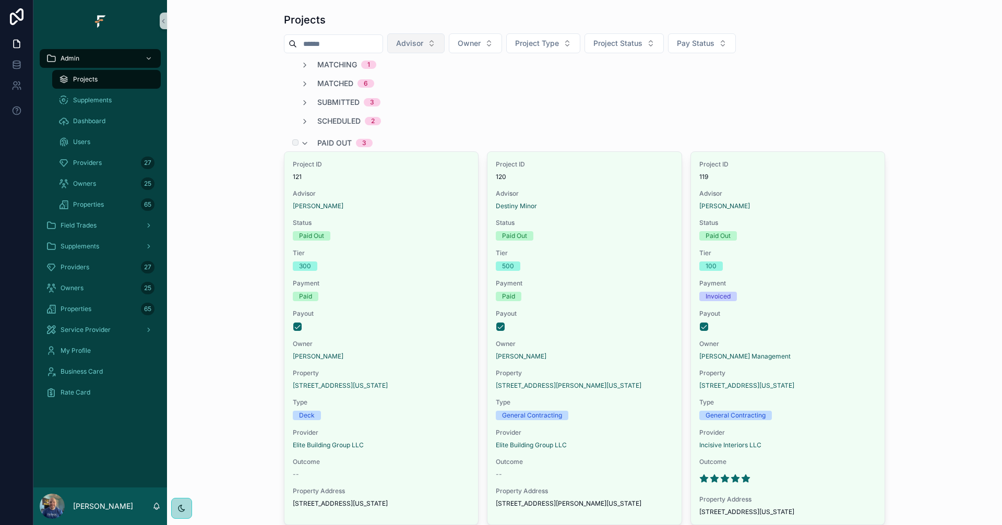
click at [317, 141] on span "Paid Out" at bounding box center [334, 143] width 34 height 10
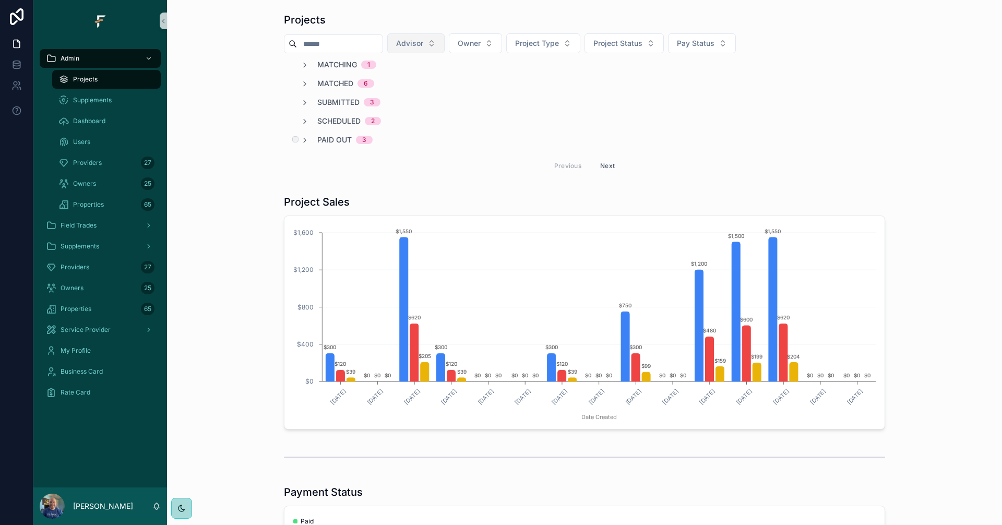
click at [322, 141] on span "Paid Out" at bounding box center [334, 140] width 34 height 10
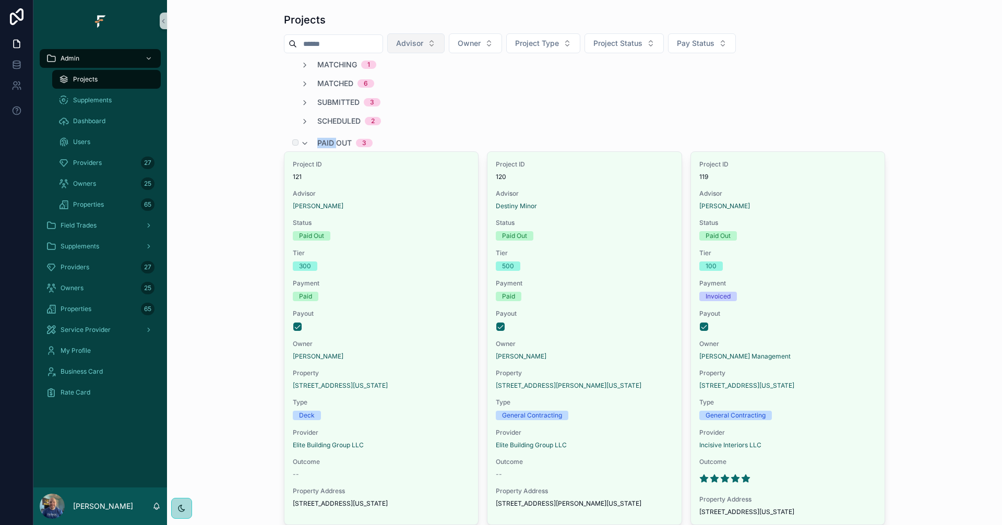
click at [322, 141] on span "Paid Out" at bounding box center [334, 143] width 34 height 10
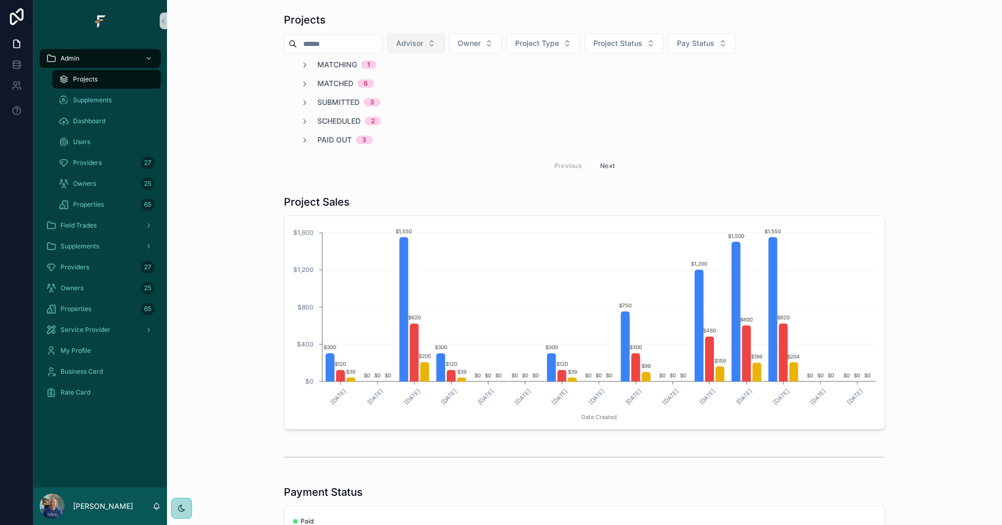
click at [252, 113] on div "Projects Advisor Owner Project Type Project Status Pay Status Matching 1 Matche…" at bounding box center [584, 95] width 818 height 174
click at [324, 140] on span "Paid Out" at bounding box center [334, 140] width 34 height 10
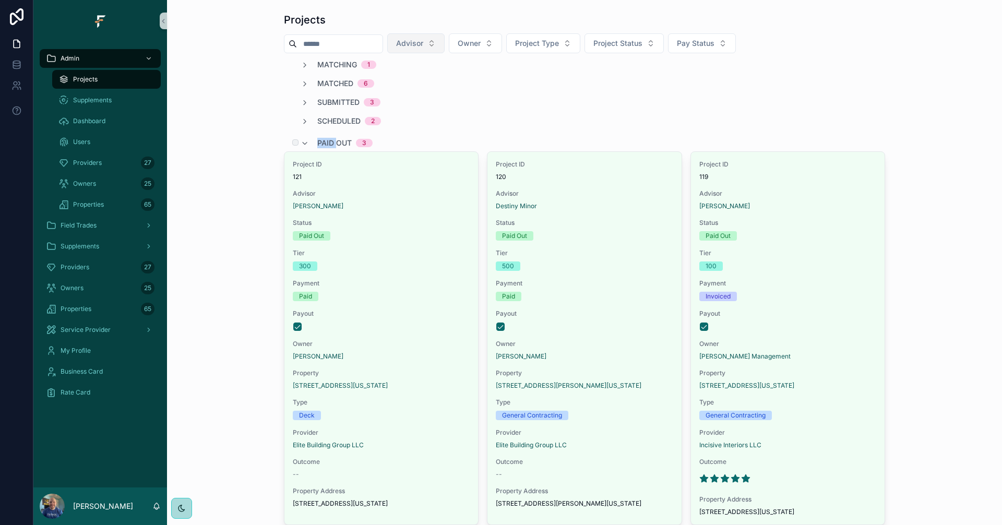
click at [324, 140] on span "Paid Out" at bounding box center [334, 143] width 34 height 10
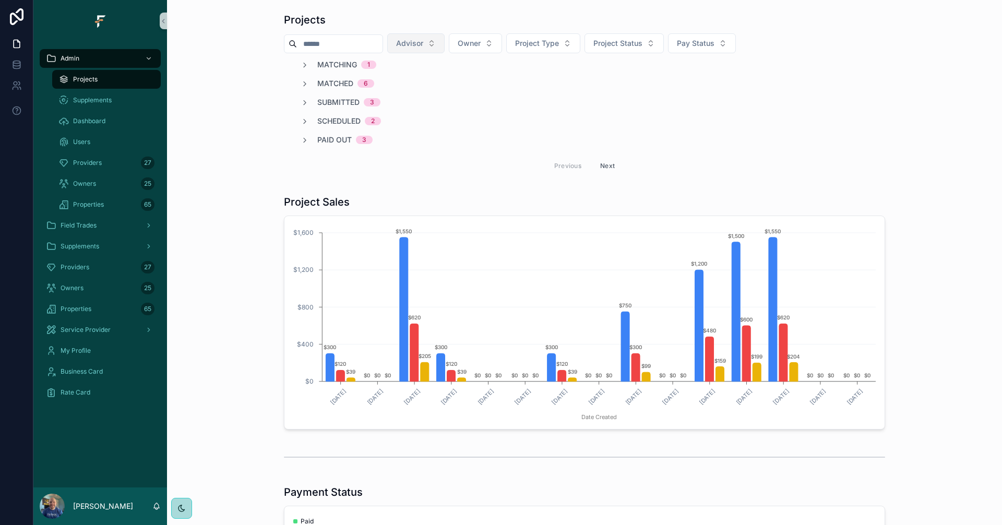
click at [251, 99] on div "Projects Advisor Owner Project Type Project Status Pay Status Matching 1 Matche…" at bounding box center [584, 95] width 818 height 174
click at [310, 83] on div "Matched 6" at bounding box center [338, 83] width 74 height 10
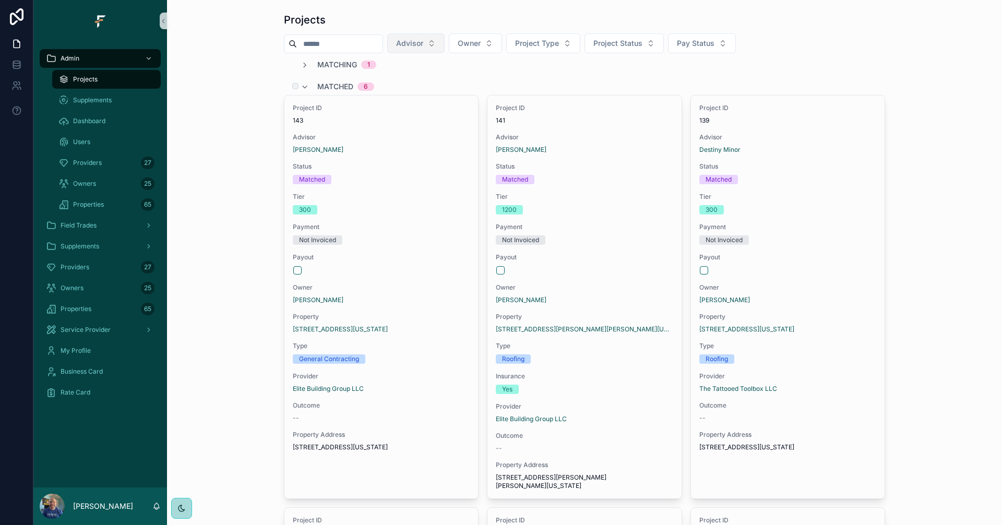
click at [310, 83] on div "Matched 6" at bounding box center [338, 86] width 74 height 17
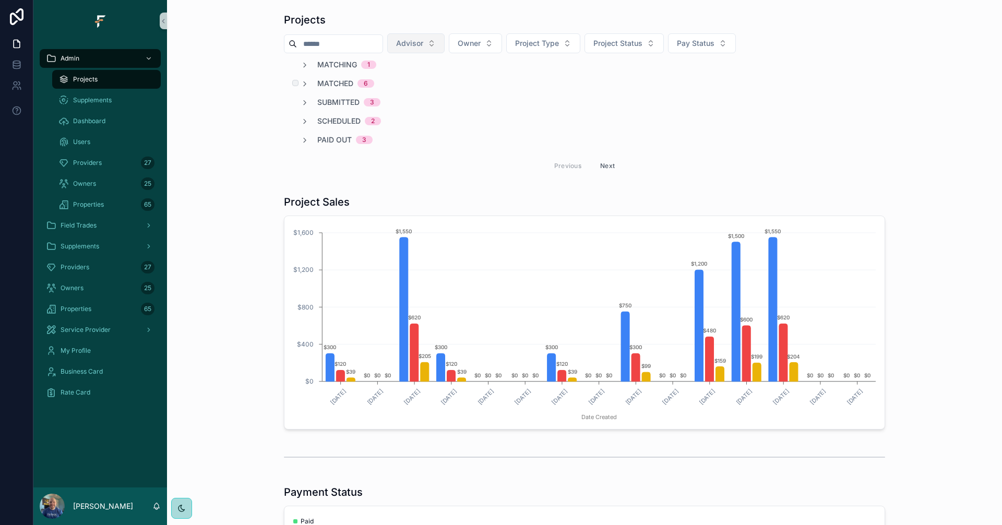
click at [310, 83] on div "Matched 6" at bounding box center [338, 83] width 74 height 10
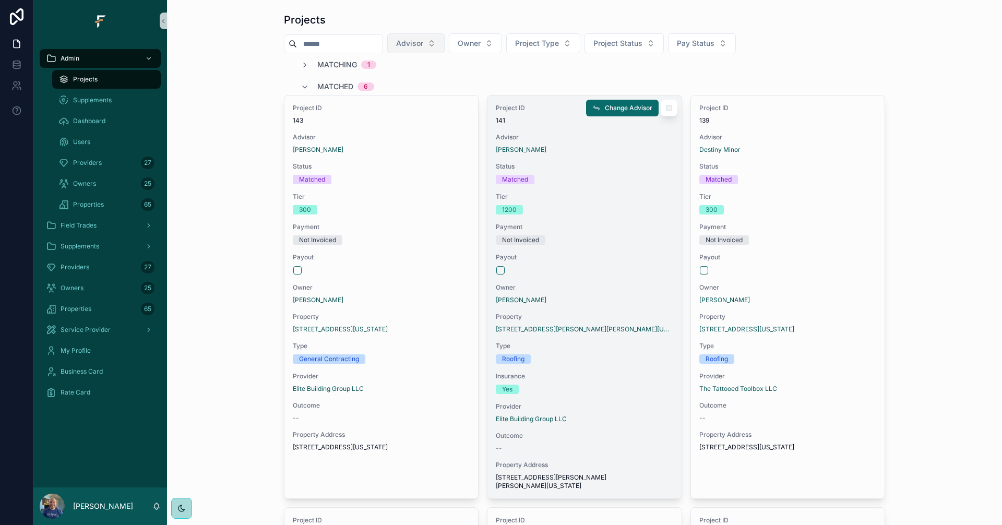
scroll to position [52, 0]
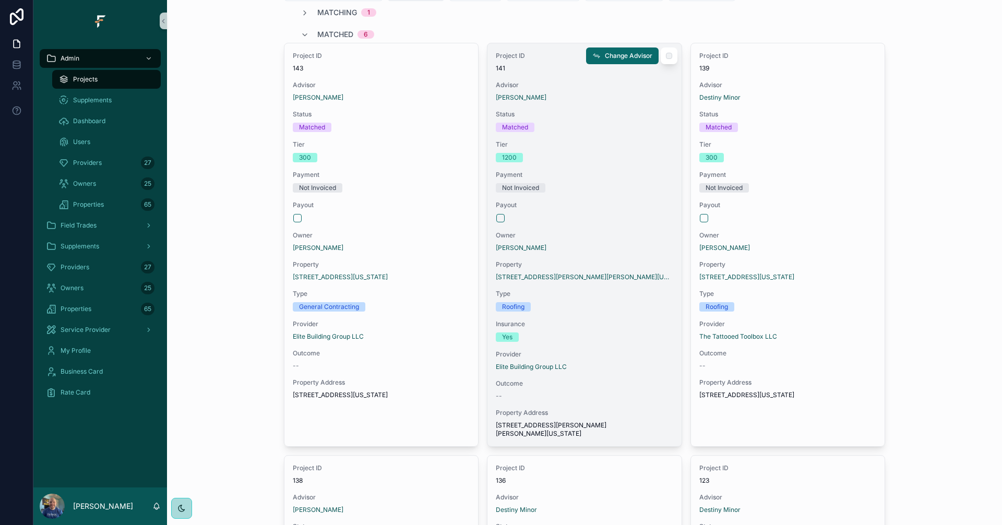
click at [614, 222] on div "scrollable content" at bounding box center [584, 218] width 176 height 8
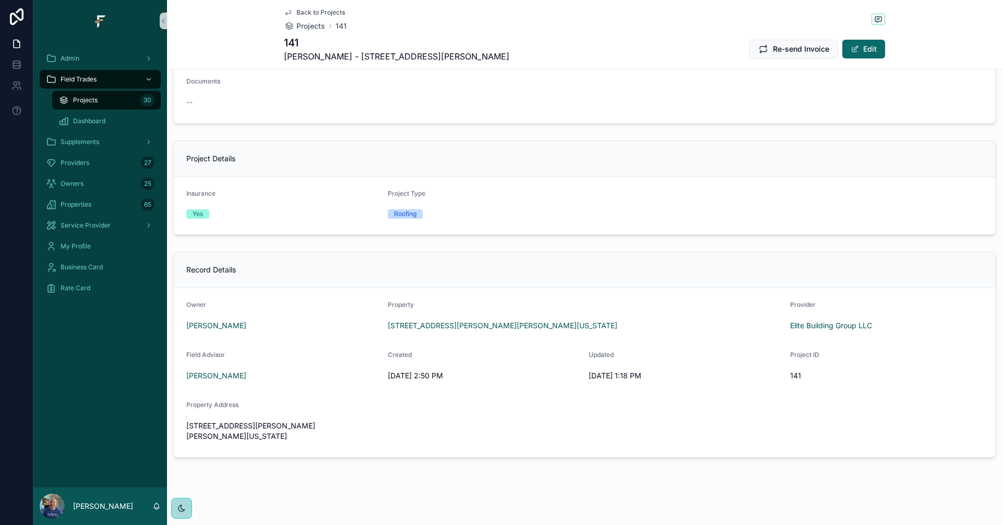
scroll to position [571, 0]
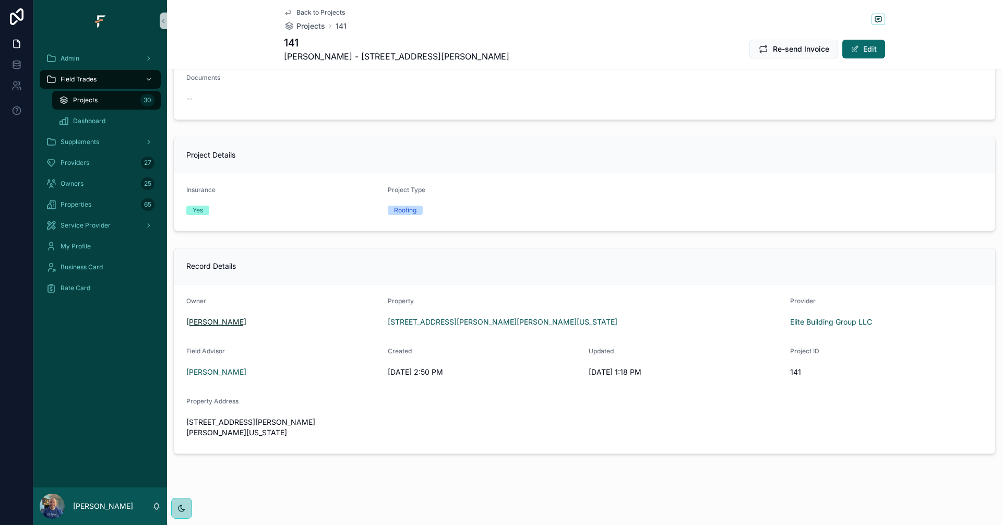
click at [214, 322] on span "[PERSON_NAME]" at bounding box center [216, 322] width 60 height 10
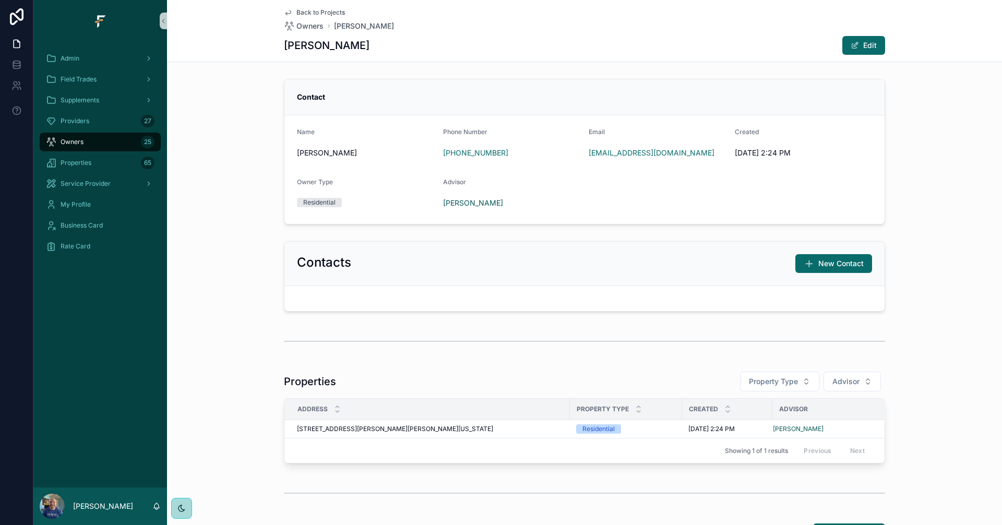
click at [308, 12] on span "Back to Projects" at bounding box center [320, 12] width 49 height 8
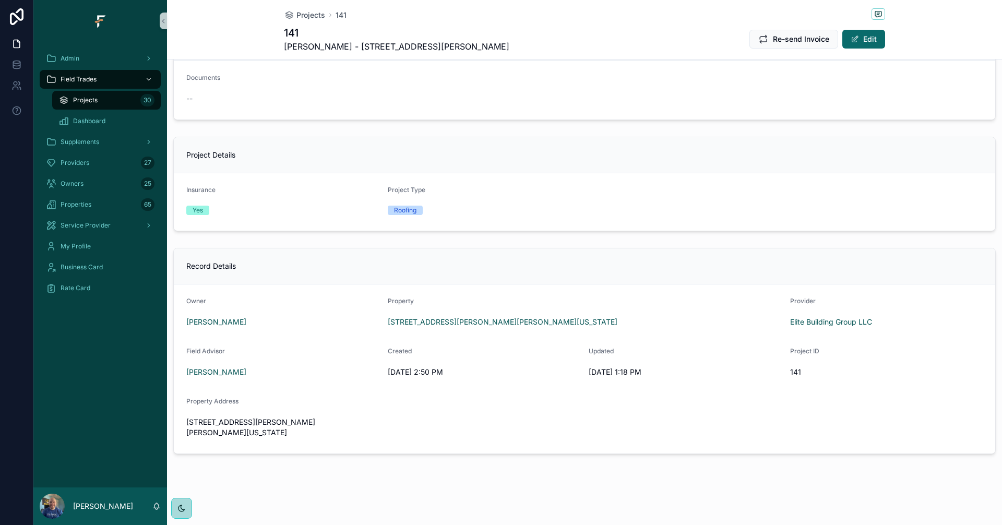
scroll to position [569, 0]
click at [223, 323] on span "[PERSON_NAME]" at bounding box center [216, 322] width 60 height 10
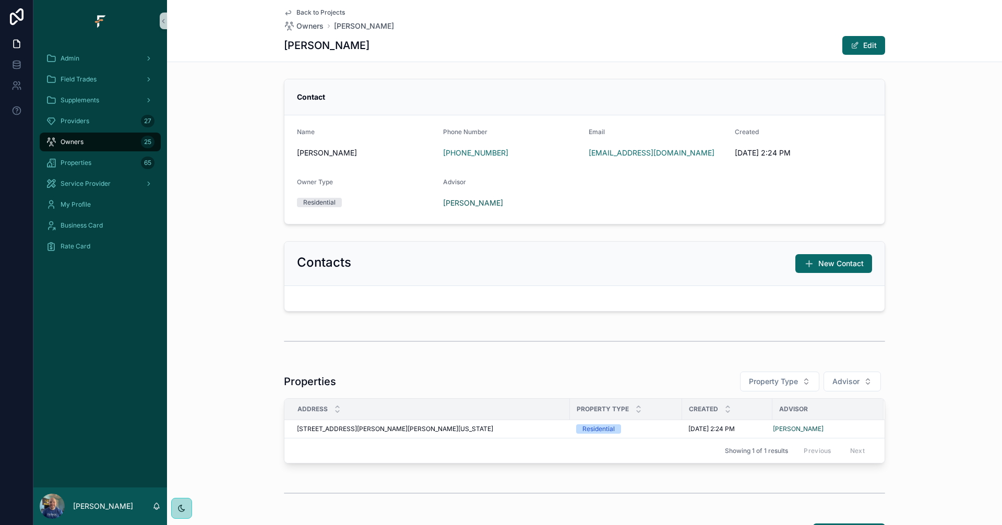
click at [303, 13] on span "Back to Projects" at bounding box center [320, 12] width 49 height 8
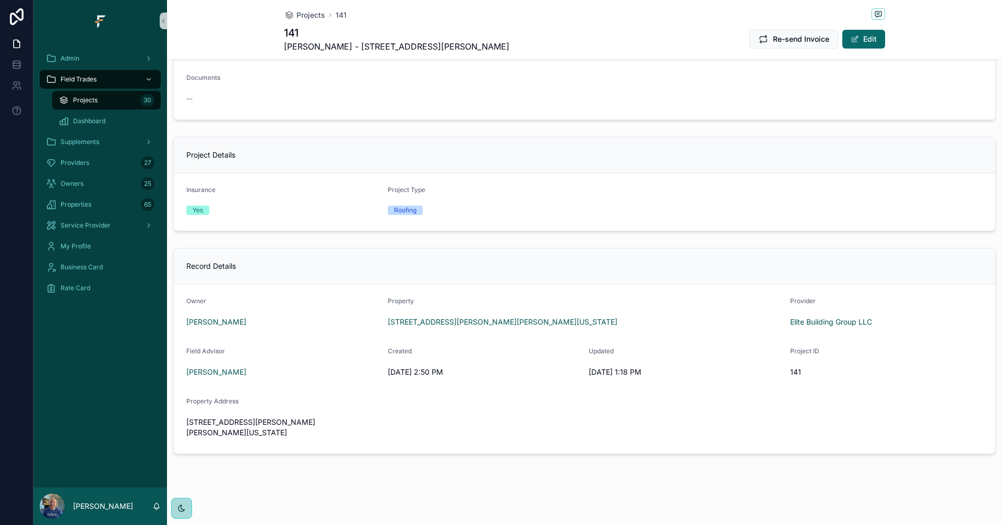
scroll to position [569, 0]
click at [207, 320] on span "[PERSON_NAME]" at bounding box center [216, 322] width 60 height 10
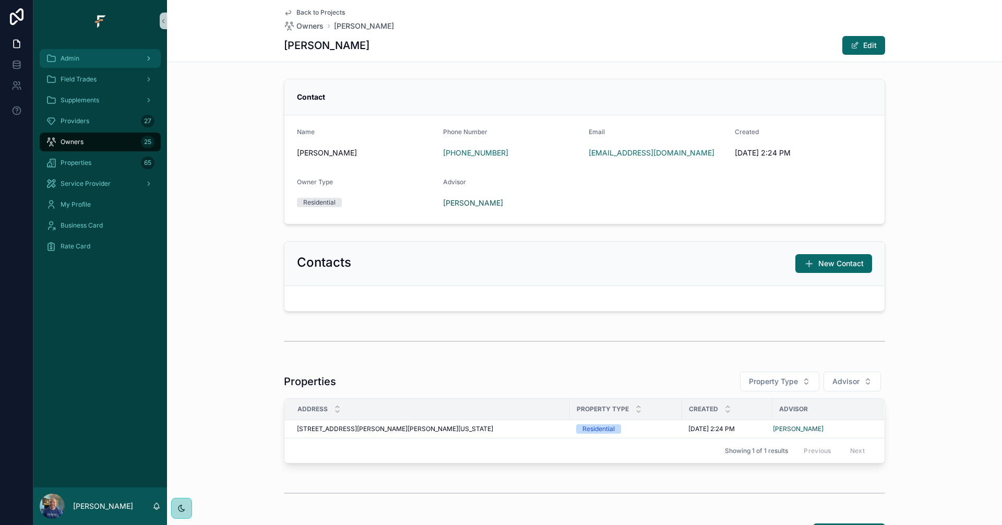
click at [89, 58] on div "Admin" at bounding box center [100, 58] width 109 height 17
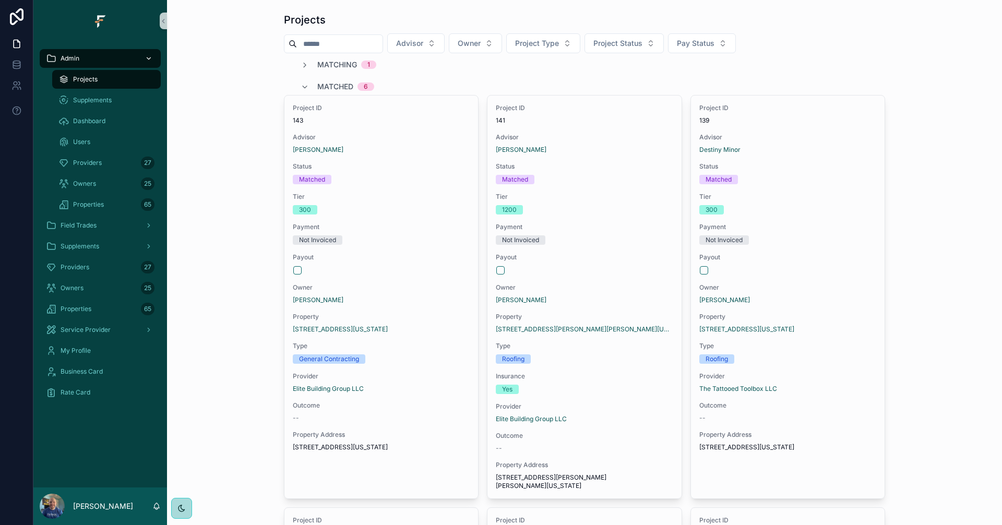
click at [148, 59] on icon "scrollable content" at bounding box center [148, 58] width 7 height 7
click at [147, 59] on icon "scrollable content" at bounding box center [148, 58] width 7 height 7
click at [117, 230] on div "Field Trades" at bounding box center [100, 225] width 109 height 17
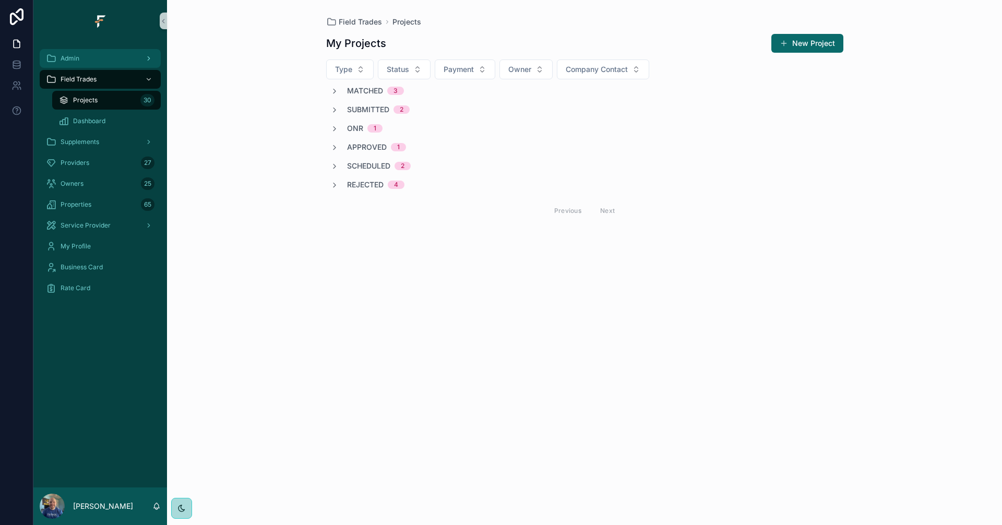
click at [109, 64] on div "Admin" at bounding box center [100, 58] width 109 height 17
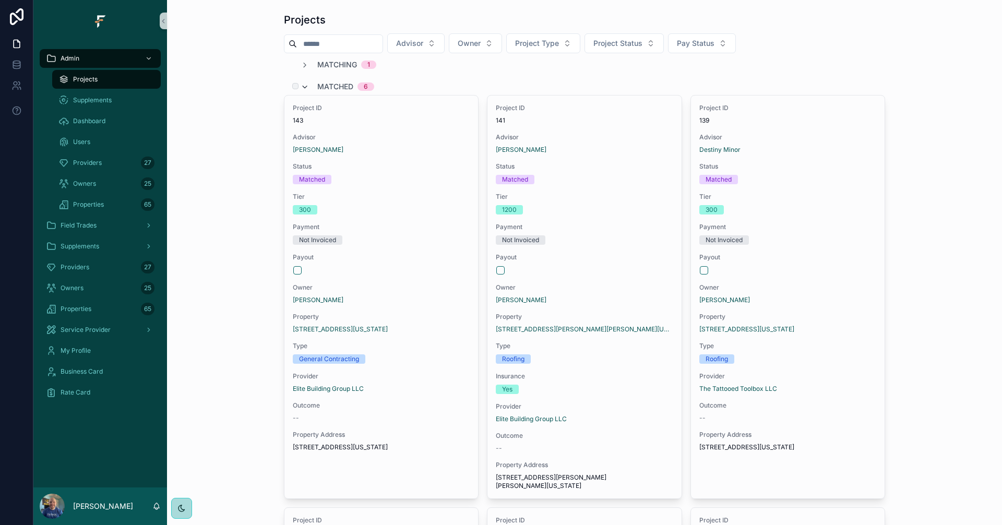
click at [302, 84] on icon "scrollable content" at bounding box center [305, 87] width 8 height 8
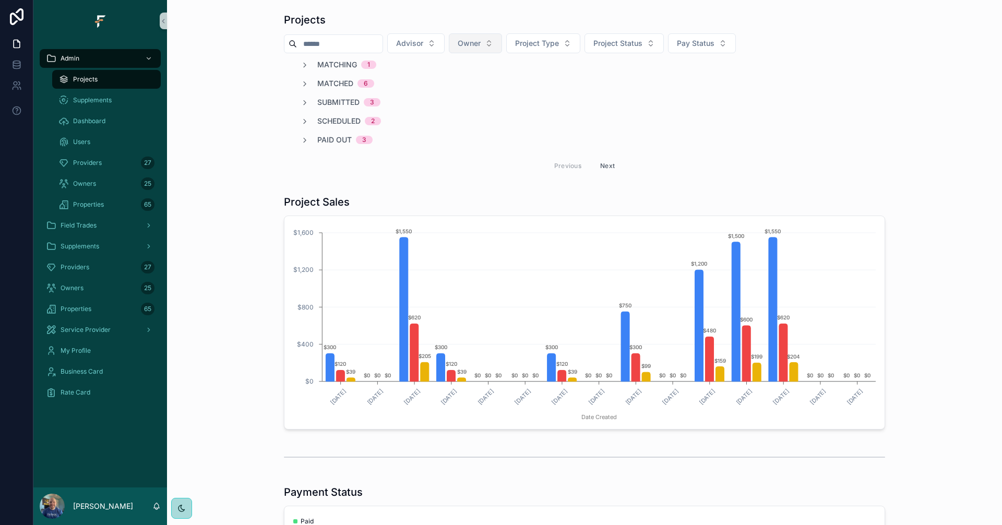
click at [502, 40] on button "Owner" at bounding box center [475, 43] width 53 height 20
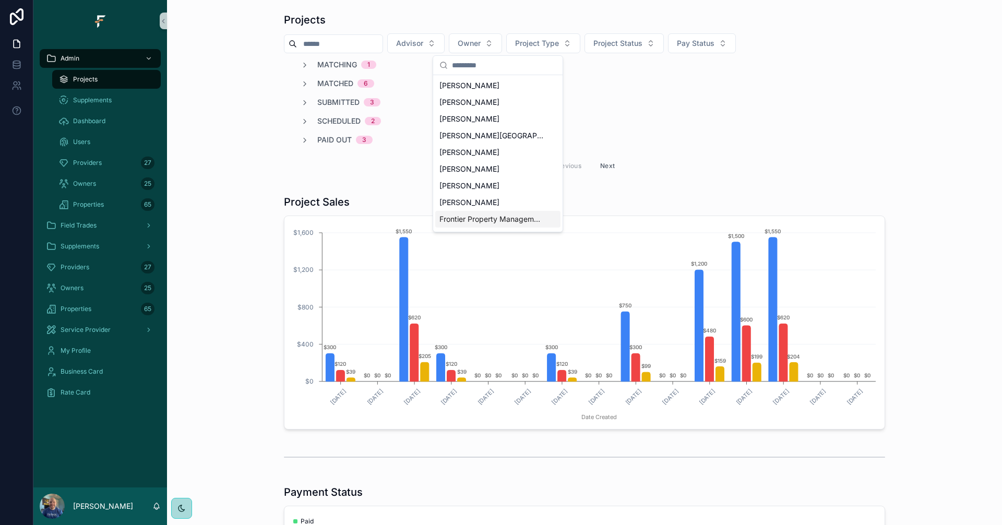
click at [486, 220] on span "Frontier Property Management" at bounding box center [491, 219] width 104 height 10
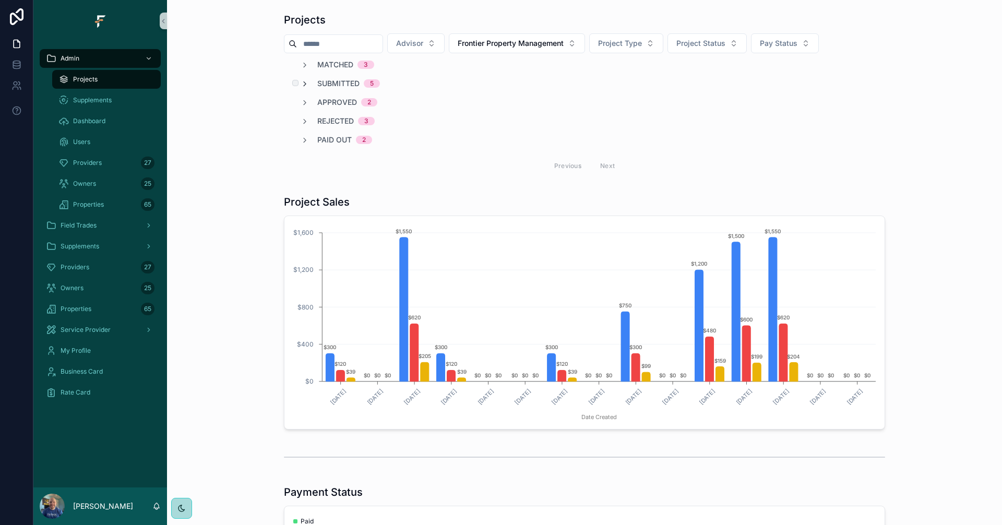
click at [301, 85] on icon "scrollable content" at bounding box center [305, 84] width 8 height 8
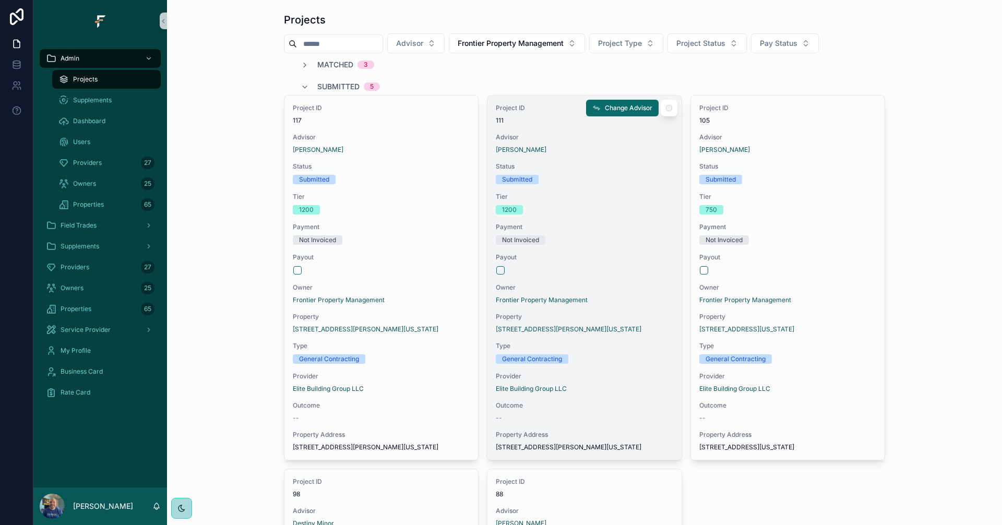
click at [623, 246] on div "Project ID 111 Advisor [PERSON_NAME] Status Submitted Tier 1200 Payment Not Inv…" at bounding box center [584, 277] width 194 height 364
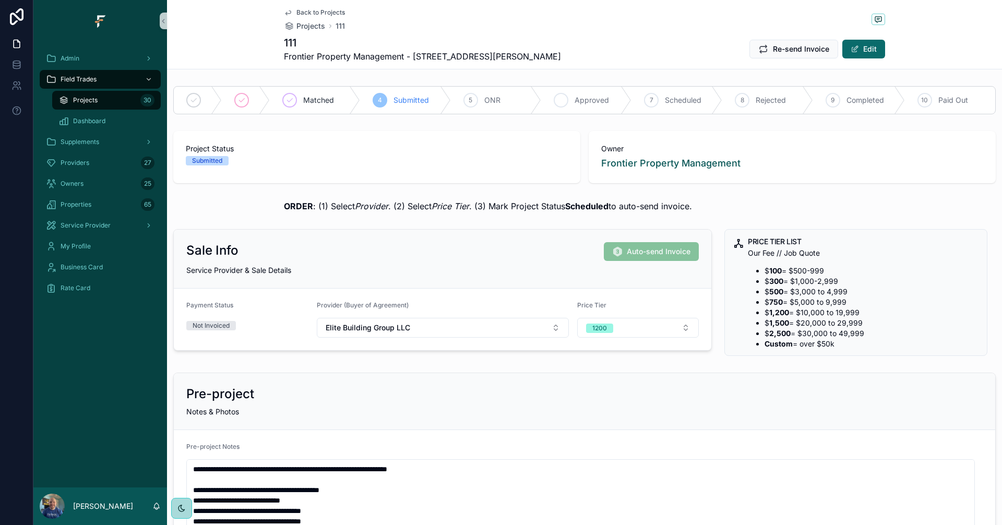
click at [574, 102] on span "Approved" at bounding box center [591, 100] width 34 height 10
click at [306, 10] on span "Back to Projects" at bounding box center [320, 12] width 49 height 8
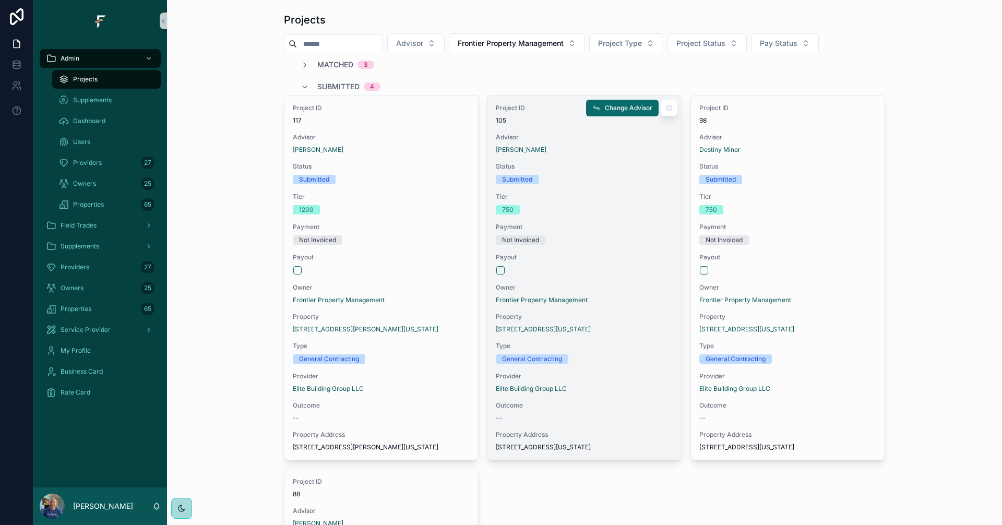
click at [593, 375] on span "Provider" at bounding box center [584, 376] width 177 height 8
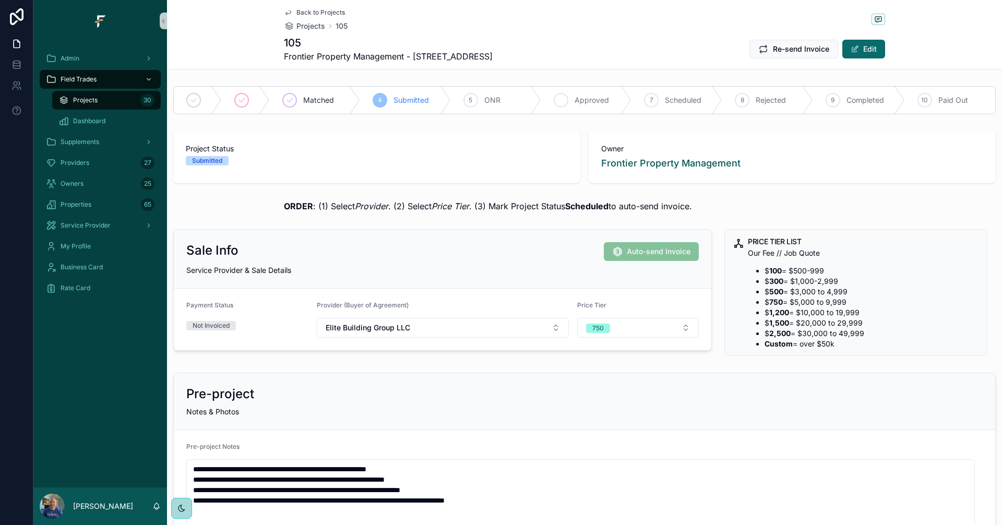
click at [581, 97] on span "Approved" at bounding box center [591, 100] width 34 height 10
click at [302, 13] on span "Back to Projects" at bounding box center [320, 12] width 49 height 8
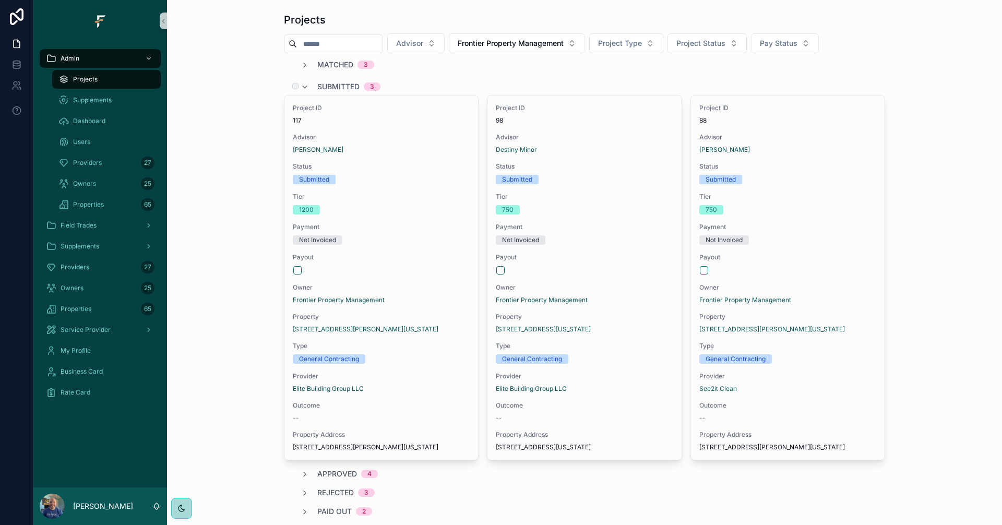
click at [336, 84] on span "Submitted" at bounding box center [338, 86] width 42 height 10
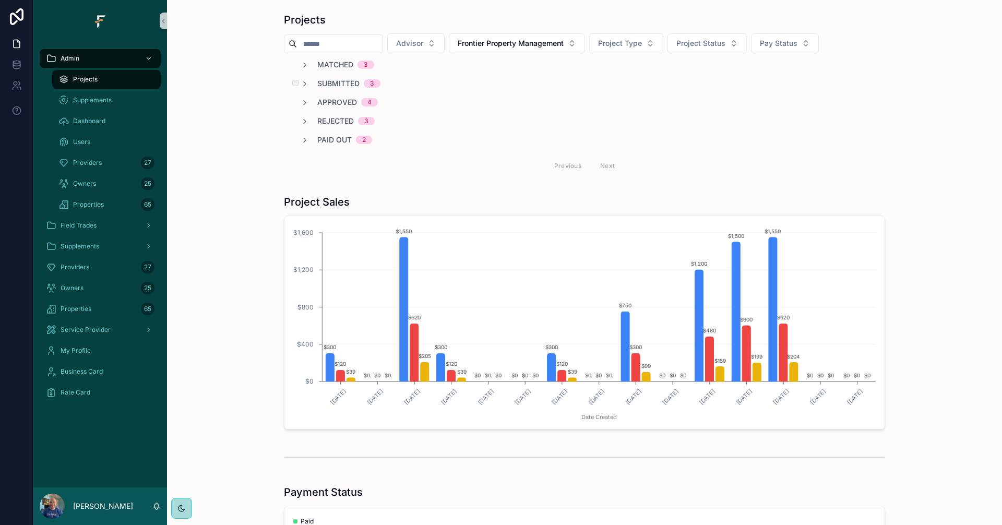
click at [325, 82] on span "Submitted" at bounding box center [338, 83] width 42 height 10
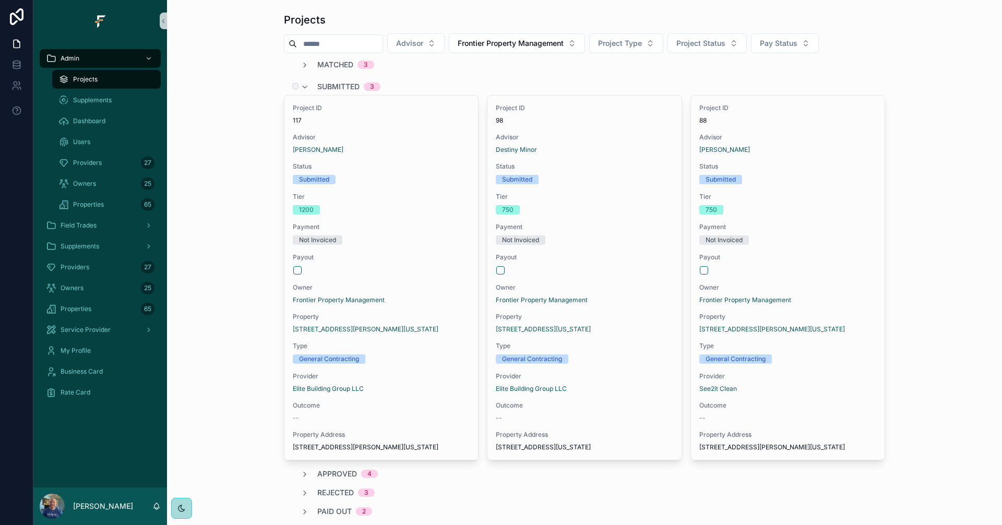
click at [327, 84] on span "Submitted" at bounding box center [338, 86] width 42 height 10
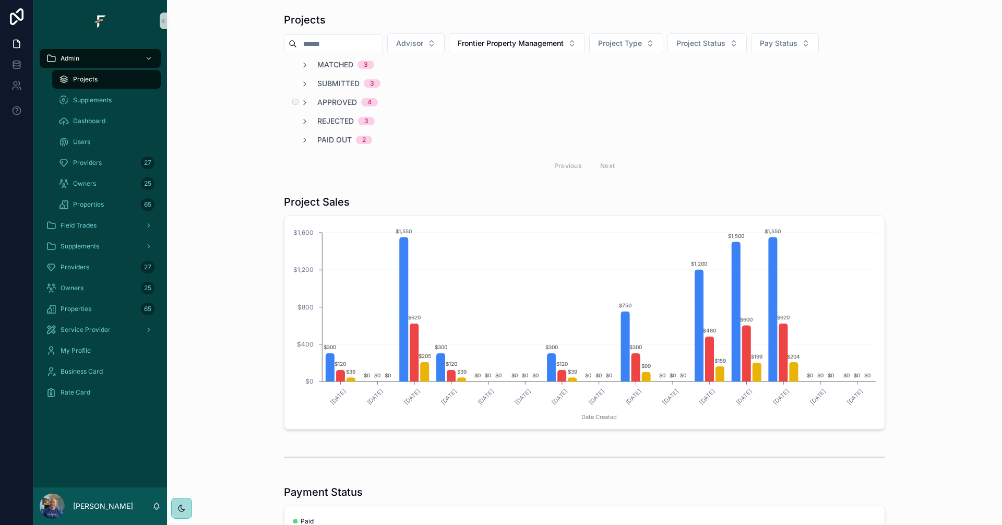
click at [320, 102] on span "Approved" at bounding box center [337, 102] width 40 height 10
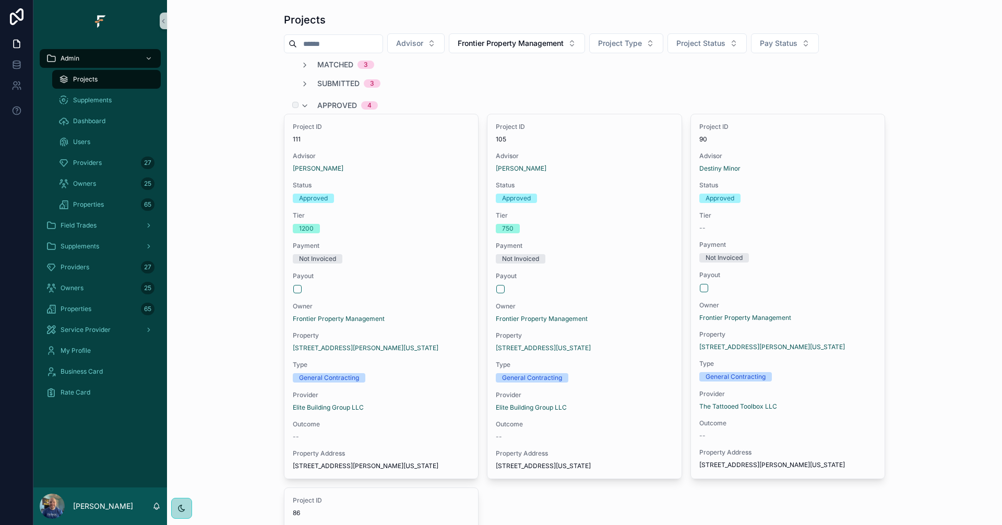
click at [320, 102] on span "Approved" at bounding box center [337, 105] width 40 height 10
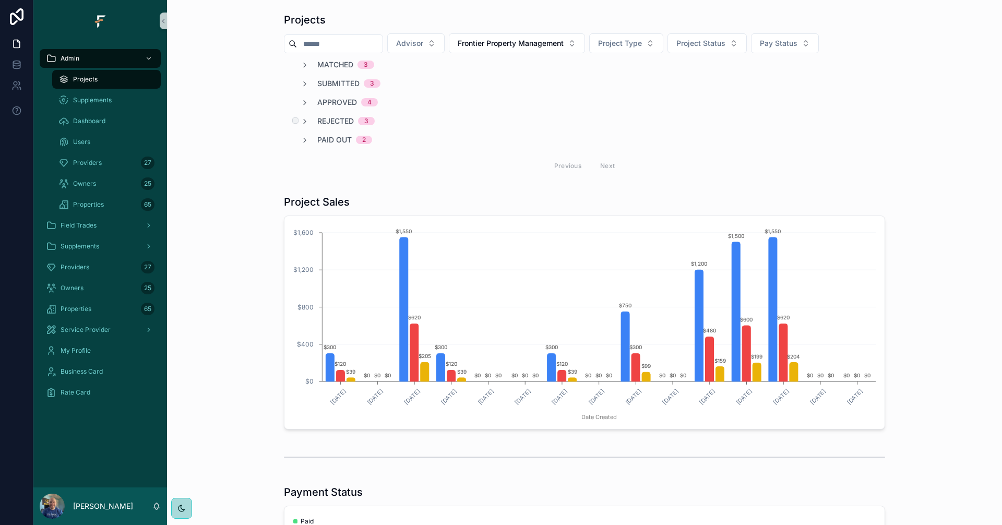
click at [329, 122] on span "Rejected" at bounding box center [335, 121] width 37 height 10
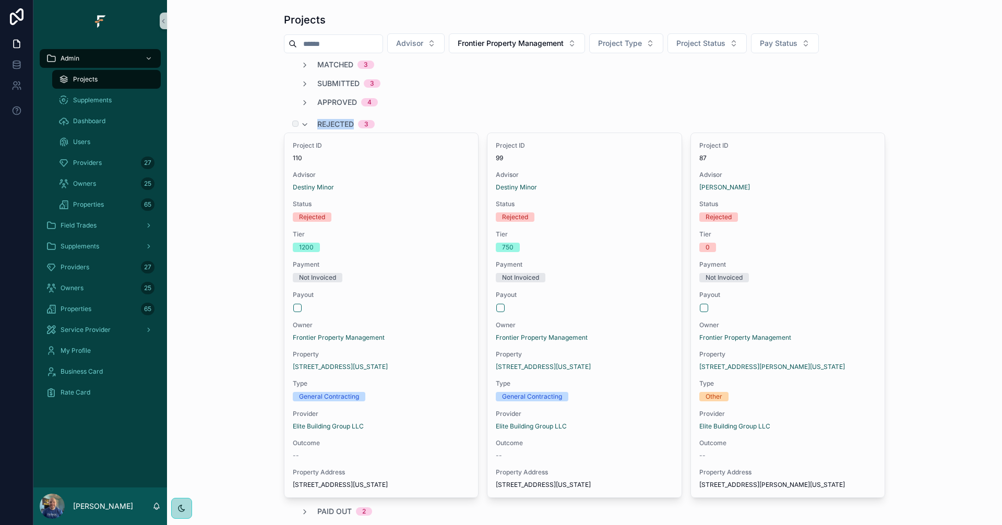
click at [329, 122] on span "Rejected" at bounding box center [335, 124] width 37 height 10
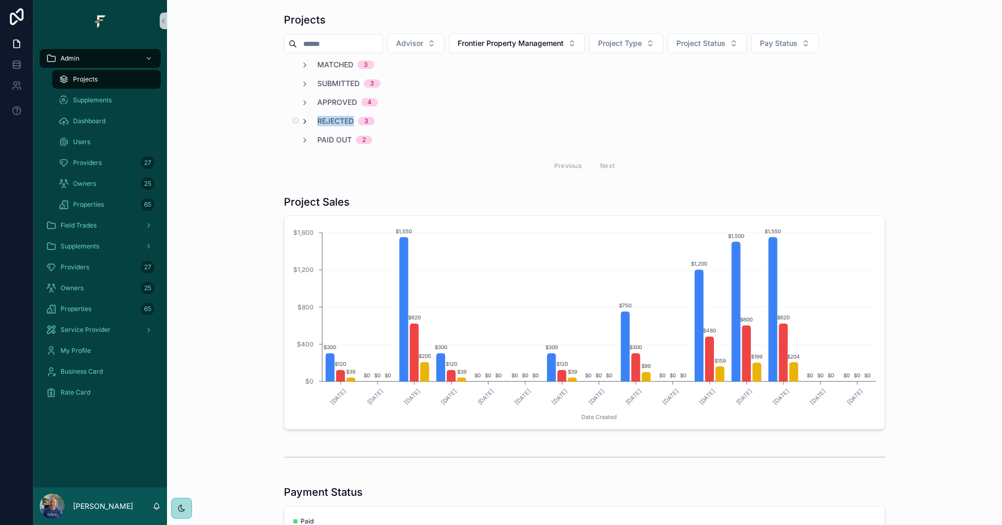
click at [301, 121] on icon "scrollable content" at bounding box center [305, 121] width 8 height 8
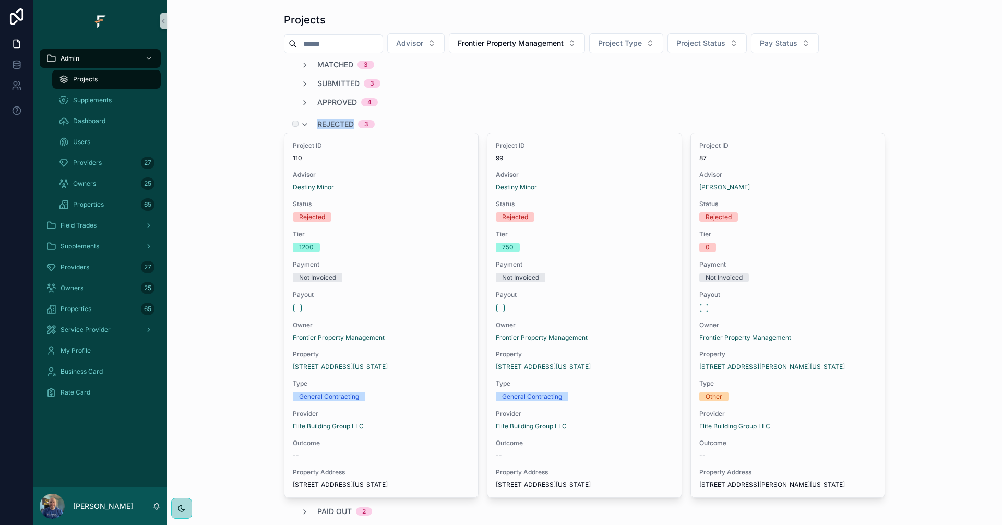
click at [317, 121] on span "Rejected" at bounding box center [335, 124] width 37 height 10
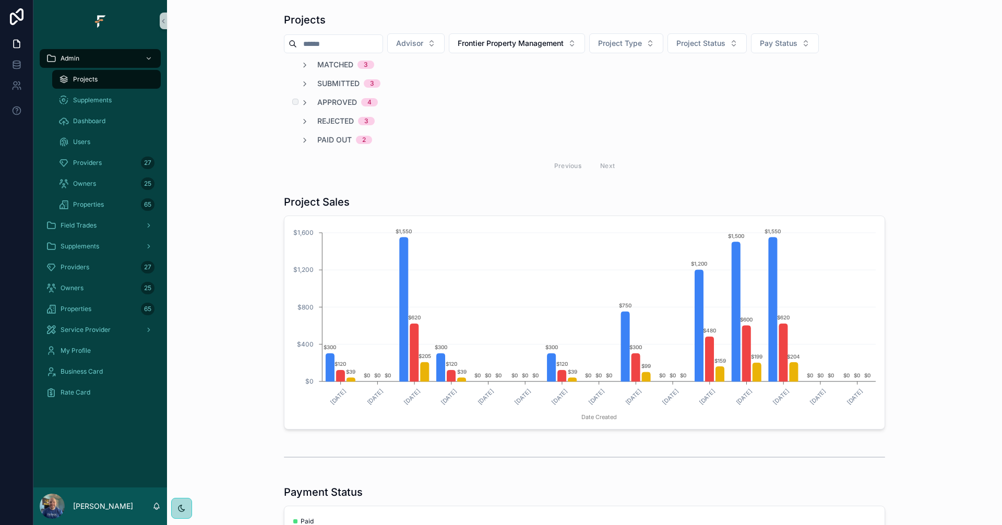
click at [328, 99] on span "Approved" at bounding box center [337, 102] width 40 height 10
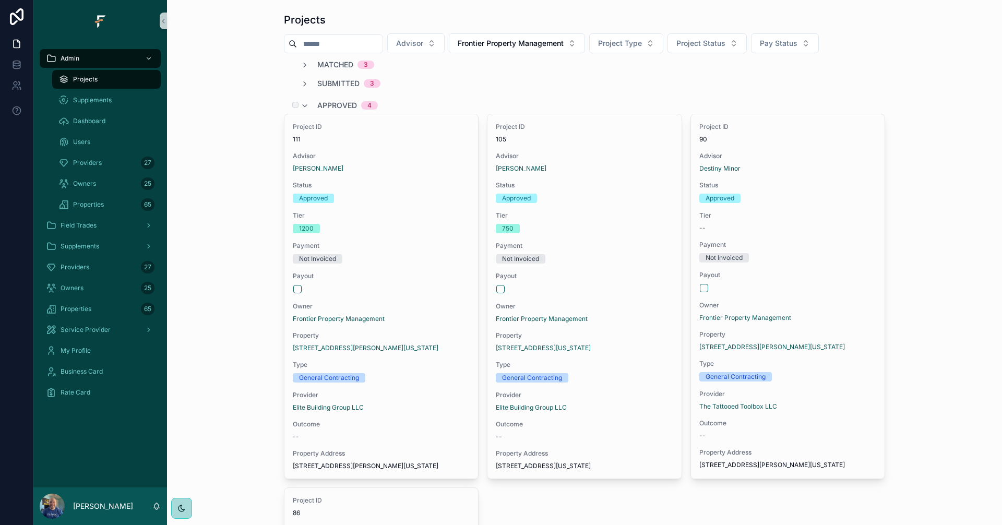
click at [327, 105] on span "Approved" at bounding box center [337, 105] width 40 height 10
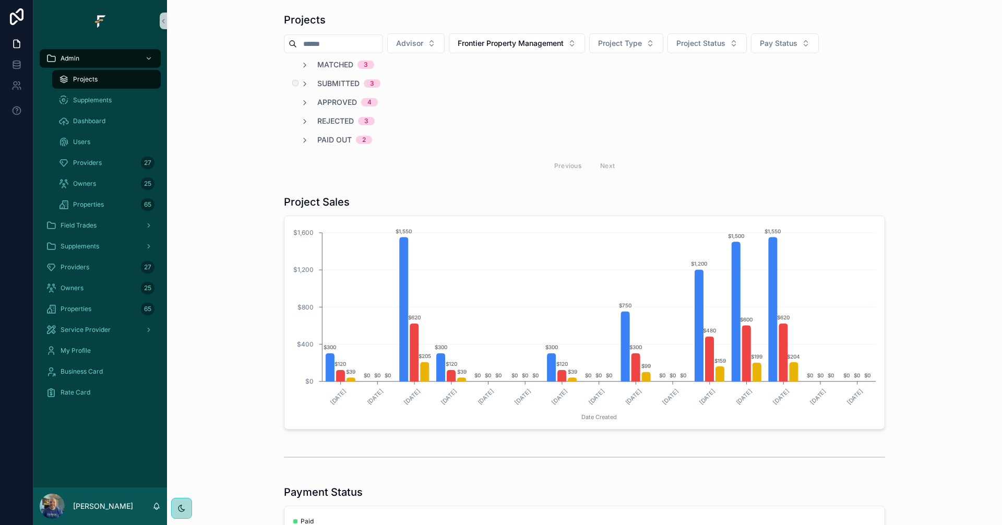
click at [333, 83] on span "Submitted" at bounding box center [338, 83] width 42 height 10
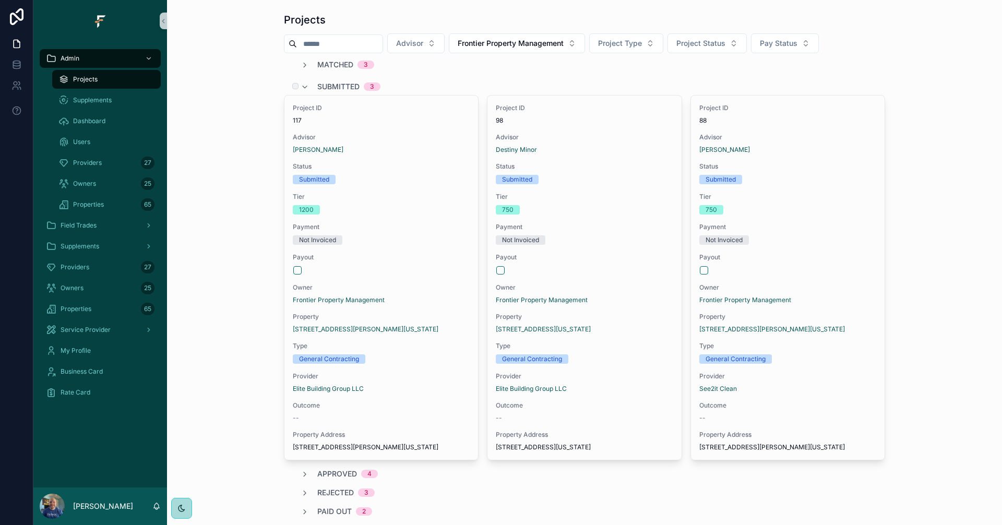
click at [334, 86] on span "Submitted" at bounding box center [338, 86] width 42 height 10
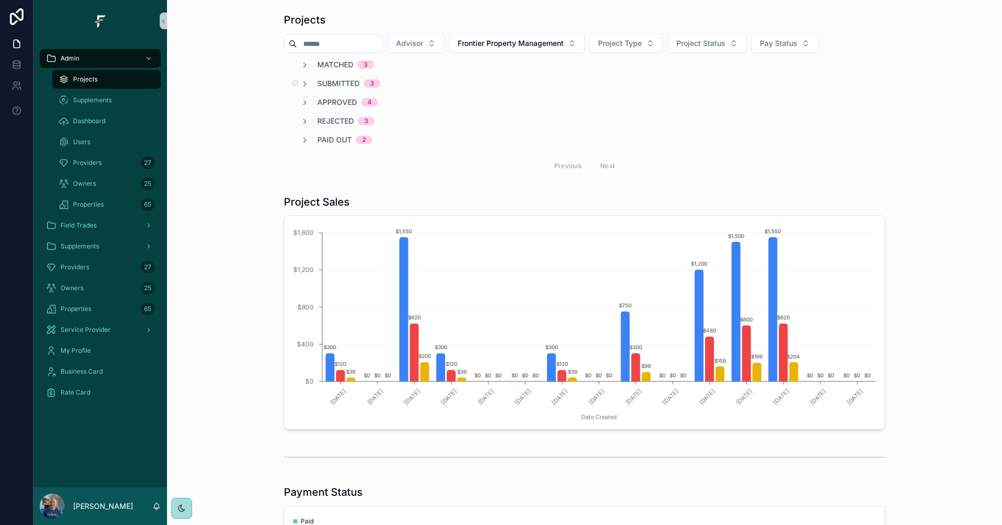
click at [334, 86] on span "Submitted" at bounding box center [338, 83] width 42 height 10
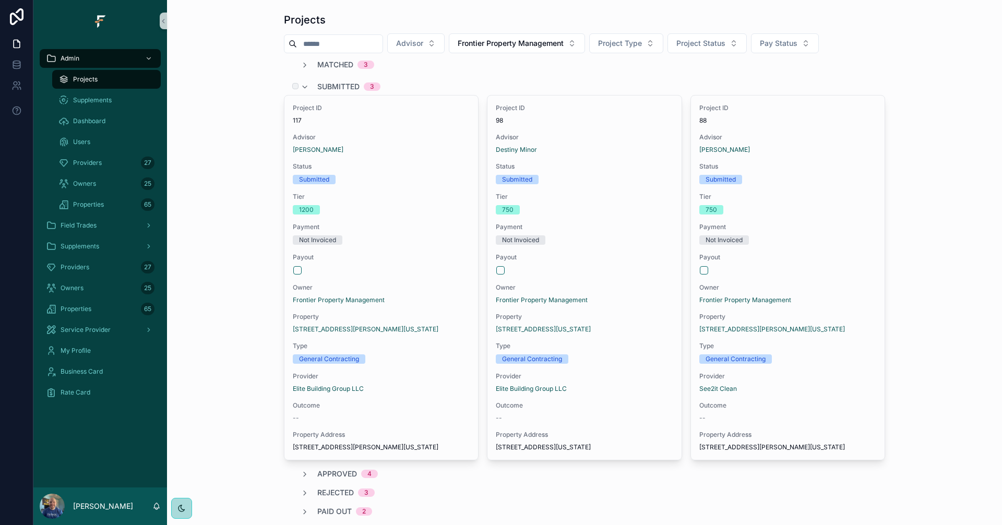
click at [332, 85] on span "Submitted" at bounding box center [338, 86] width 42 height 10
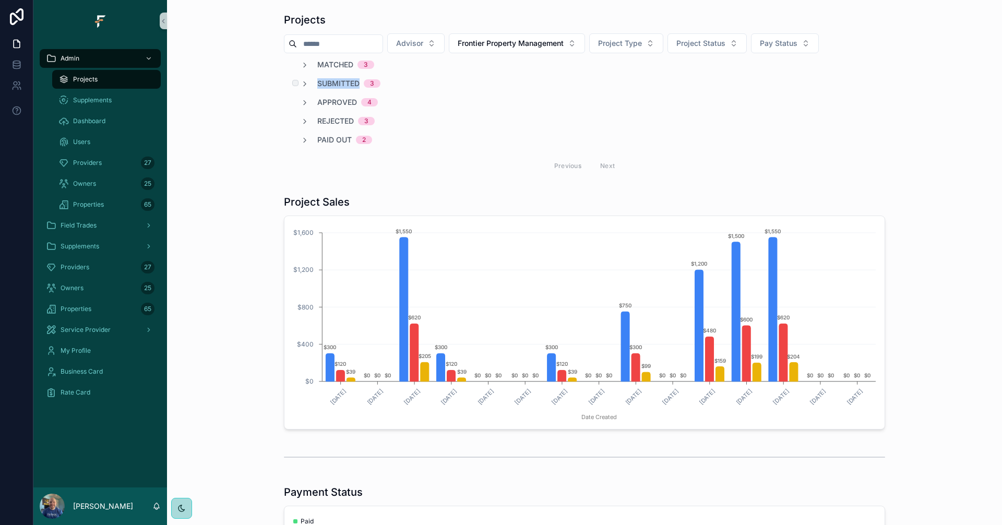
click at [332, 85] on span "Submitted" at bounding box center [338, 83] width 42 height 10
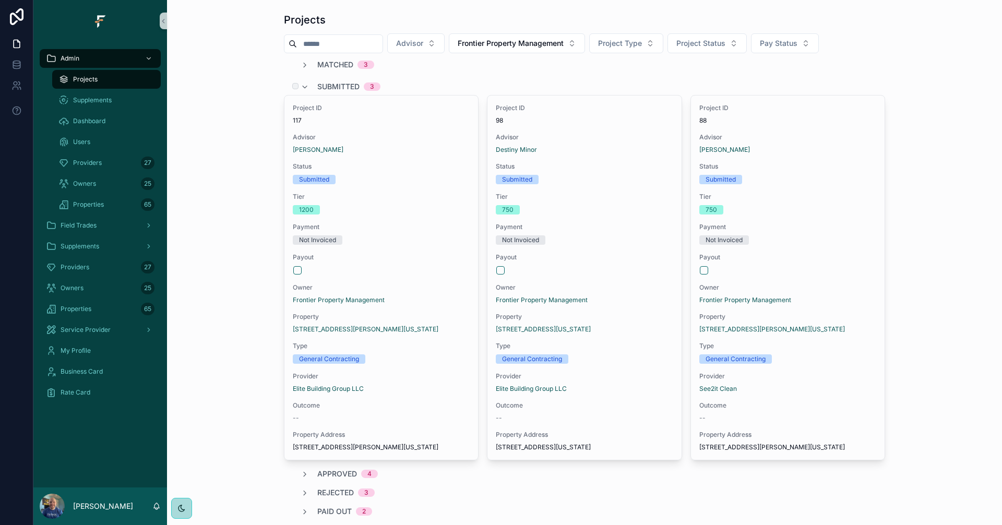
click at [426, 79] on div "Submitted 3" at bounding box center [584, 86] width 601 height 17
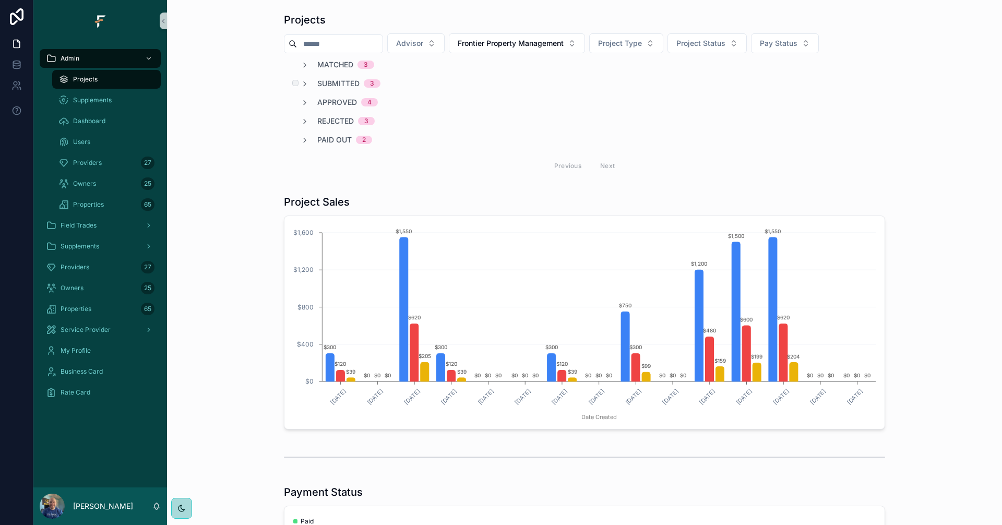
click at [325, 85] on span "Submitted" at bounding box center [338, 83] width 42 height 10
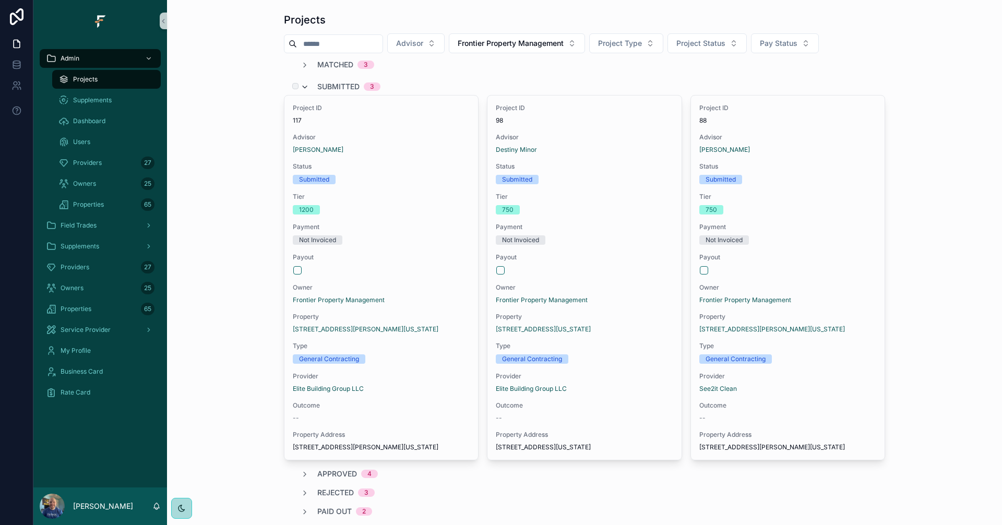
click at [304, 84] on icon "scrollable content" at bounding box center [305, 87] width 8 height 8
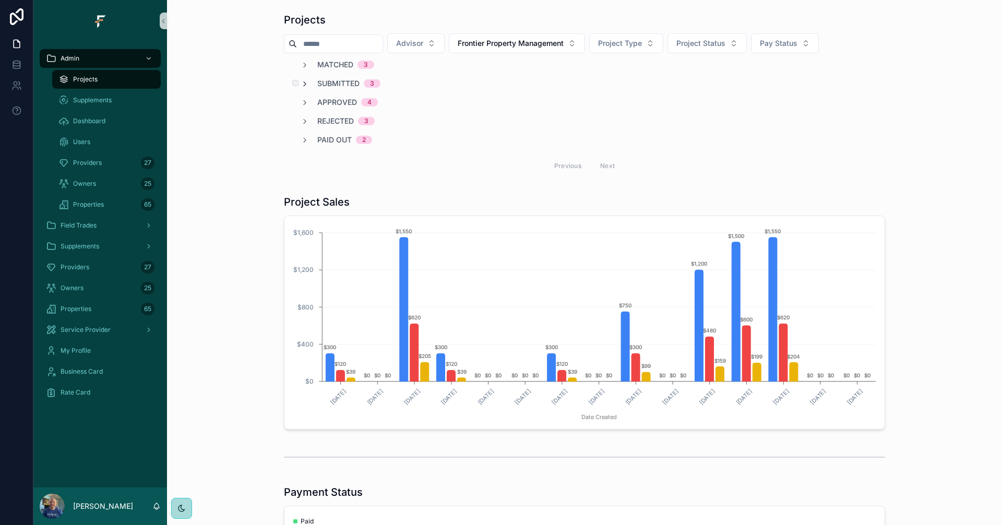
click at [304, 83] on icon "scrollable content" at bounding box center [305, 84] width 8 height 8
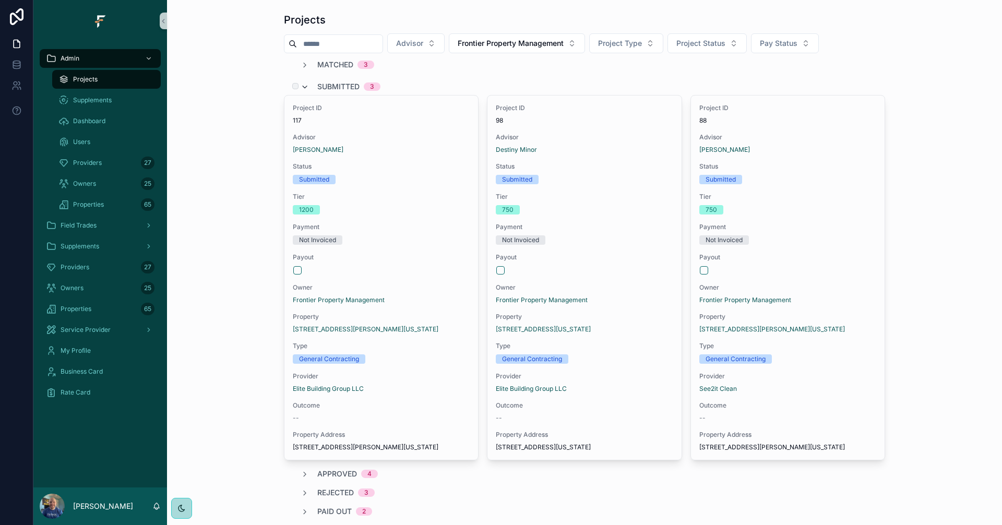
click at [302, 86] on icon "scrollable content" at bounding box center [305, 87] width 8 height 8
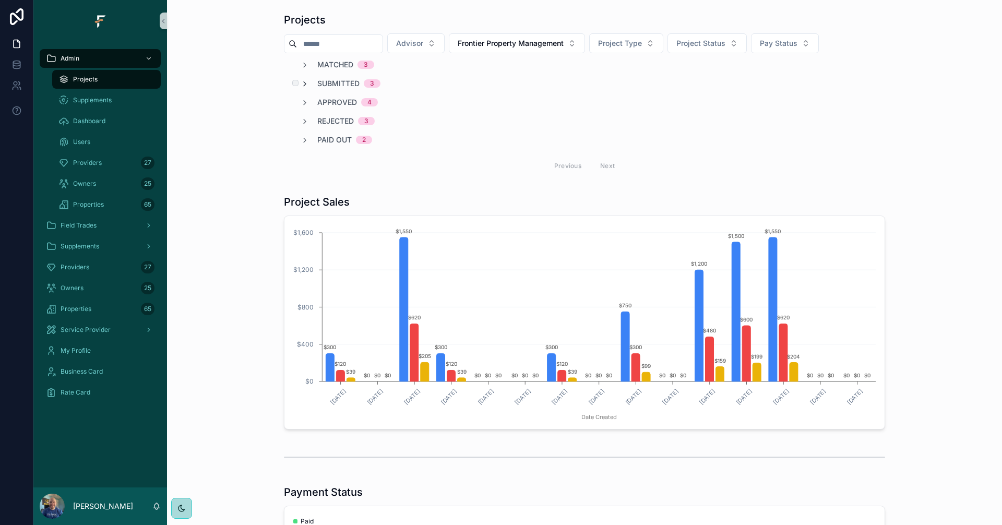
click at [303, 85] on icon "scrollable content" at bounding box center [305, 84] width 8 height 8
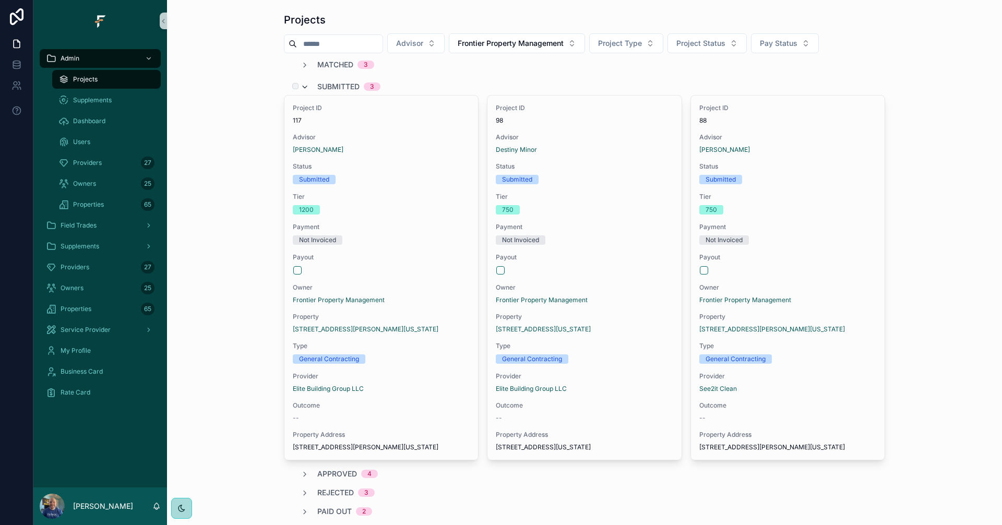
click at [305, 85] on icon "scrollable content" at bounding box center [305, 87] width 8 height 8
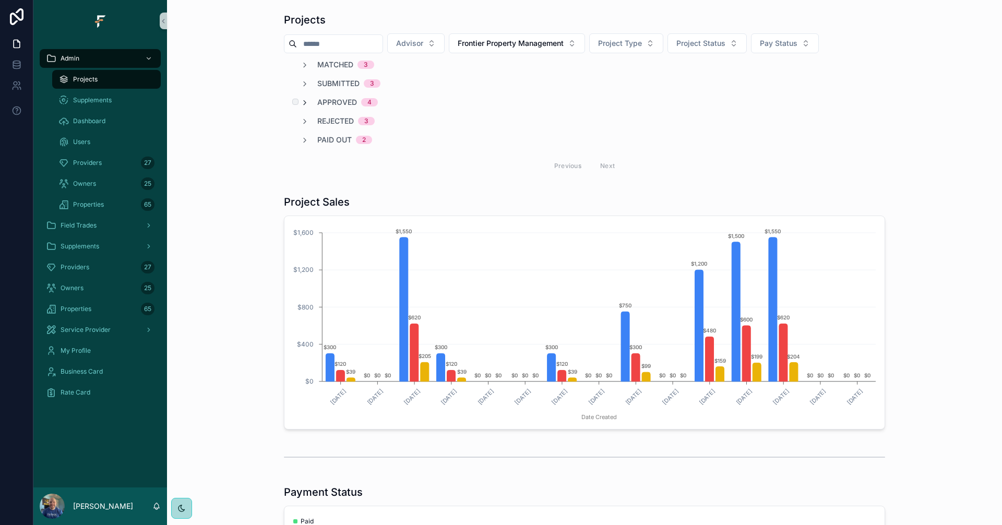
click at [303, 101] on icon "scrollable content" at bounding box center [305, 103] width 8 height 8
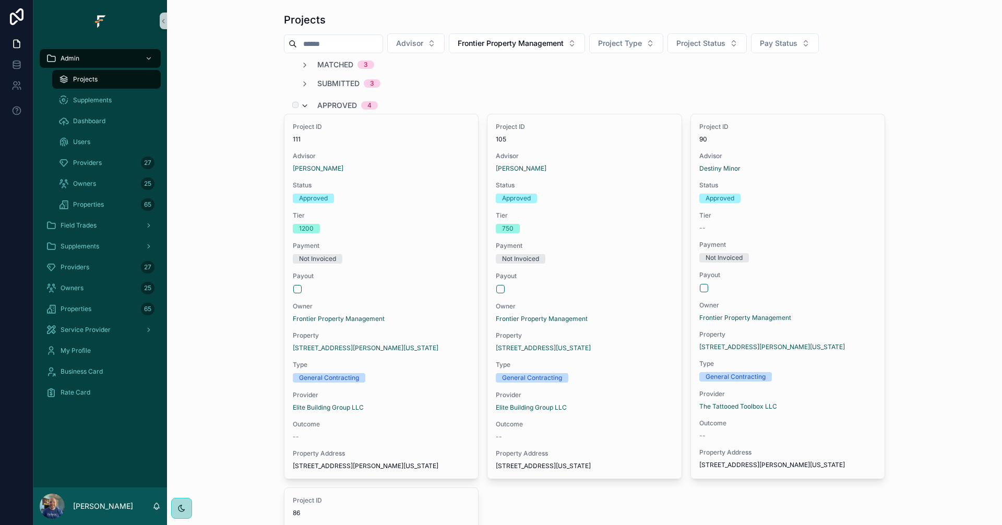
click at [303, 104] on icon "scrollable content" at bounding box center [305, 106] width 8 height 8
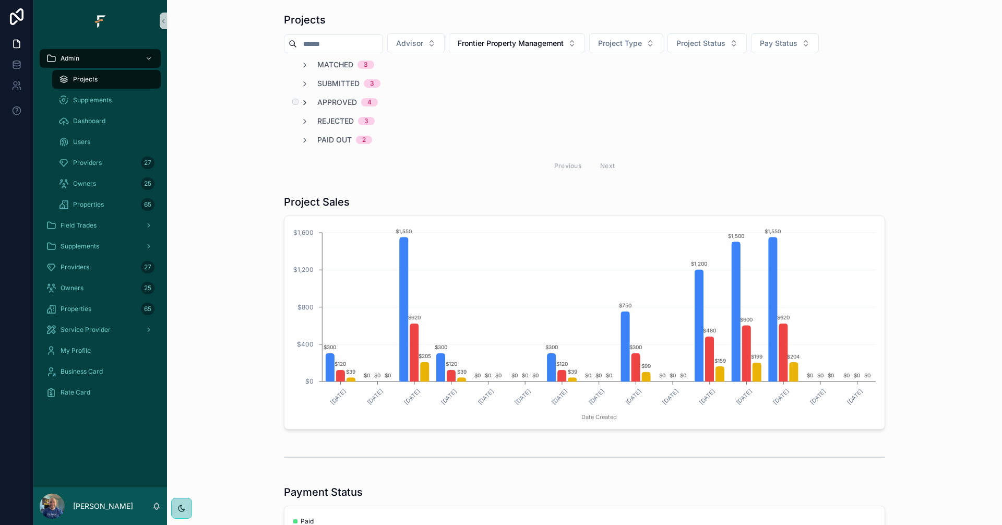
click at [303, 103] on icon "scrollable content" at bounding box center [305, 103] width 8 height 8
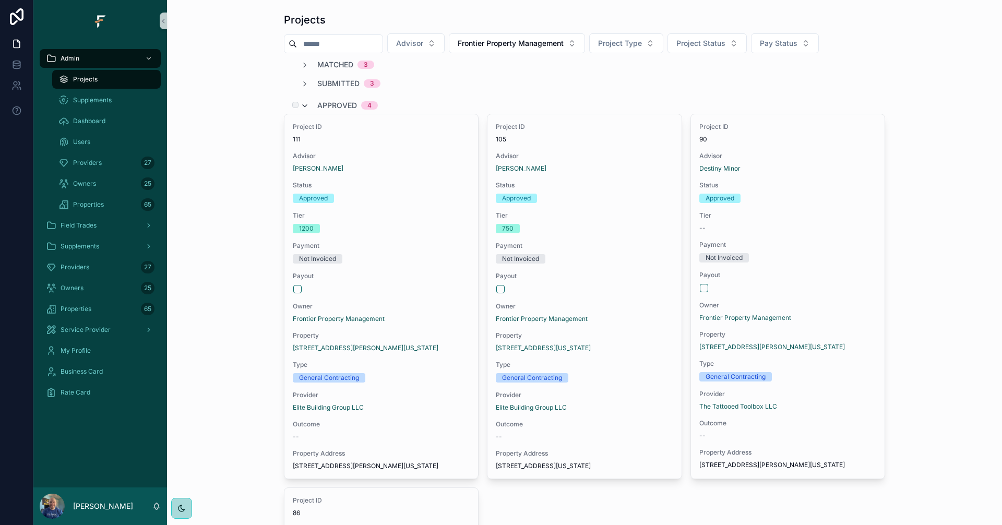
click at [303, 103] on icon "scrollable content" at bounding box center [305, 106] width 8 height 8
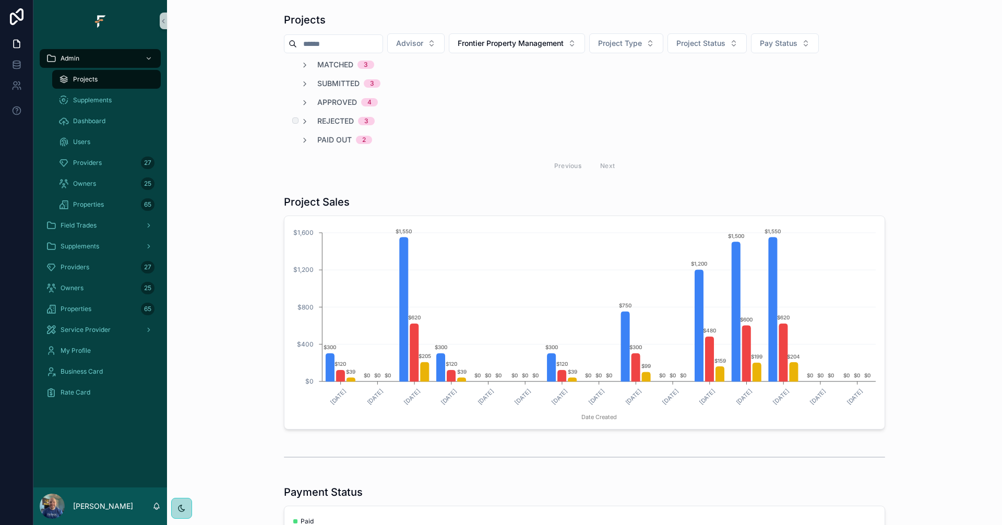
click at [308, 121] on div "Rejected 3" at bounding box center [338, 121] width 74 height 10
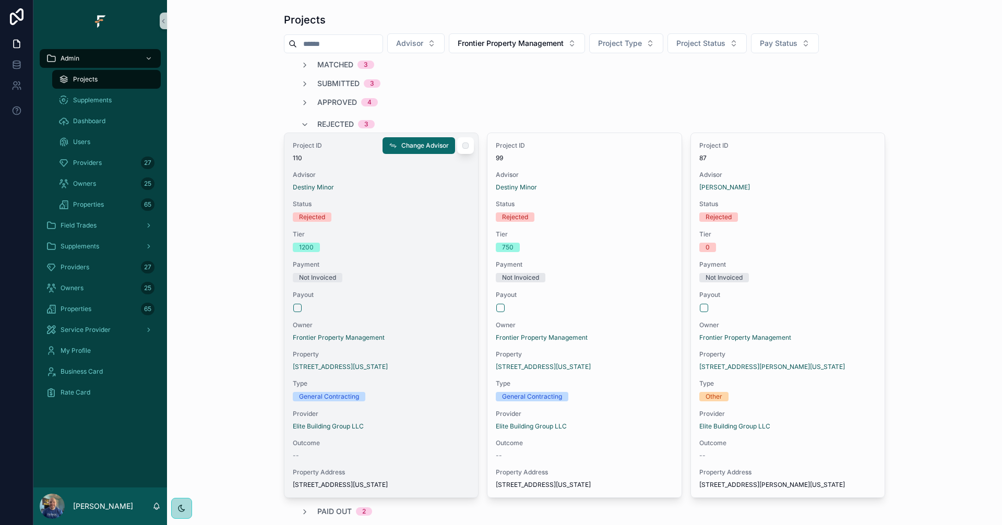
click at [410, 279] on div "Not Invoiced" at bounding box center [381, 277] width 177 height 9
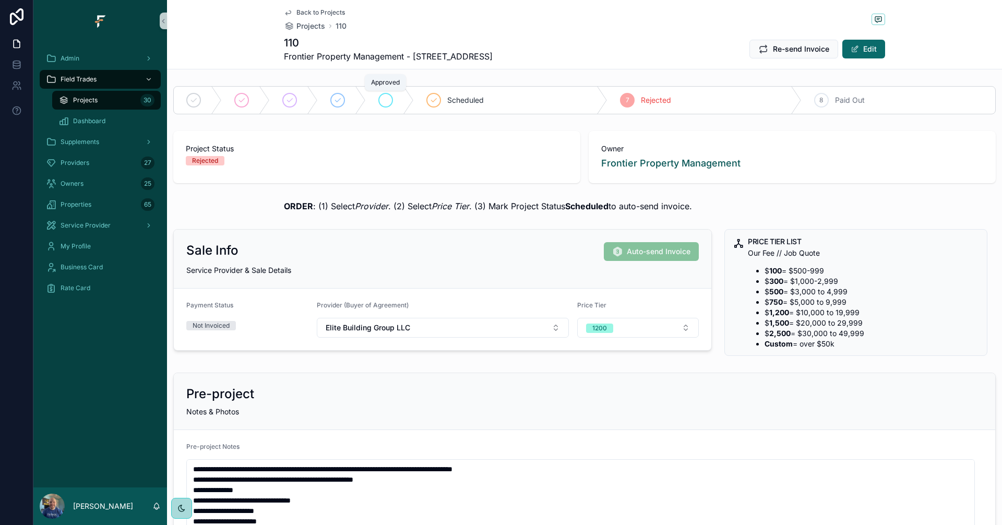
click at [391, 101] on div "scrollable content" at bounding box center [385, 100] width 15 height 15
click at [306, 11] on span "Back to Projects" at bounding box center [320, 12] width 49 height 8
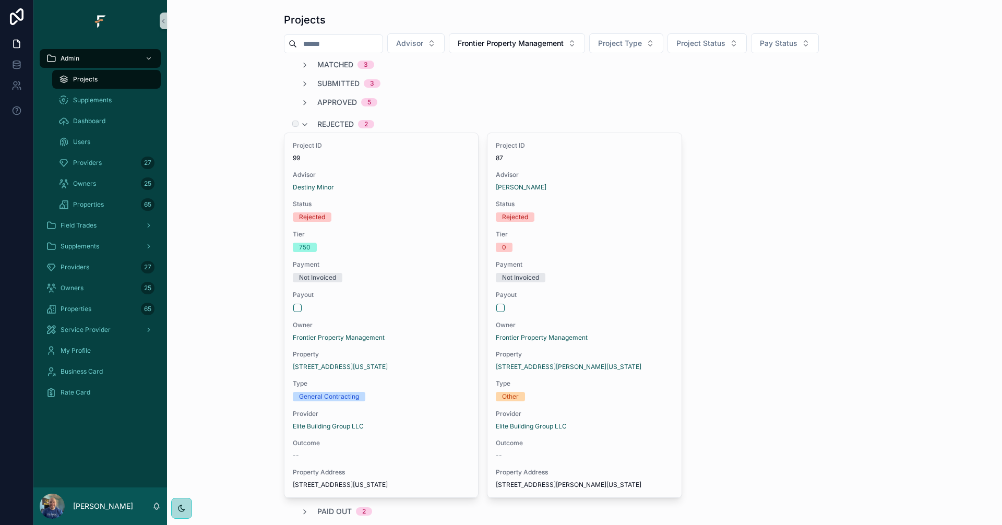
click at [328, 122] on span "Rejected" at bounding box center [335, 124] width 37 height 10
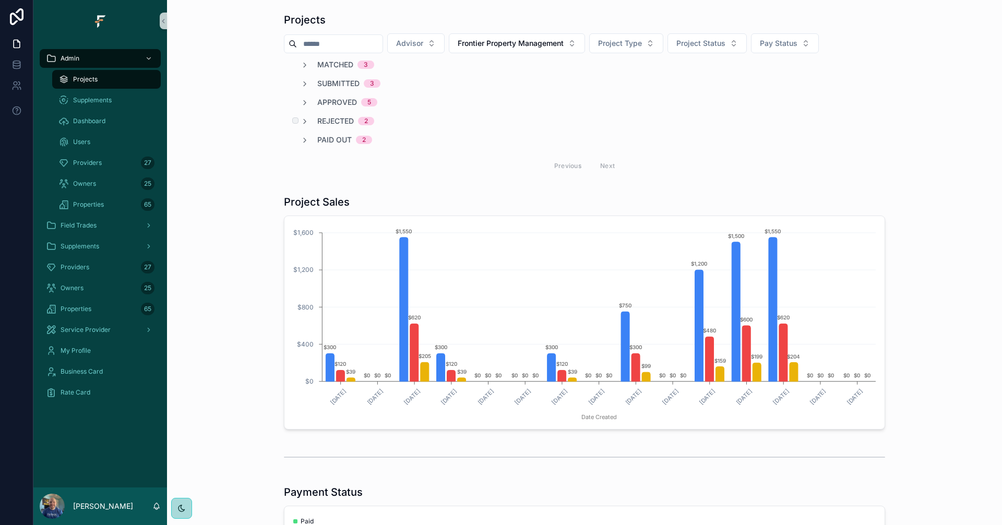
click at [328, 122] on span "Rejected" at bounding box center [335, 121] width 37 height 10
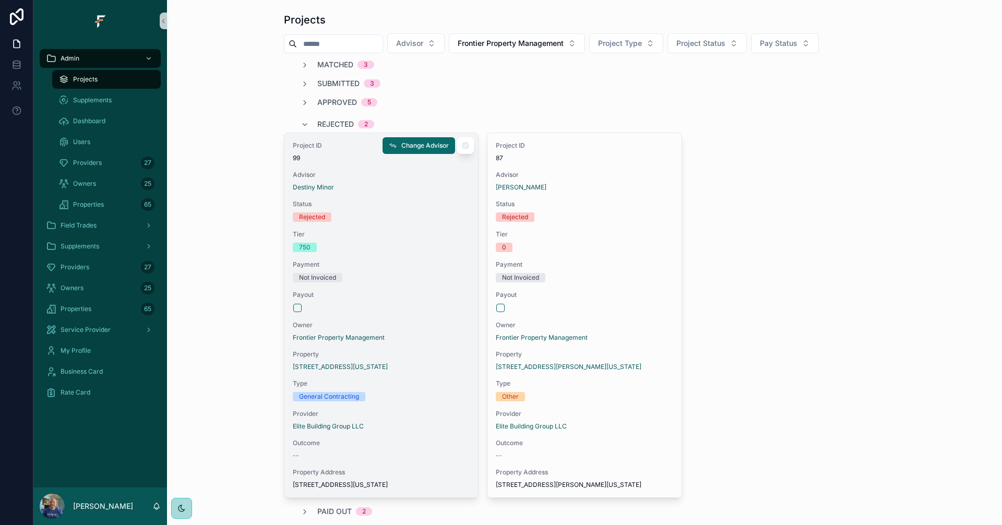
click at [415, 301] on div "Payout" at bounding box center [381, 302] width 177 height 22
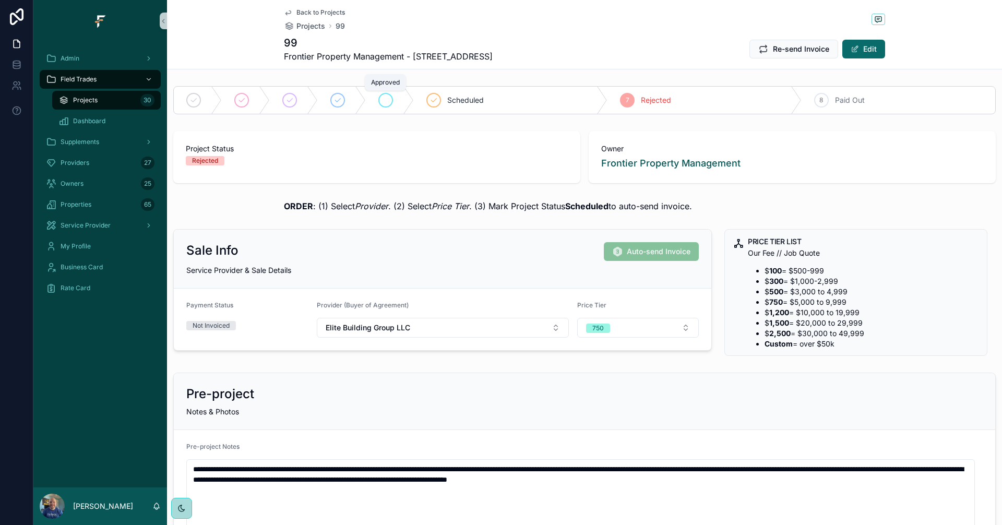
click at [389, 102] on icon "scrollable content" at bounding box center [385, 100] width 8 height 8
click at [311, 10] on span "Back to Projects" at bounding box center [320, 12] width 49 height 8
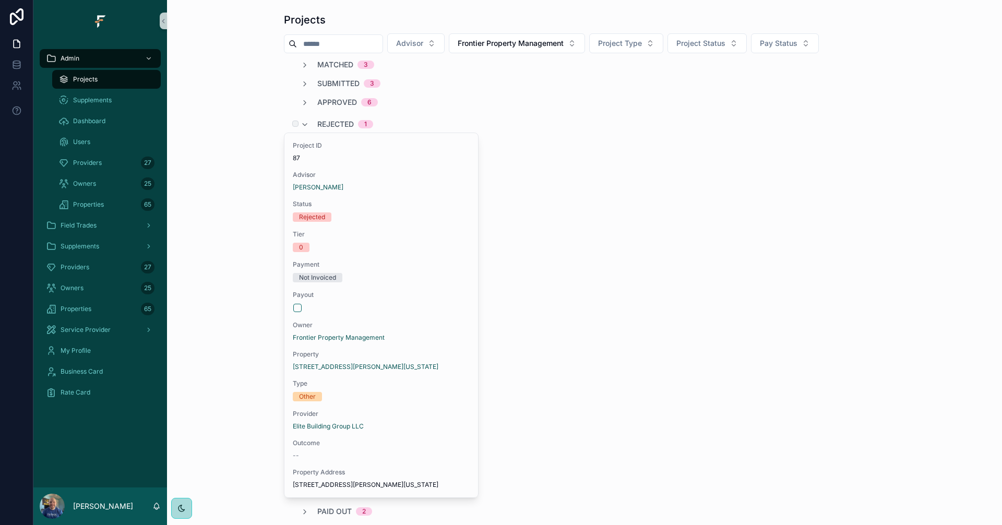
click at [333, 121] on span "Rejected" at bounding box center [335, 124] width 37 height 10
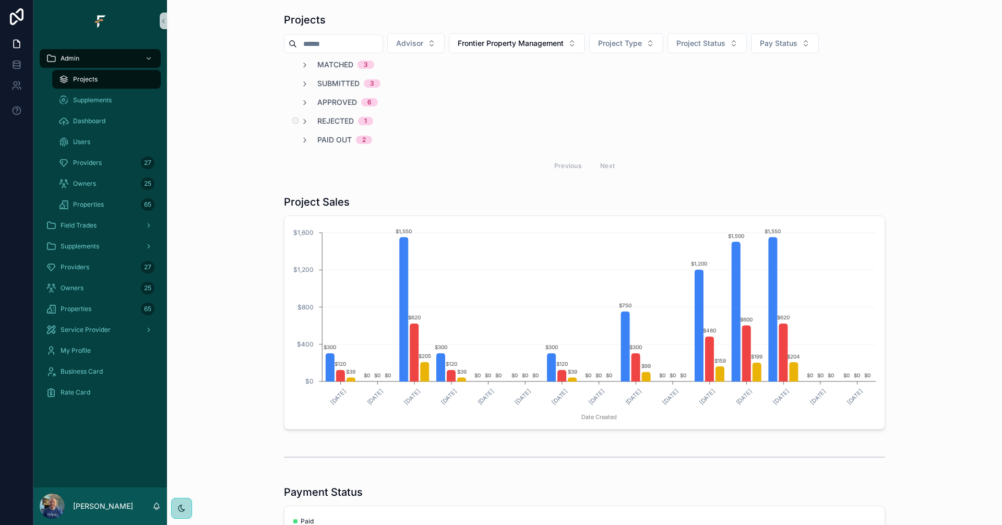
click at [333, 121] on span "Rejected" at bounding box center [335, 121] width 37 height 10
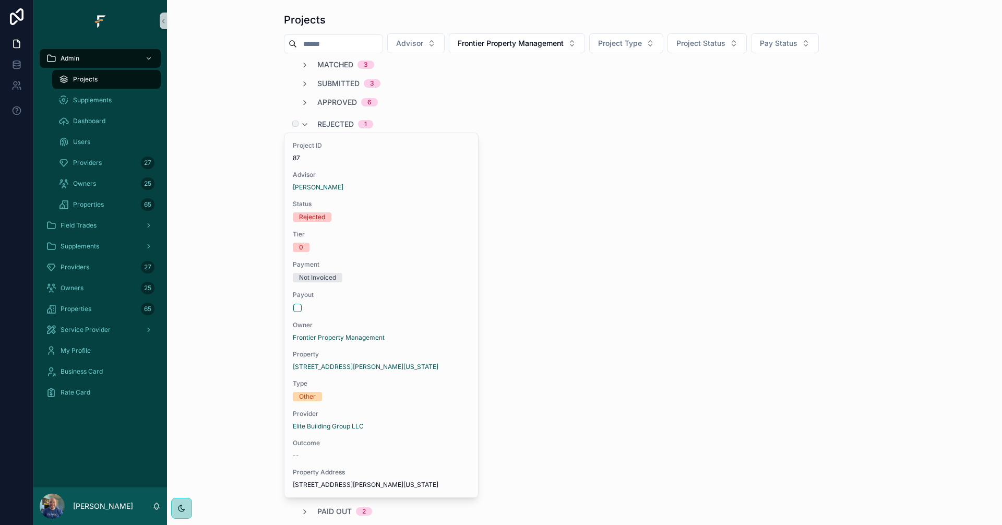
click at [333, 121] on span "Rejected" at bounding box center [335, 124] width 37 height 10
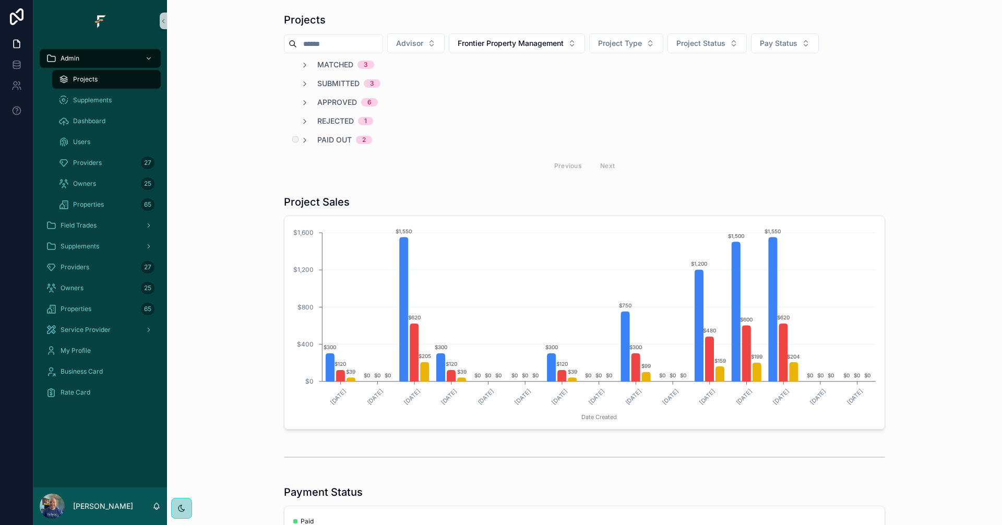
click at [330, 138] on span "Paid Out" at bounding box center [334, 140] width 34 height 10
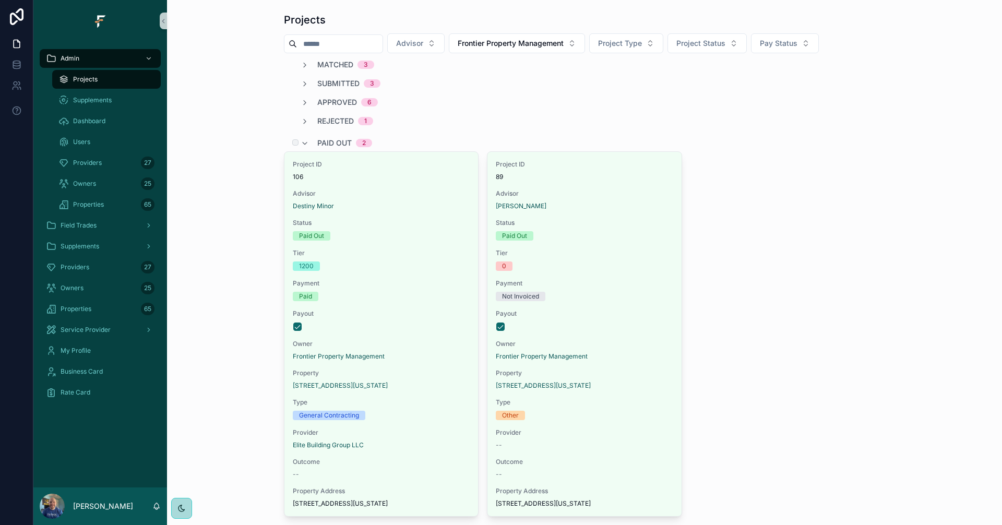
click at [331, 139] on span "Paid Out" at bounding box center [334, 143] width 34 height 10
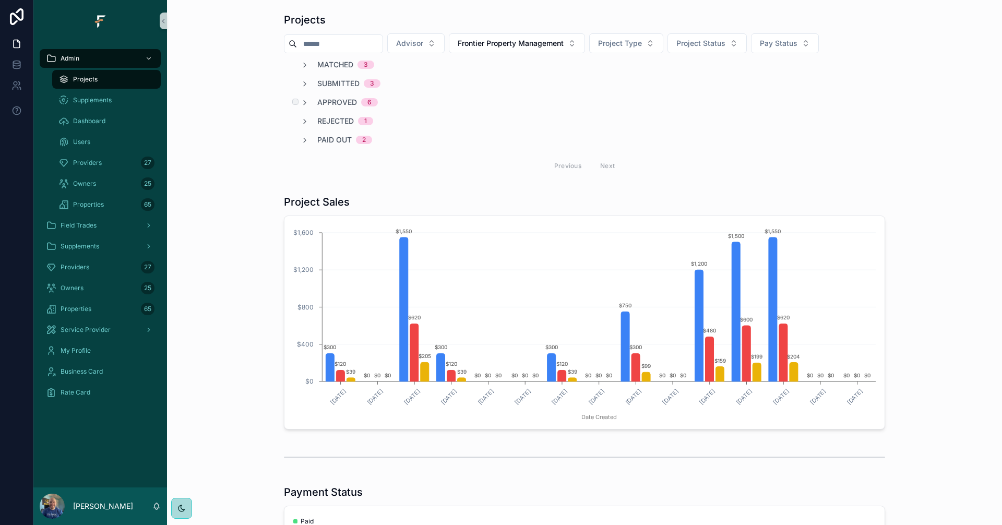
click at [328, 101] on span "Approved" at bounding box center [337, 102] width 40 height 10
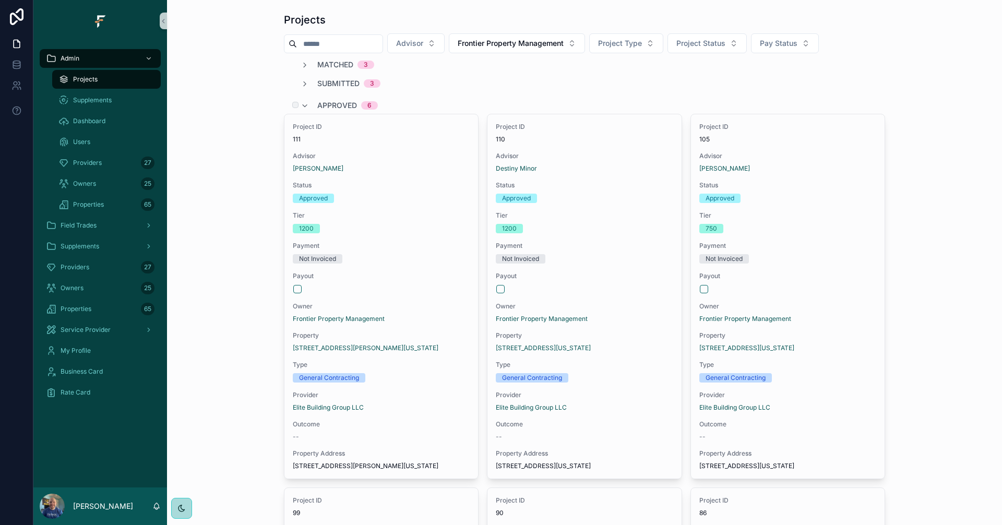
click at [333, 103] on span "Approved" at bounding box center [337, 105] width 40 height 10
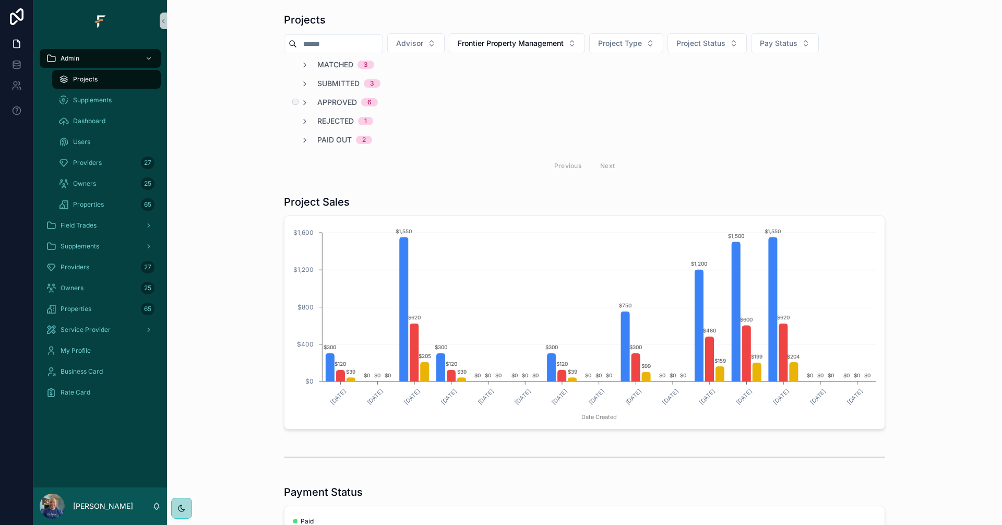
click at [333, 103] on span "Approved" at bounding box center [337, 102] width 40 height 10
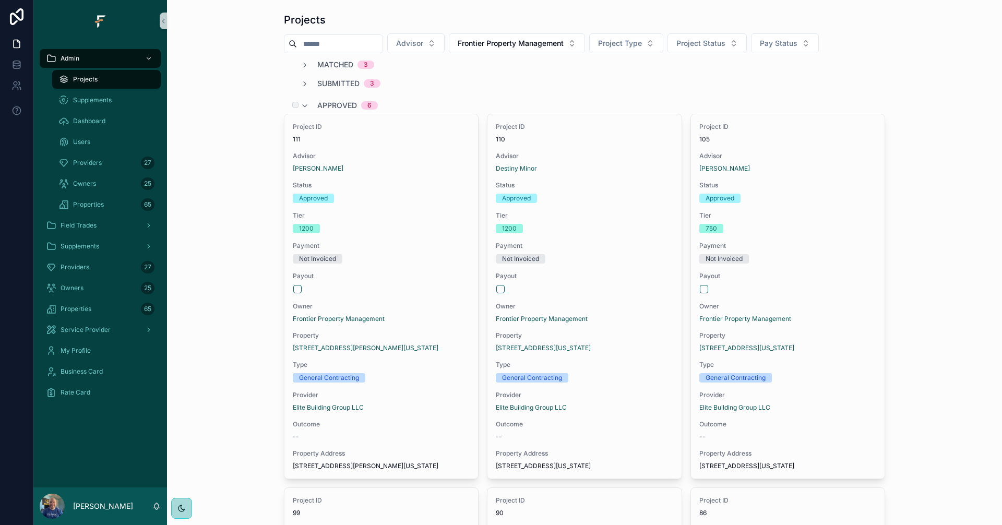
click at [338, 102] on span "Approved" at bounding box center [337, 105] width 40 height 10
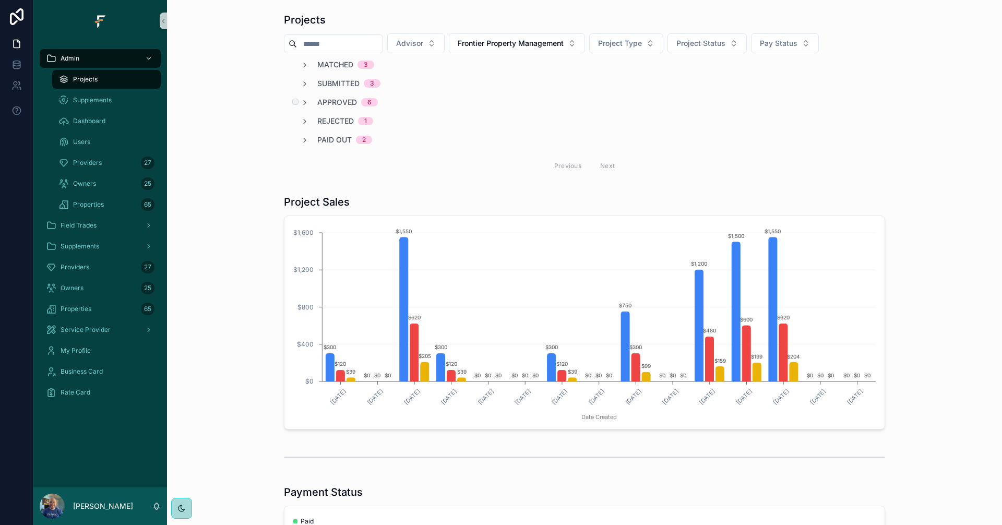
click at [338, 102] on span "Approved" at bounding box center [337, 102] width 40 height 10
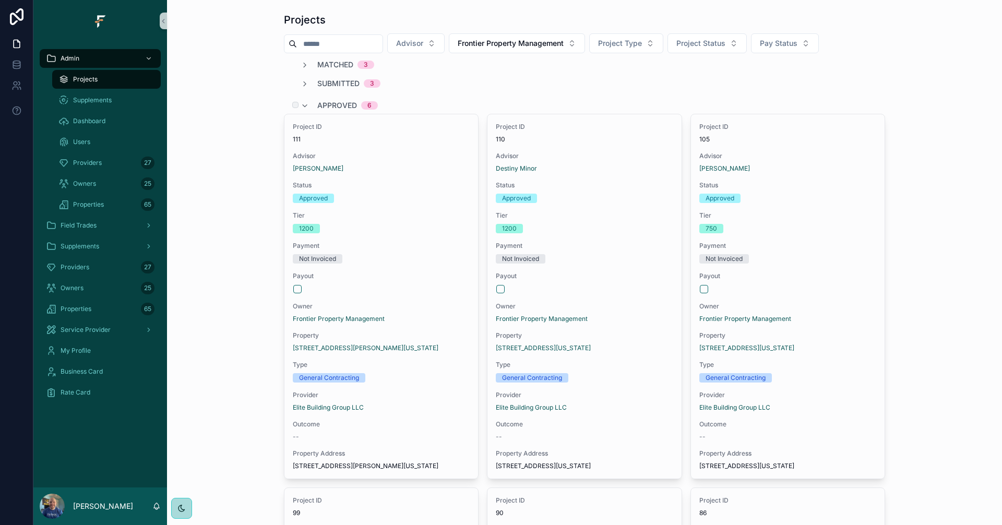
click at [338, 102] on span "Approved" at bounding box center [337, 105] width 40 height 10
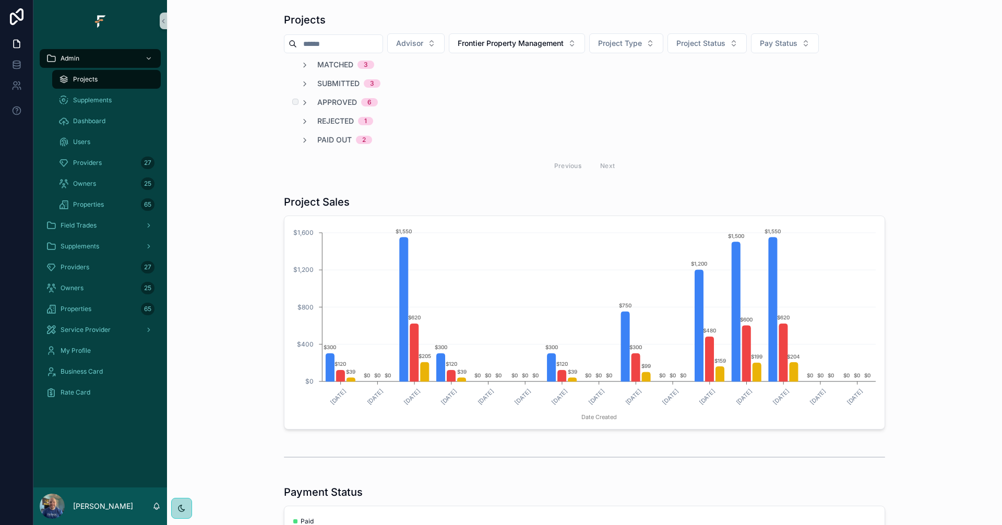
click at [338, 102] on span "Approved" at bounding box center [337, 102] width 40 height 10
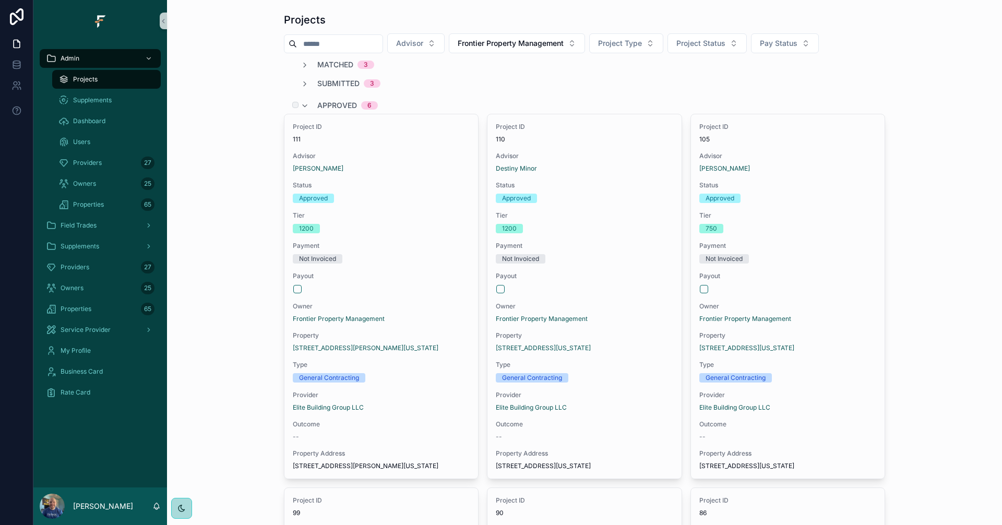
click at [338, 102] on span "Approved" at bounding box center [337, 105] width 40 height 10
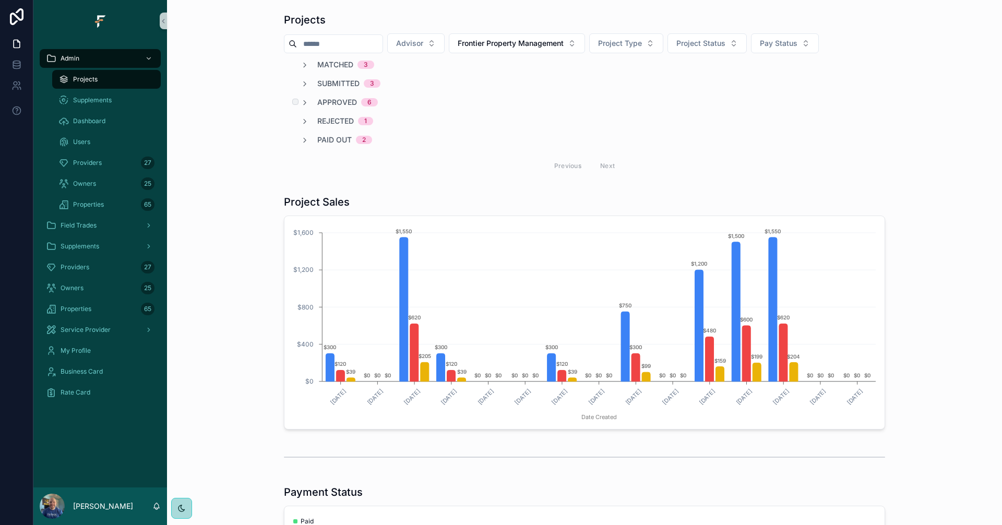
click at [322, 101] on span "Approved" at bounding box center [337, 102] width 40 height 10
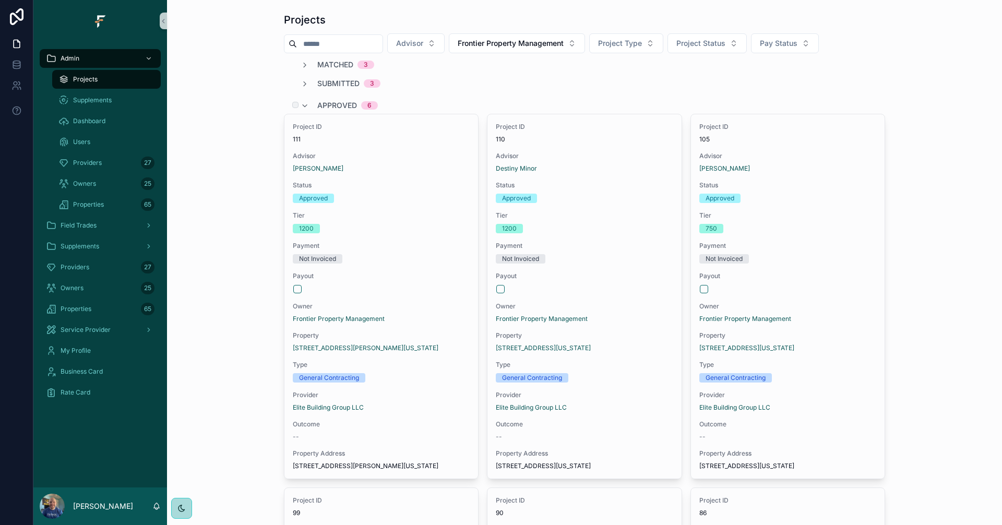
click at [328, 101] on span "Approved" at bounding box center [337, 105] width 40 height 10
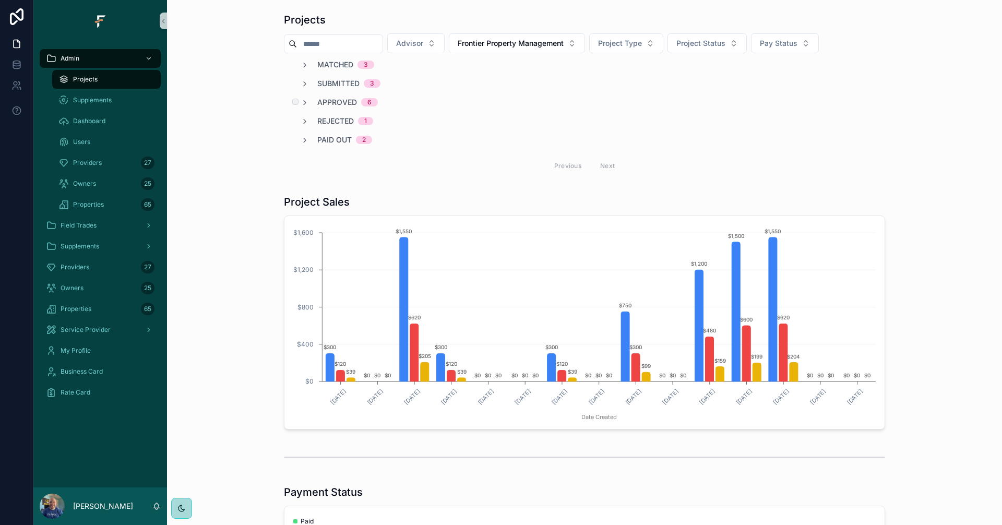
click at [328, 101] on span "Approved" at bounding box center [337, 102] width 40 height 10
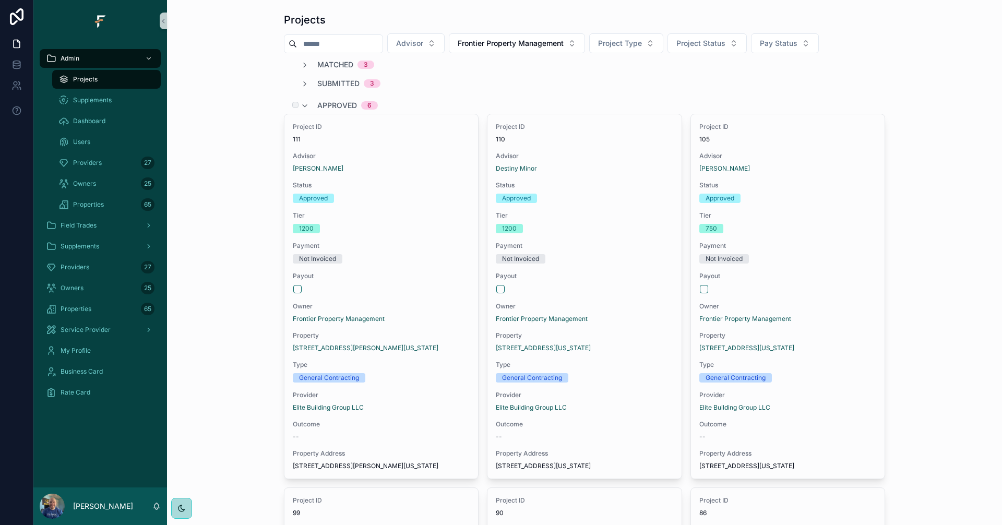
click at [328, 101] on span "Approved" at bounding box center [337, 105] width 40 height 10
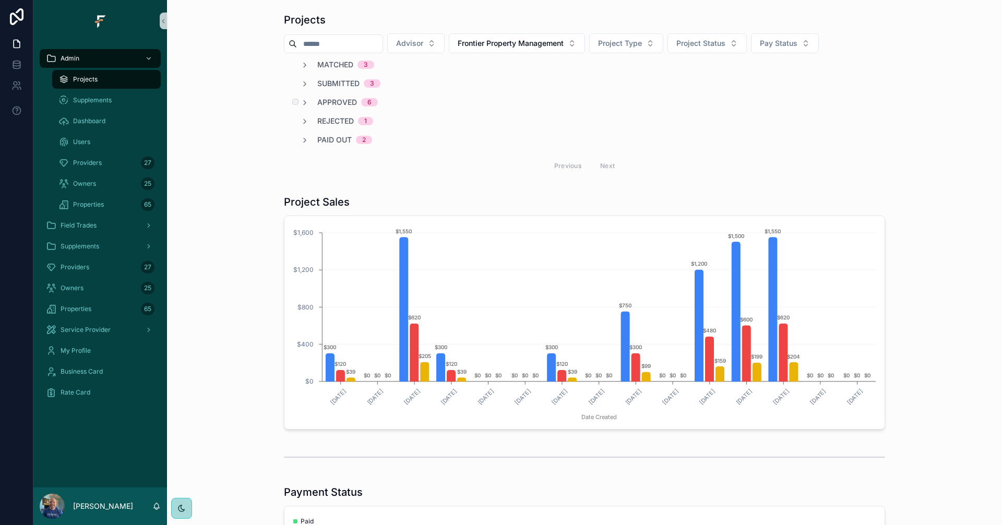
click at [328, 101] on span "Approved" at bounding box center [337, 102] width 40 height 10
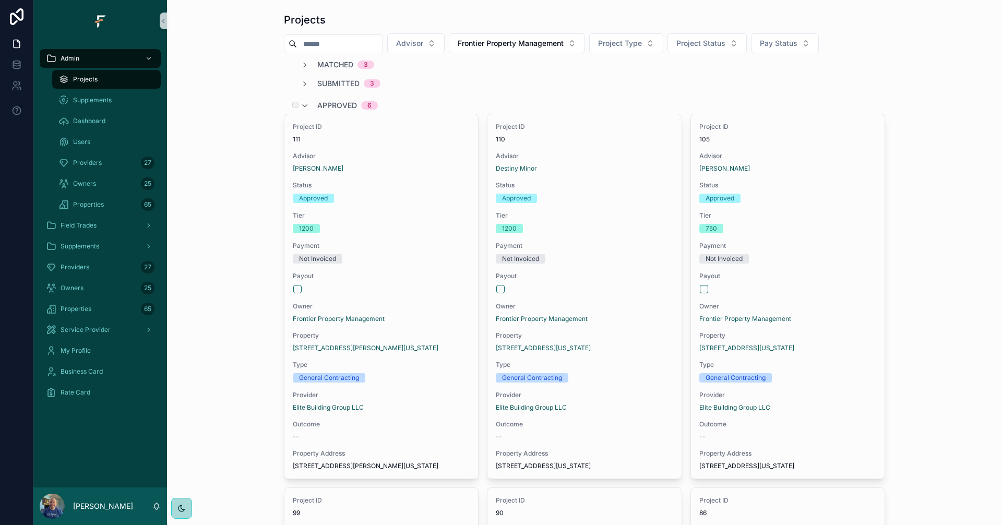
click at [331, 101] on span "Approved" at bounding box center [337, 105] width 40 height 10
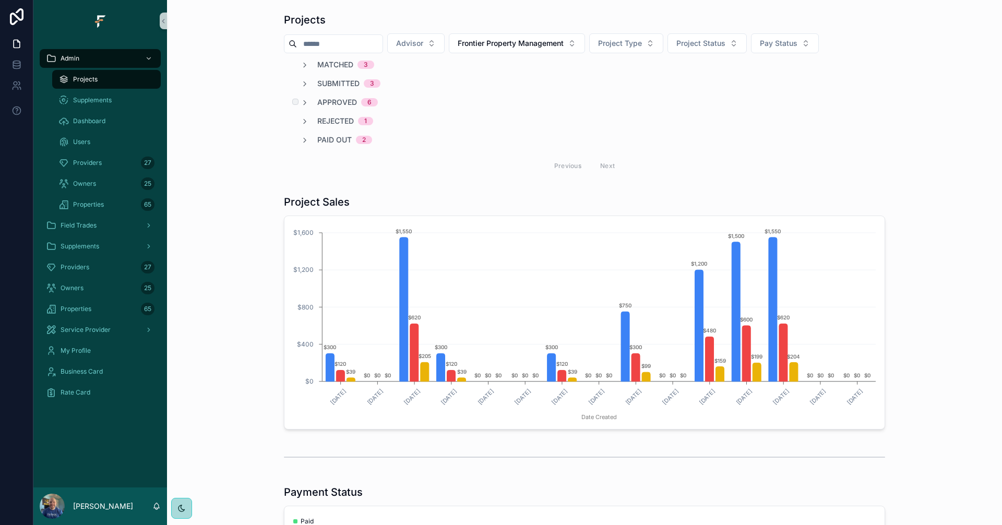
click at [331, 101] on span "Approved" at bounding box center [337, 102] width 40 height 10
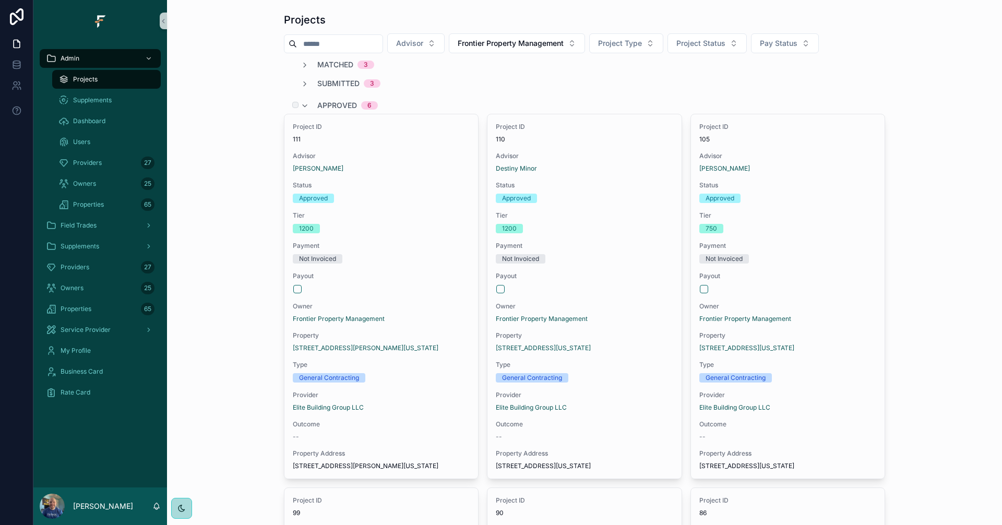
click at [331, 101] on span "Approved" at bounding box center [337, 105] width 40 height 10
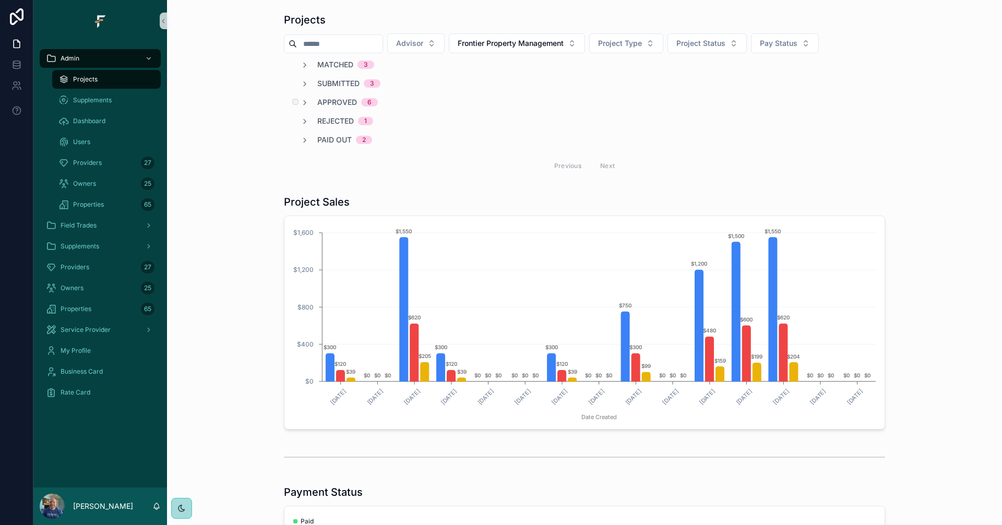
click at [331, 101] on span "Approved" at bounding box center [337, 102] width 40 height 10
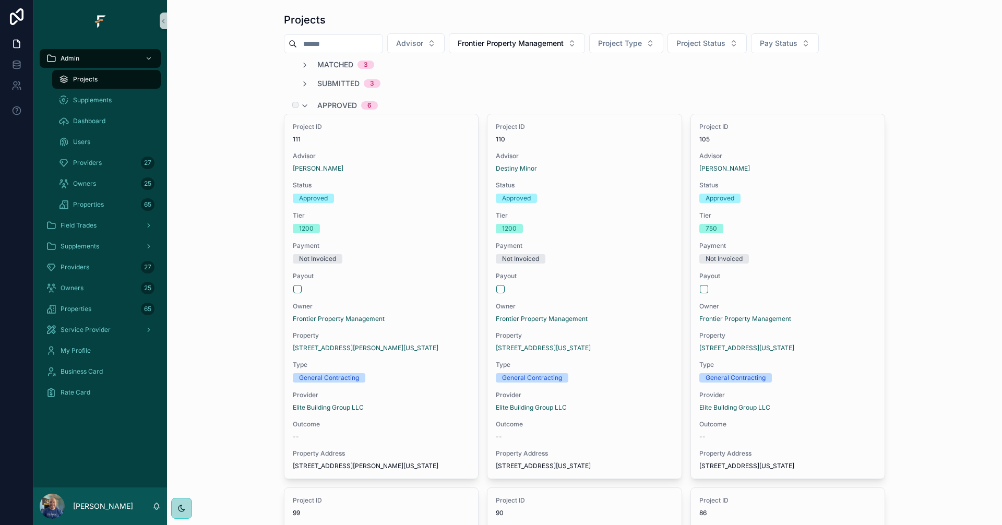
click at [330, 102] on span "Approved" at bounding box center [337, 105] width 40 height 10
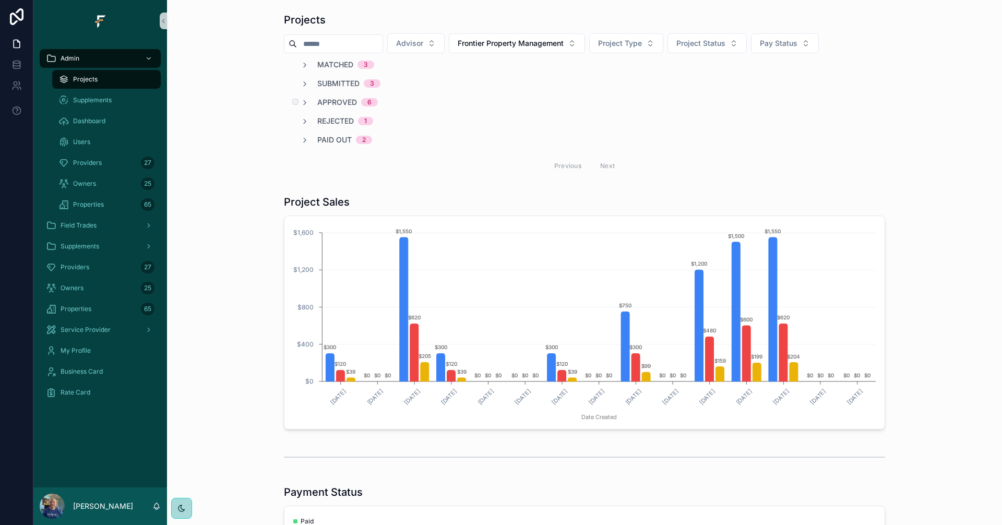
click at [330, 102] on span "Approved" at bounding box center [337, 102] width 40 height 10
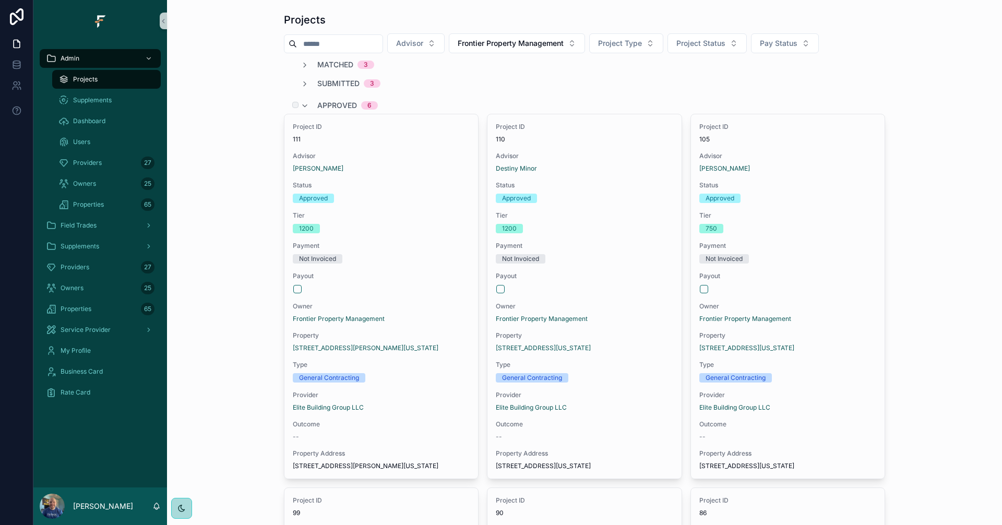
click at [337, 103] on span "Approved" at bounding box center [337, 105] width 40 height 10
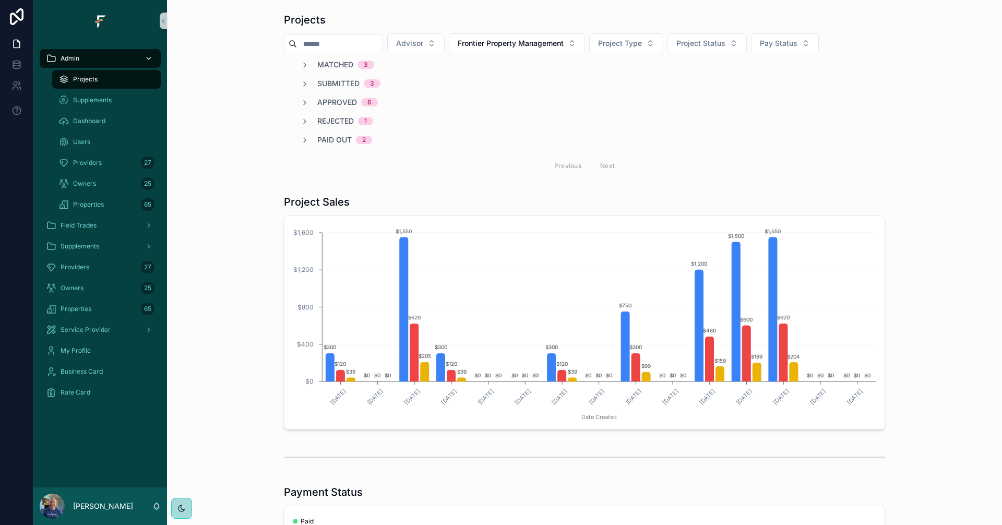
click at [150, 60] on icon "scrollable content" at bounding box center [148, 58] width 7 height 7
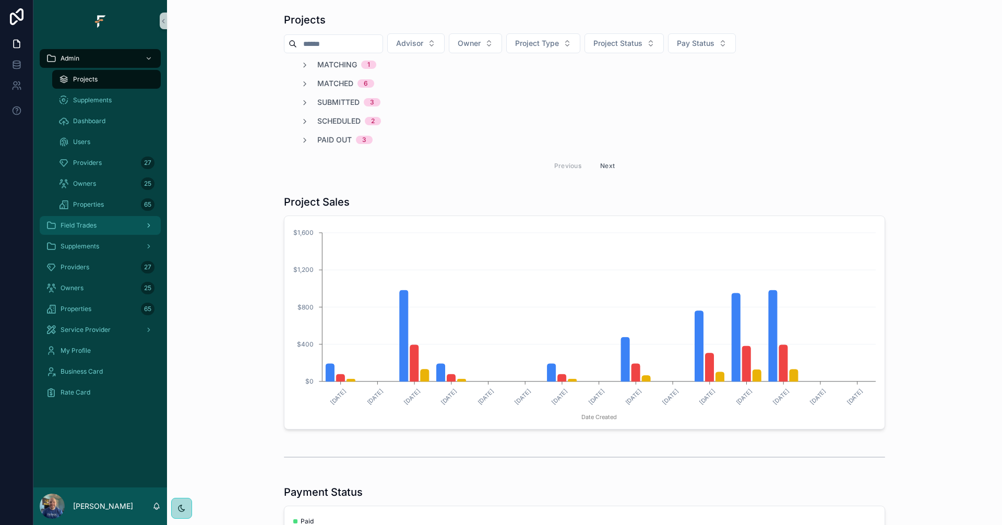
click at [107, 224] on div "Field Trades" at bounding box center [100, 225] width 109 height 17
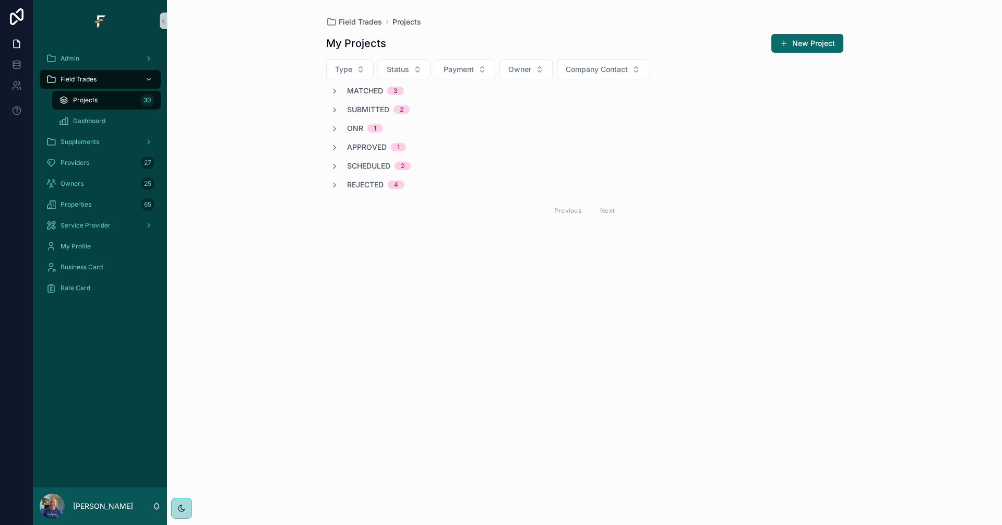
click at [347, 163] on span "Scheduled" at bounding box center [368, 166] width 43 height 10
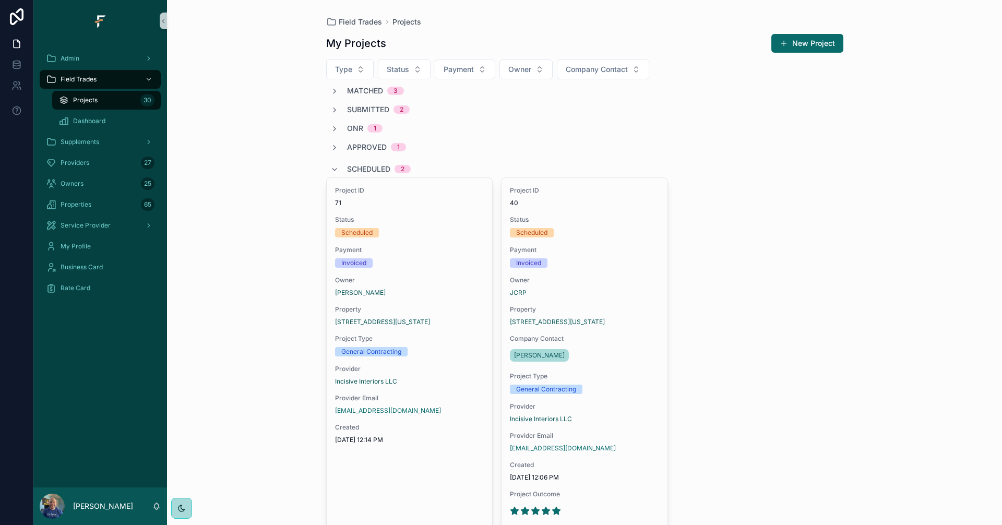
click at [374, 167] on span "Scheduled" at bounding box center [368, 169] width 43 height 10
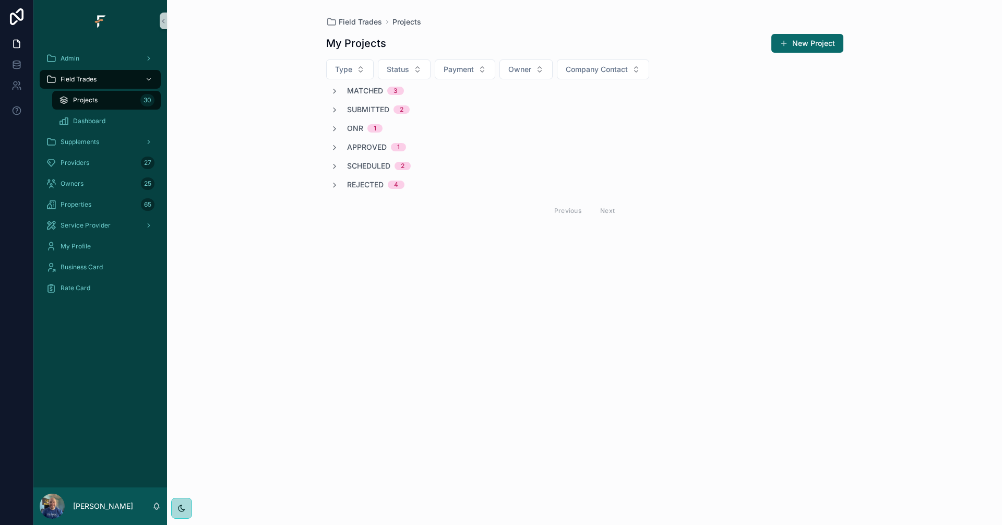
click at [373, 105] on span "Submitted" at bounding box center [368, 109] width 42 height 10
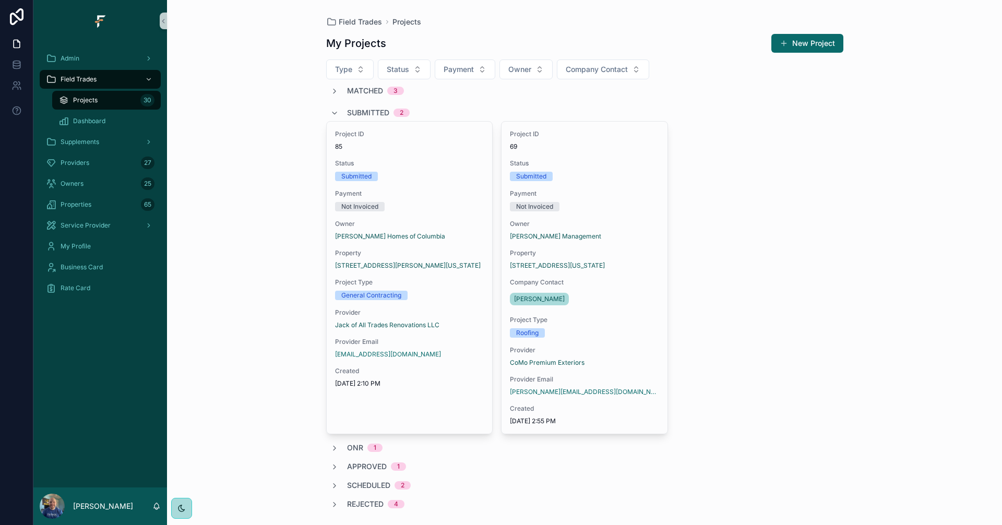
click at [363, 113] on span "Submitted" at bounding box center [368, 112] width 42 height 10
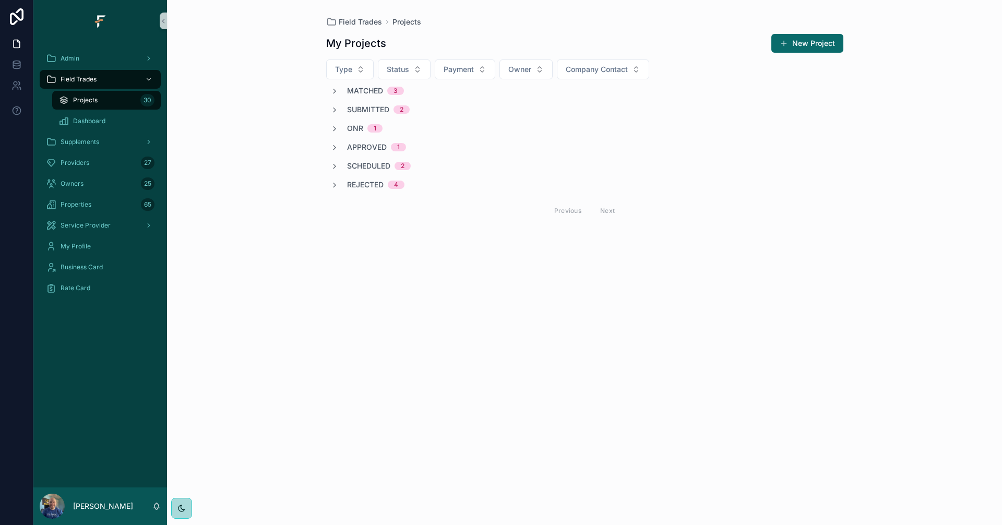
click at [366, 91] on span "Matched" at bounding box center [365, 91] width 36 height 10
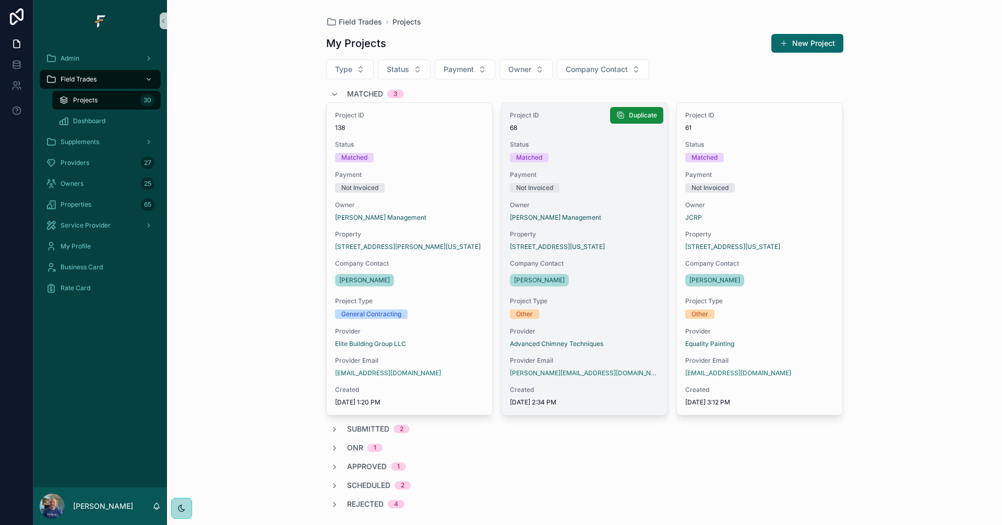
click at [623, 303] on span "Project Type" at bounding box center [584, 301] width 149 height 8
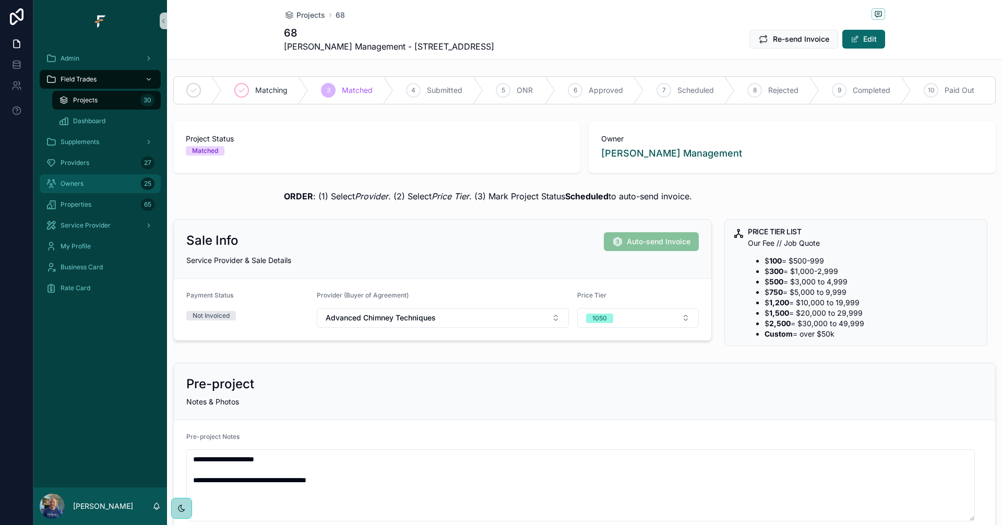
click at [109, 182] on div "Owners 25" at bounding box center [100, 183] width 109 height 17
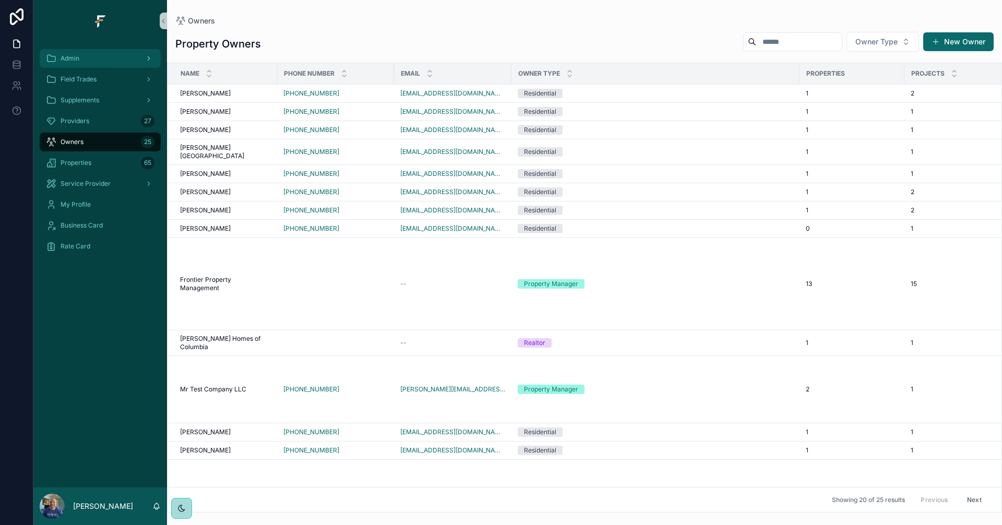
click at [87, 62] on div "Admin" at bounding box center [100, 58] width 109 height 17
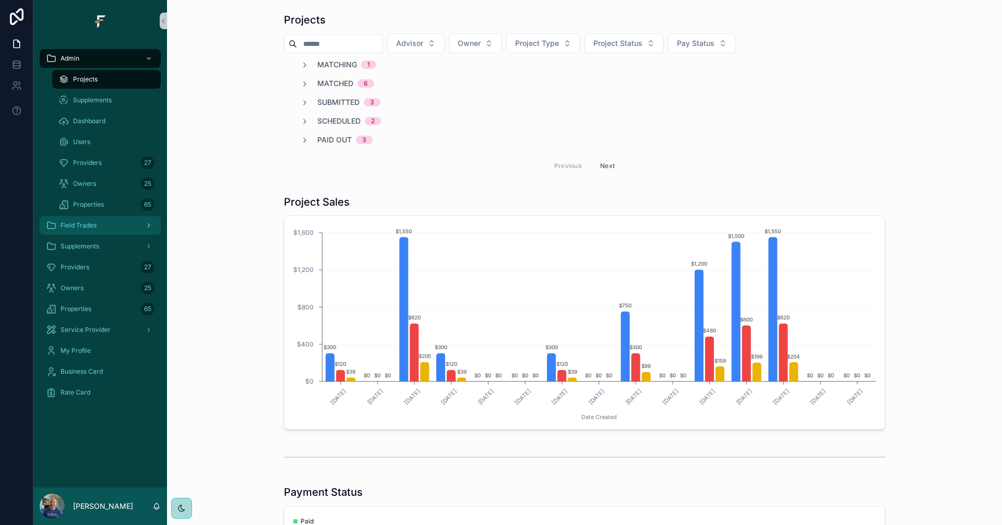
click at [93, 222] on span "Field Trades" at bounding box center [79, 225] width 36 height 8
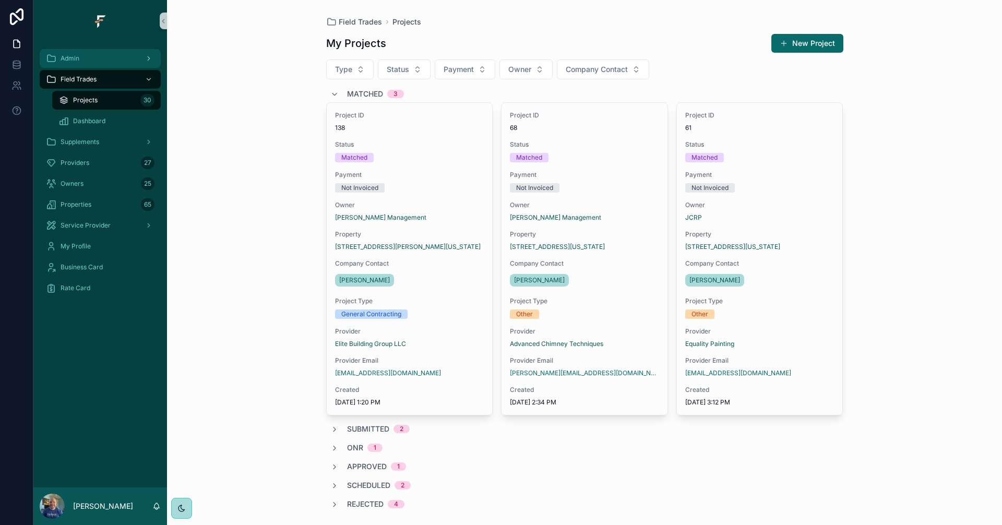
click at [109, 59] on div "Admin" at bounding box center [100, 58] width 109 height 17
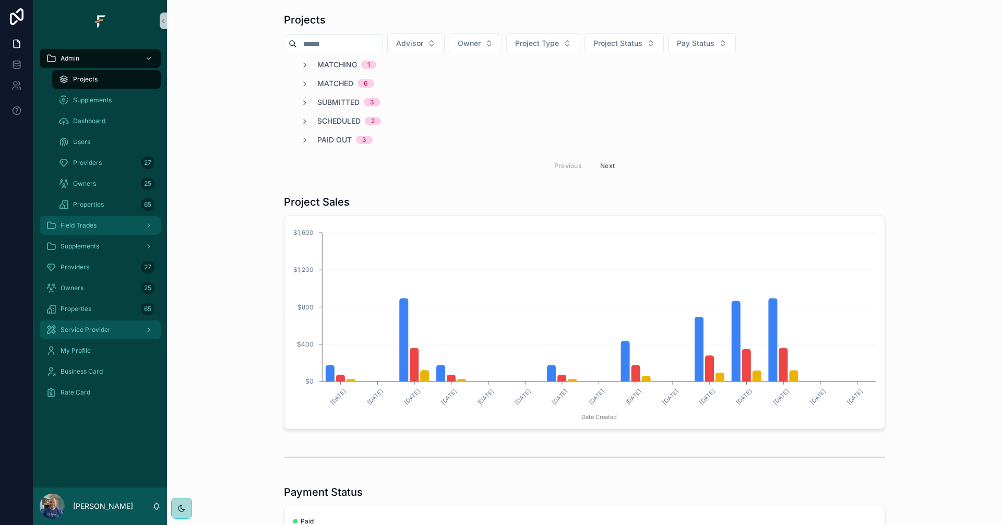
click at [105, 225] on div "Field Trades" at bounding box center [100, 225] width 109 height 17
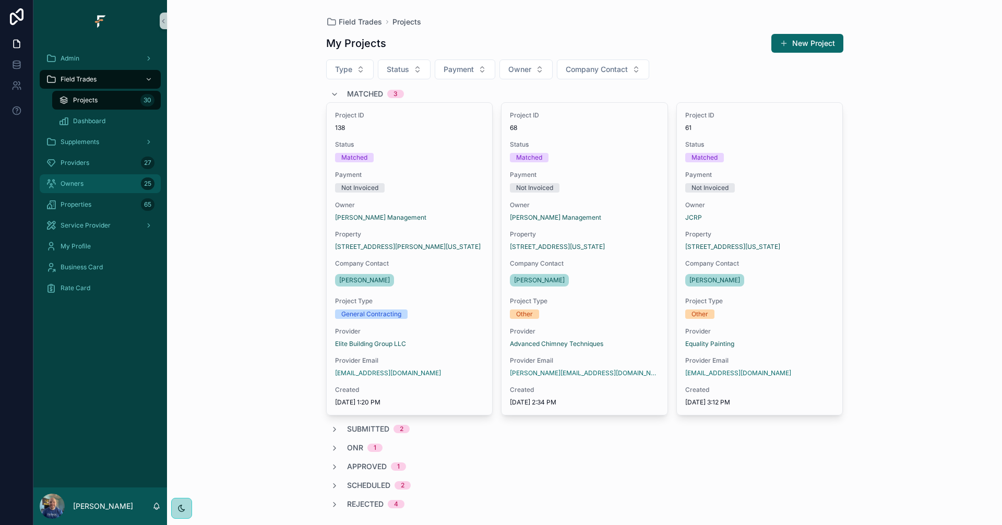
click at [106, 184] on div "Owners 25" at bounding box center [100, 183] width 109 height 17
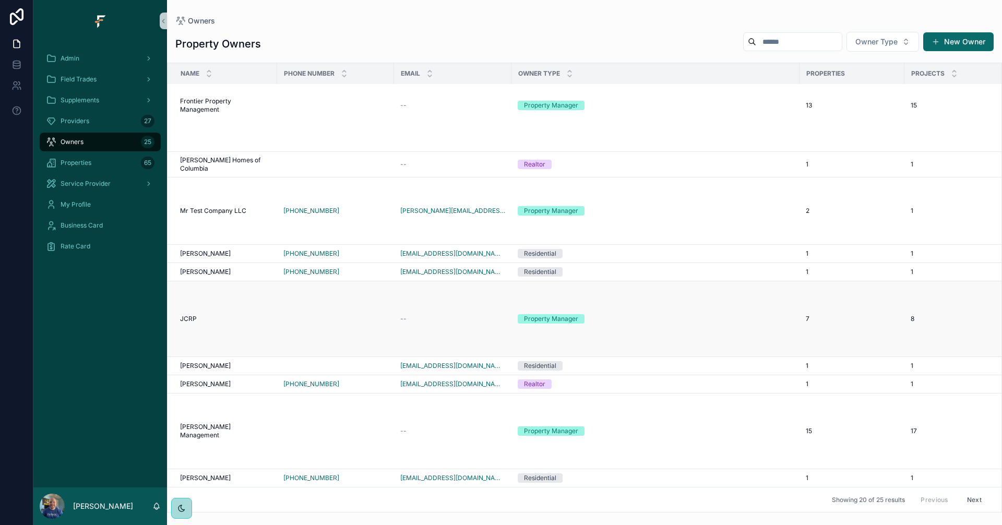
scroll to position [207, 0]
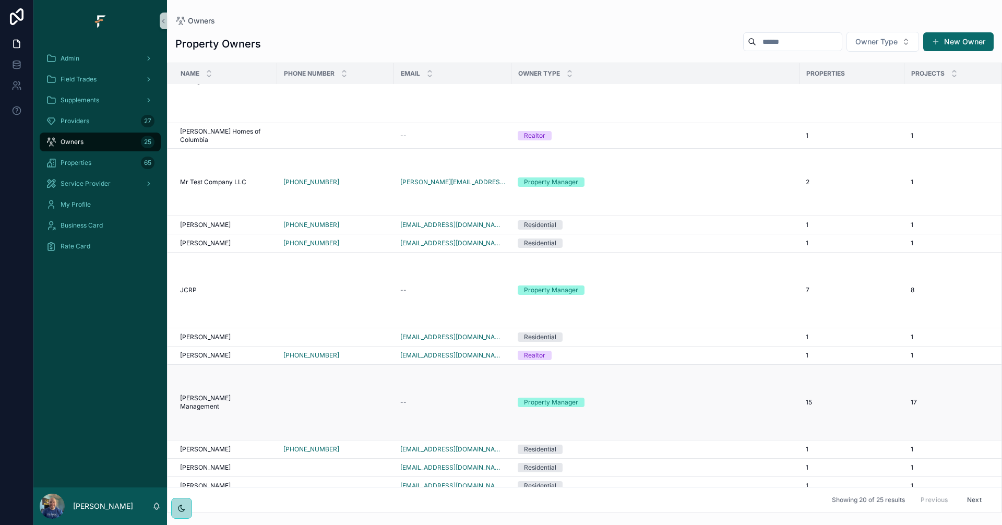
click at [641, 393] on td "Property Manager" at bounding box center [655, 403] width 288 height 76
click at [599, 393] on td "Property Manager" at bounding box center [655, 403] width 288 height 76
click at [631, 398] on div "Property Manager" at bounding box center [655, 402] width 275 height 9
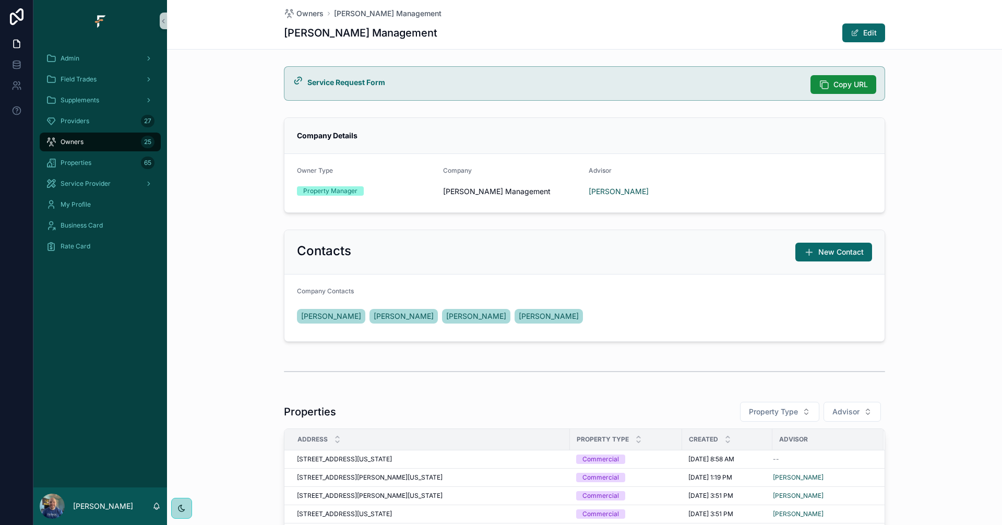
click at [247, 269] on div "Contacts New Contact Company Contacts [PERSON_NAME] [PERSON_NAME] [PERSON_NAME]" at bounding box center [584, 285] width 835 height 121
click at [108, 79] on div "Field Trades" at bounding box center [100, 79] width 109 height 17
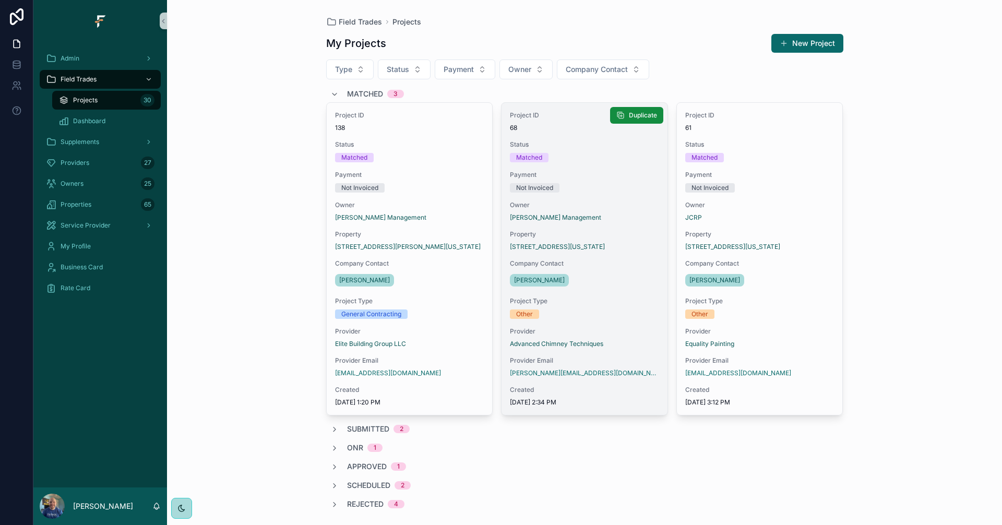
click at [613, 317] on div "Other" at bounding box center [584, 313] width 149 height 9
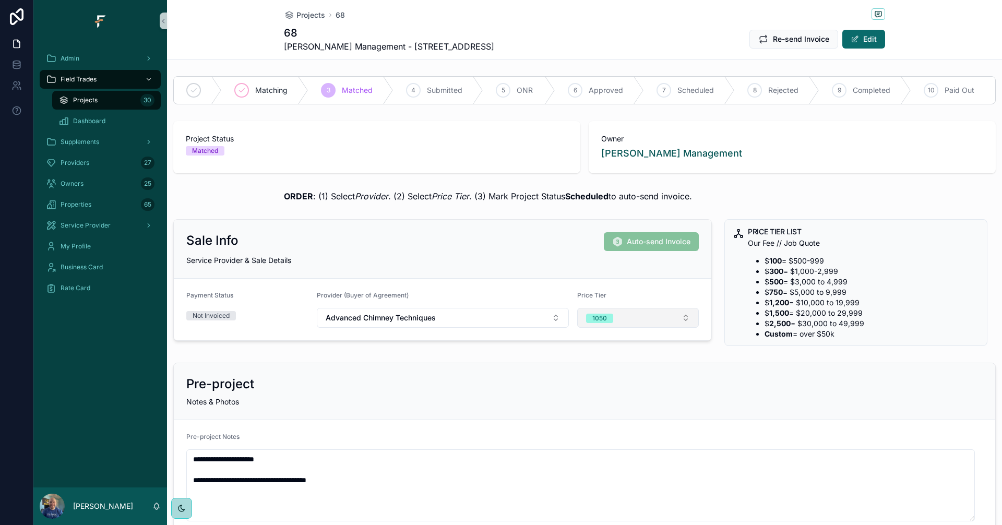
click at [662, 321] on button "1050" at bounding box center [638, 318] width 122 height 20
click at [592, 506] on div "0" at bounding box center [633, 504] width 125 height 16
click at [659, 328] on button "0" at bounding box center [638, 318] width 122 height 20
click at [616, 366] on div "None" at bounding box center [633, 367] width 125 height 16
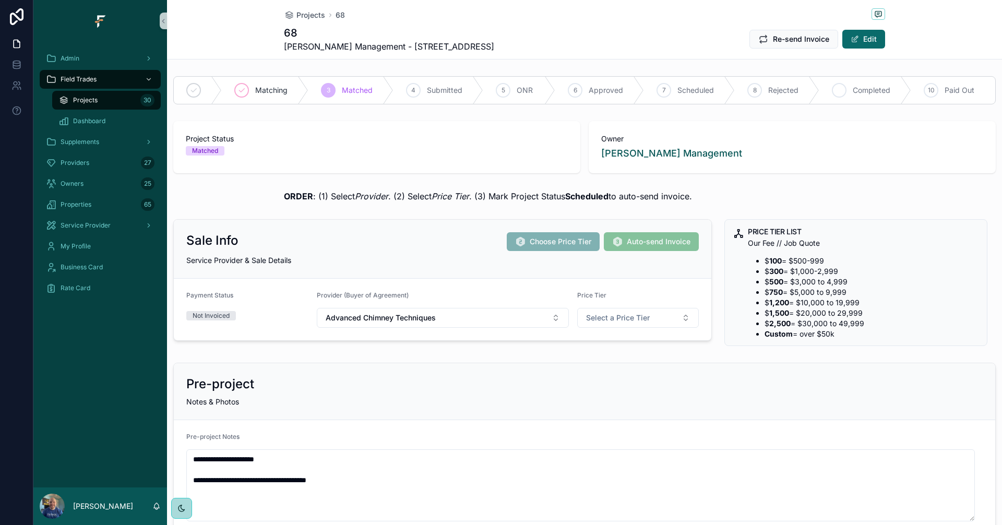
click at [872, 89] on span "Completed" at bounding box center [872, 90] width 38 height 10
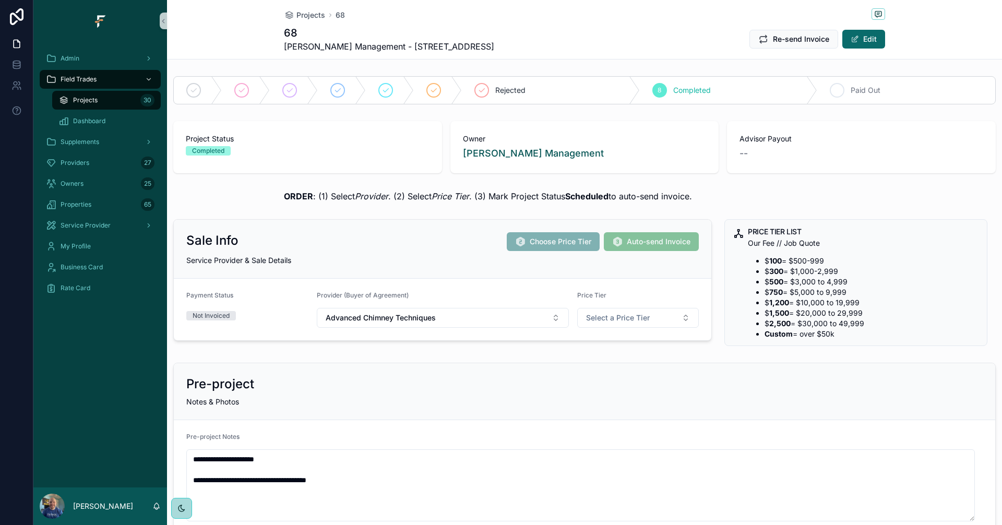
click at [921, 94] on div "9 Paid Out" at bounding box center [906, 90] width 178 height 27
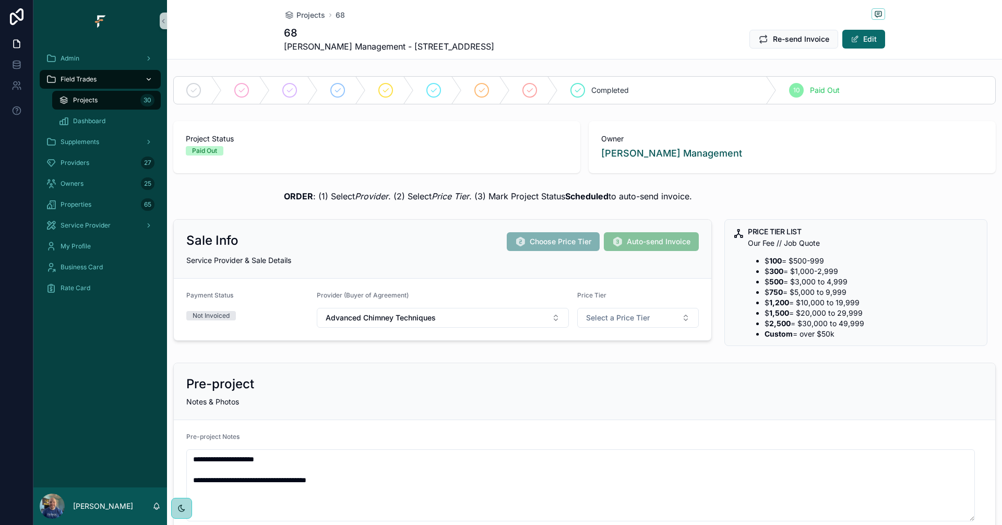
click at [91, 79] on span "Field Trades" at bounding box center [79, 79] width 36 height 8
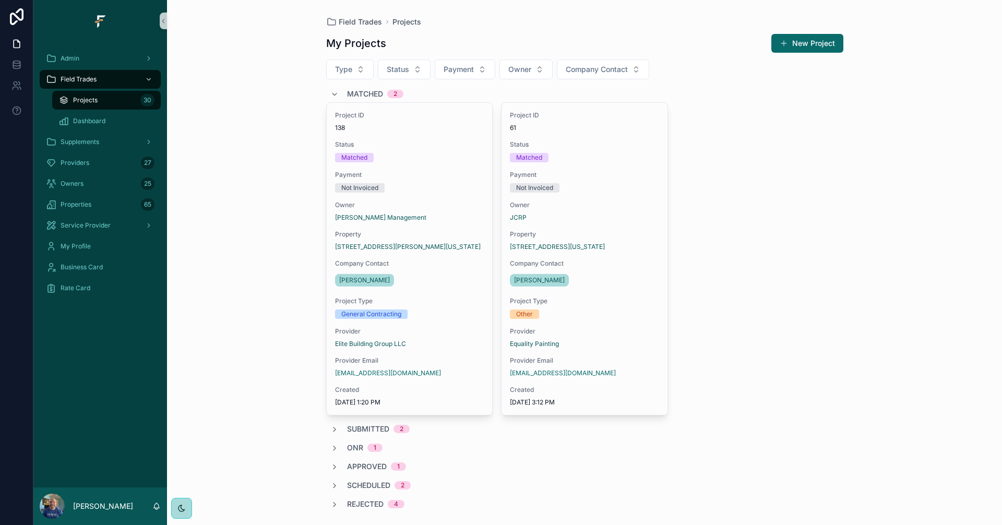
click at [365, 90] on span "Matched" at bounding box center [365, 94] width 36 height 10
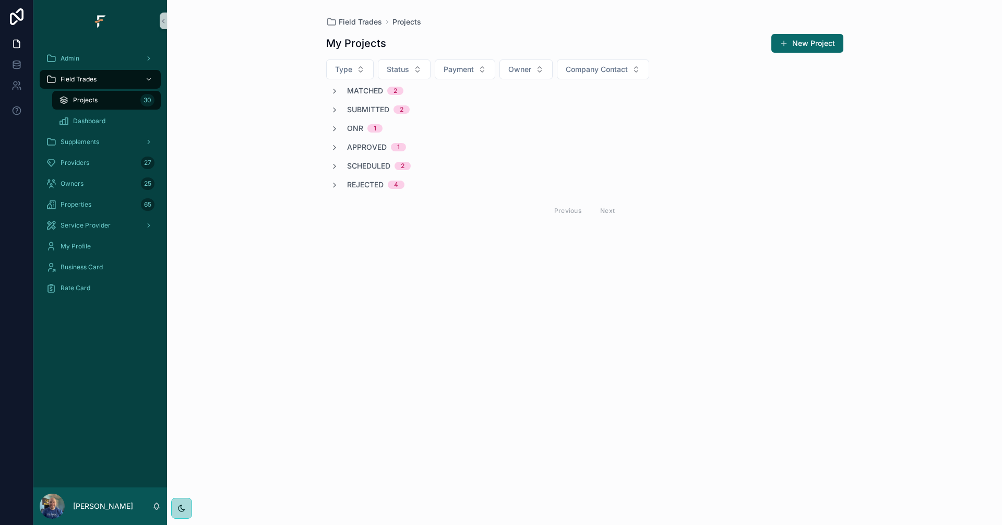
click at [373, 109] on span "Submitted" at bounding box center [368, 109] width 42 height 10
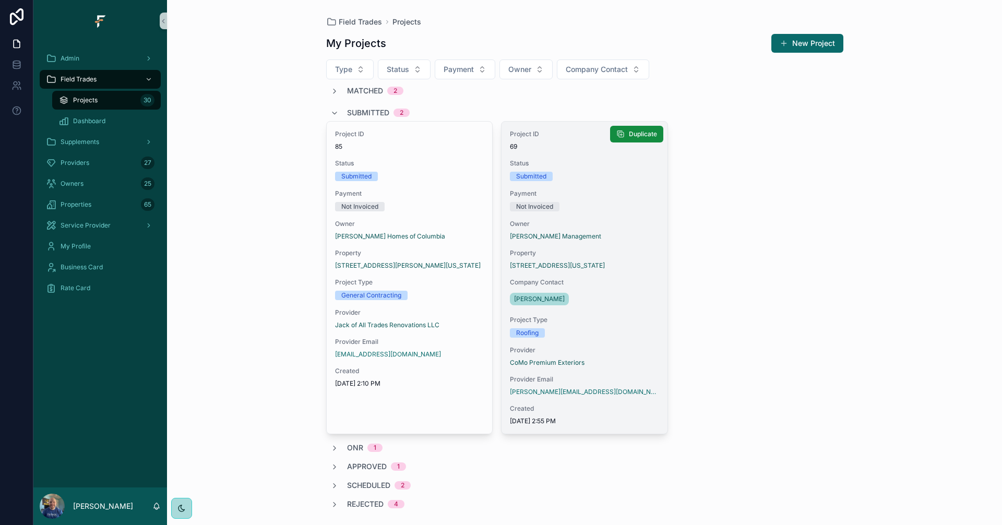
click at [616, 340] on div "Project ID 69 Status Submitted Payment Not Invoiced Owner [PERSON_NAME] Managem…" at bounding box center [584, 278] width 166 height 312
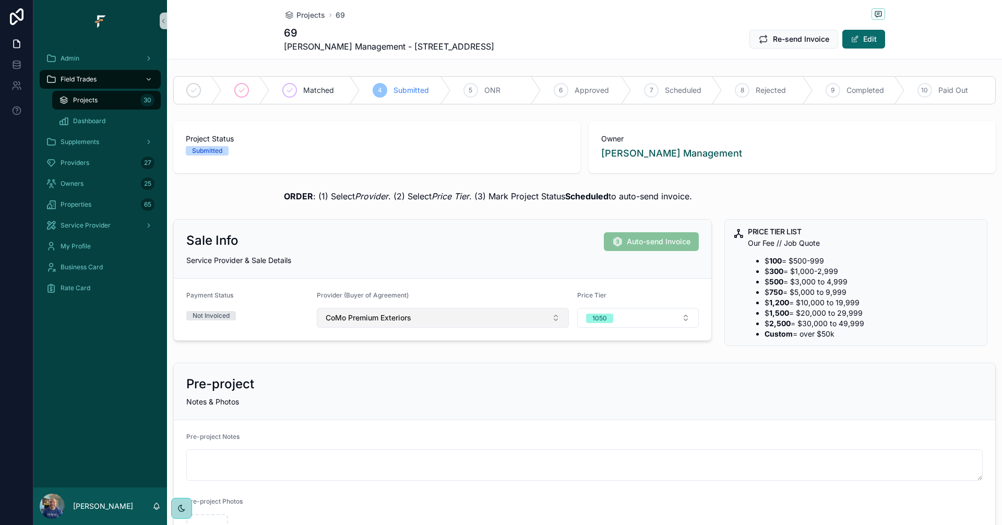
click at [507, 317] on button "CoMo Premium Exteriors" at bounding box center [443, 318] width 252 height 20
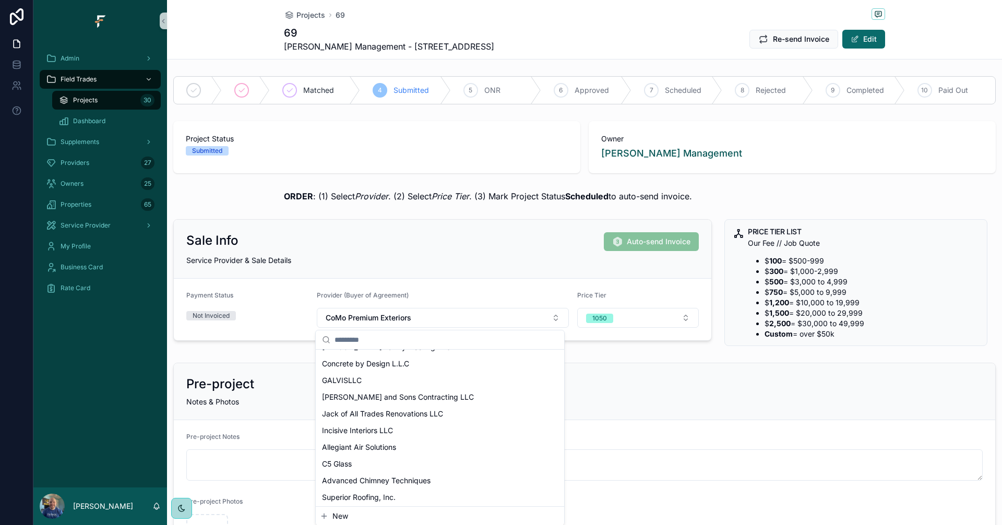
scroll to position [315, 0]
click at [340, 378] on span "GALVISLLC" at bounding box center [342, 379] width 40 height 10
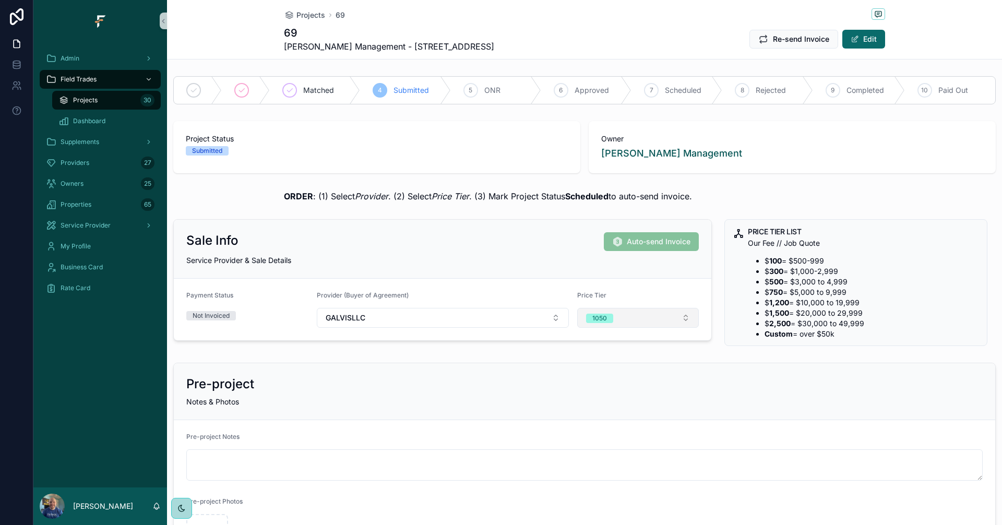
click at [630, 322] on button "1050" at bounding box center [638, 318] width 122 height 20
click at [595, 453] on div "1200" at bounding box center [588, 453] width 15 height 9
click at [297, 93] on div "Matched" at bounding box center [315, 90] width 90 height 27
drag, startPoint x: 278, startPoint y: 204, endPoint x: 718, endPoint y: 202, distance: 440.3
click at [717, 201] on div "ORDER : (1) Select Provider . (2) Select Price Tier . (3) Mark Project Status S…" at bounding box center [584, 196] width 835 height 21
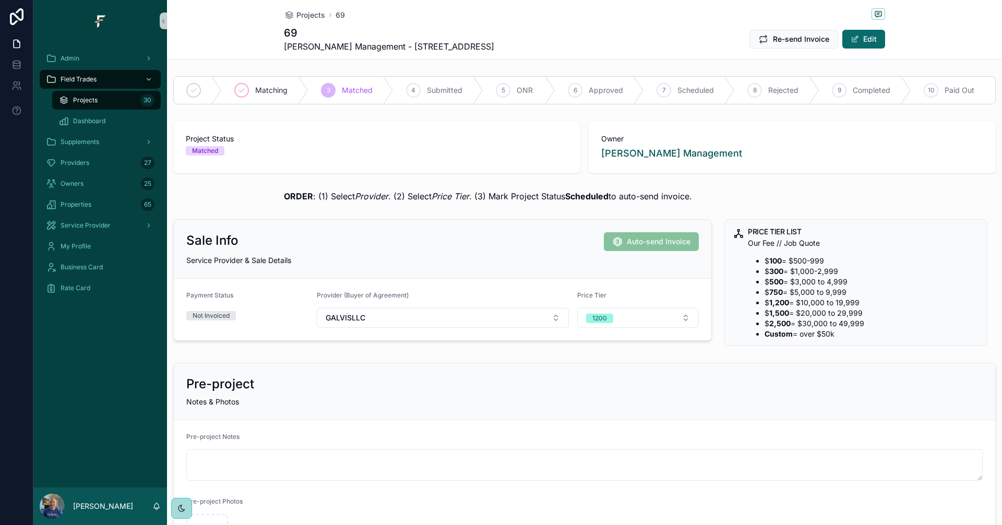
click at [726, 201] on div "ORDER : (1) Select Provider . (2) Select Price Tier . (3) Mark Project Status S…" at bounding box center [584, 196] width 601 height 13
drag, startPoint x: 705, startPoint y: 205, endPoint x: 272, endPoint y: 208, distance: 432.5
click at [272, 207] on div "ORDER : (1) Select Provider . (2) Select Price Tier . (3) Mark Project Status S…" at bounding box center [584, 196] width 835 height 21
click at [247, 195] on div "ORDER : (1) Select Provider . (2) Select Price Tier . (3) Mark Project Status S…" at bounding box center [584, 196] width 835 height 21
drag, startPoint x: 275, startPoint y: 204, endPoint x: 705, endPoint y: 202, distance: 429.4
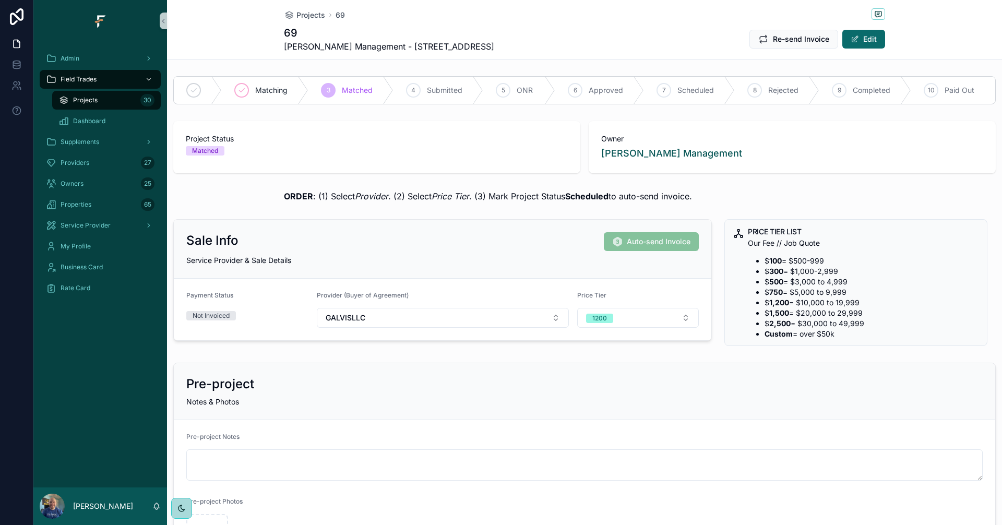
click at [704, 202] on div "ORDER : (1) Select Provider . (2) Select Price Tier . (3) Mark Project Status S…" at bounding box center [584, 196] width 835 height 21
click at [730, 200] on div "ORDER : (1) Select Provider . (2) Select Price Tier . (3) Mark Project Status S…" at bounding box center [584, 196] width 601 height 13
click at [115, 81] on div "Field Trades" at bounding box center [100, 79] width 109 height 17
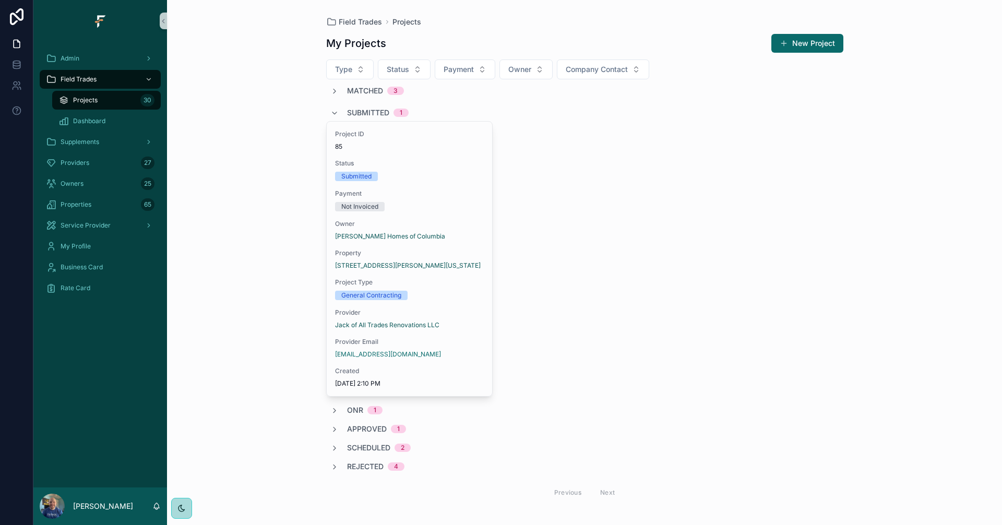
click at [352, 90] on span "Matched" at bounding box center [365, 91] width 36 height 10
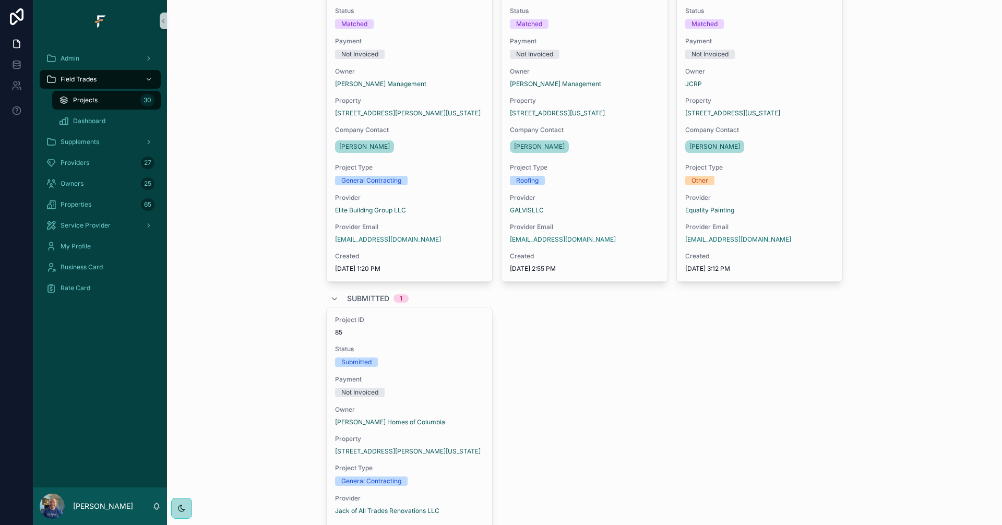
scroll to position [157, 0]
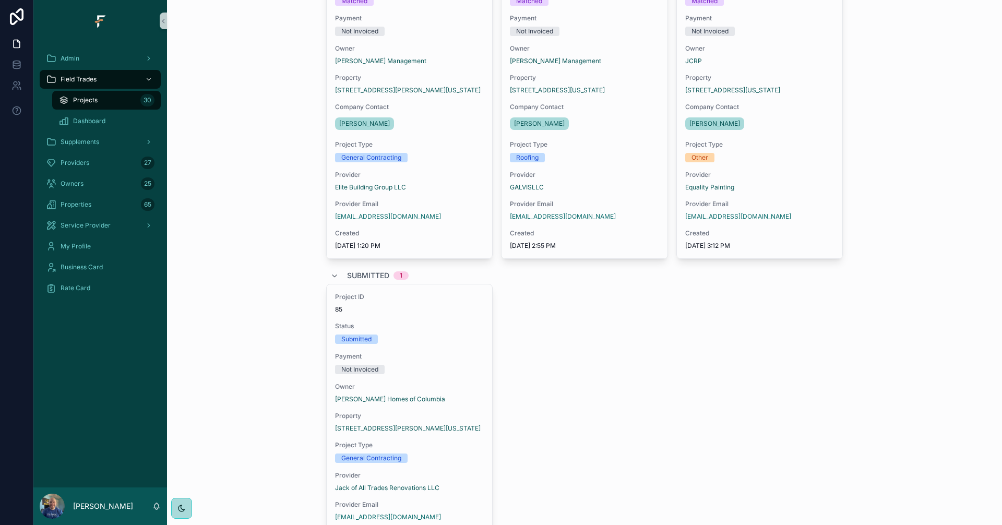
click at [351, 277] on span "Submitted" at bounding box center [368, 275] width 42 height 10
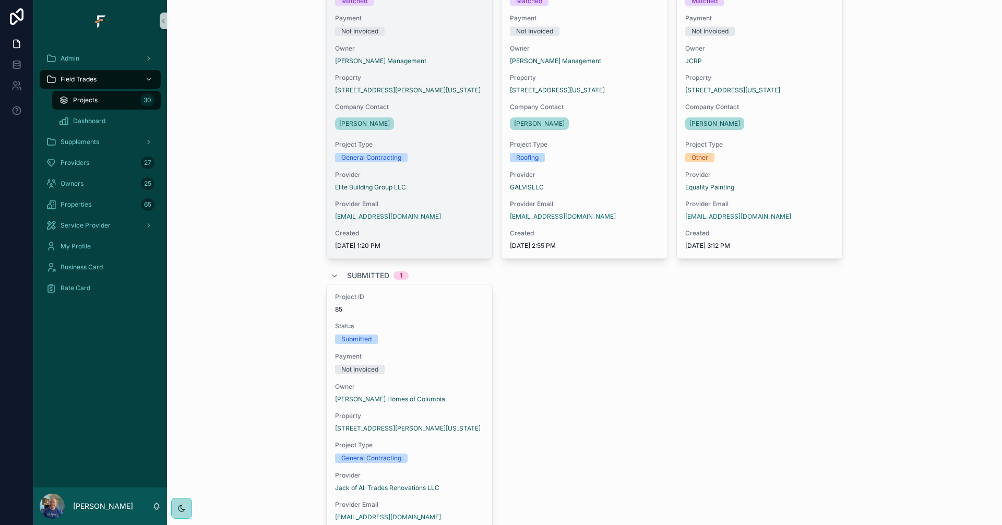
scroll to position [51, 0]
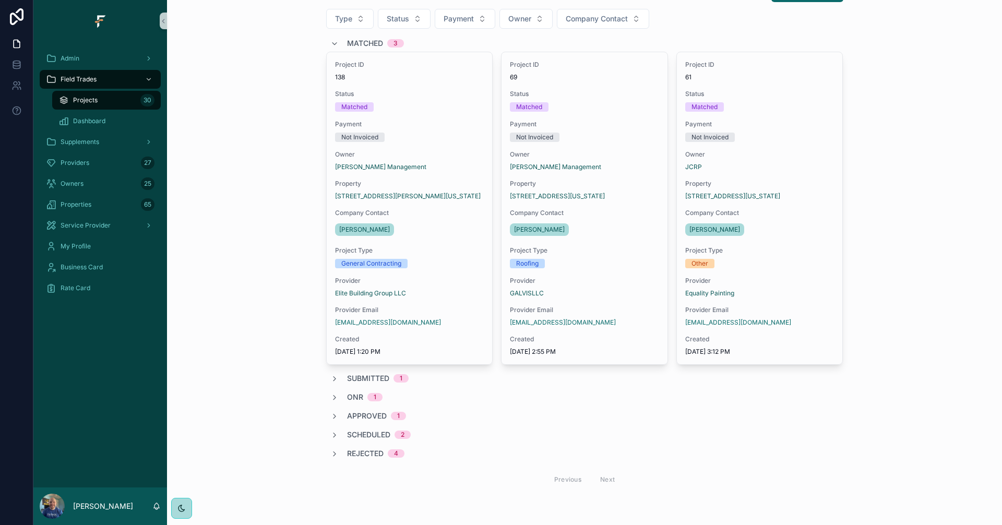
click at [366, 417] on span "Approved" at bounding box center [367, 416] width 40 height 10
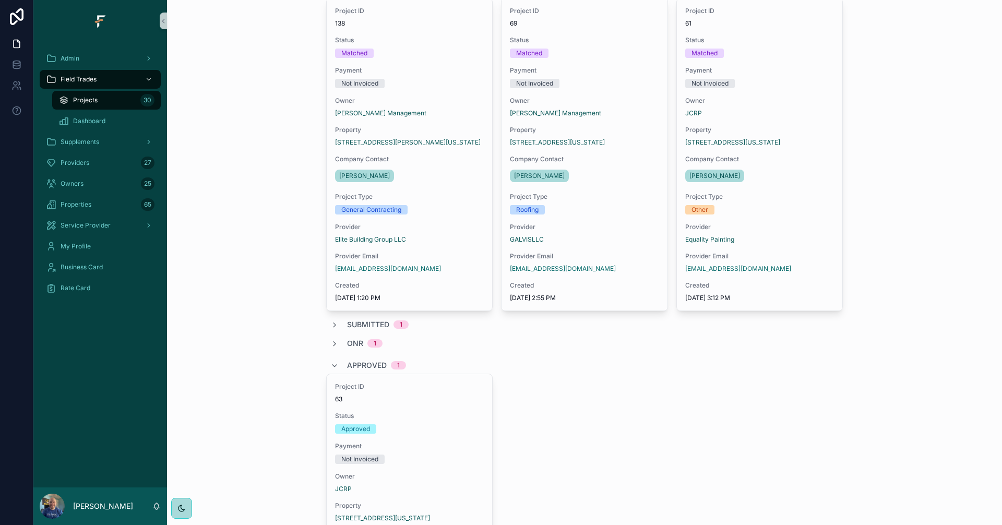
click at [366, 365] on span "Approved" at bounding box center [367, 365] width 40 height 10
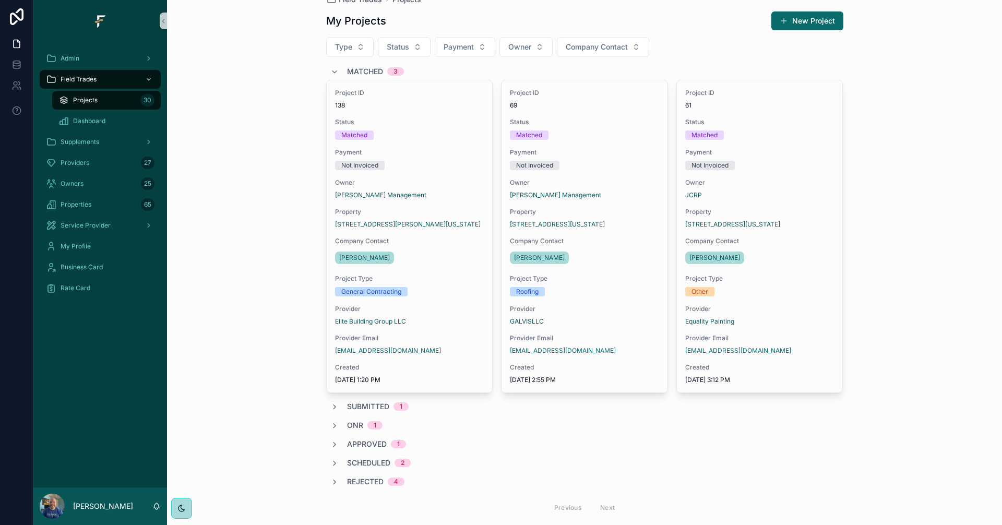
scroll to position [0, 0]
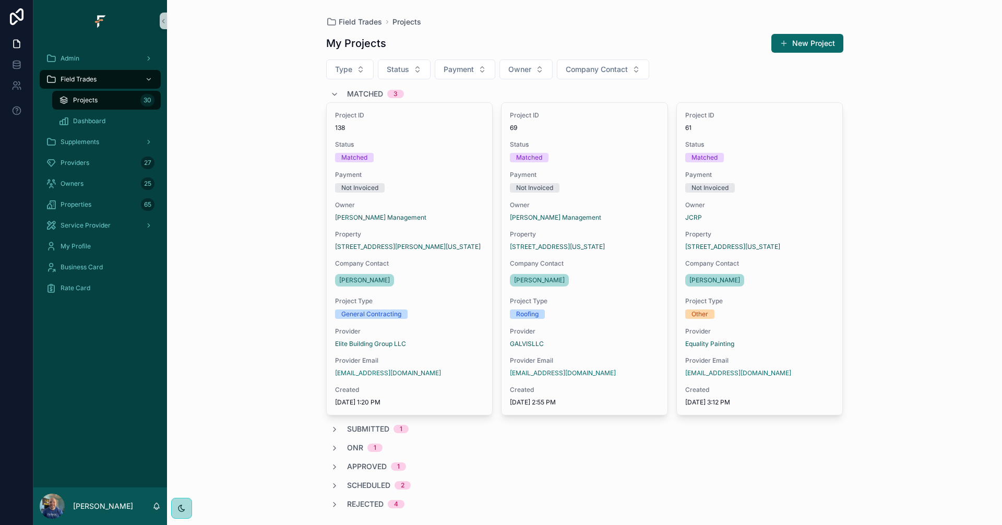
click at [351, 93] on span "Matched" at bounding box center [365, 94] width 36 height 10
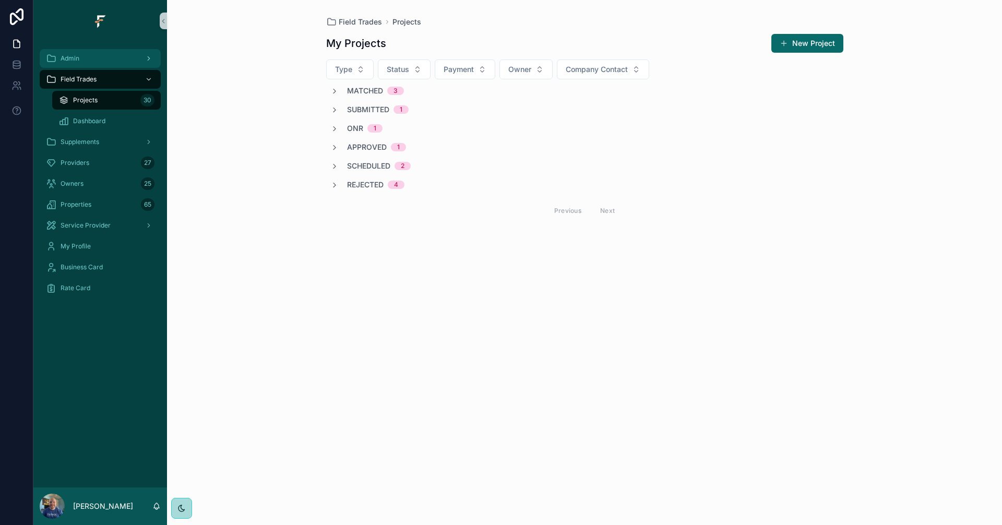
click at [94, 57] on div "Admin" at bounding box center [100, 58] width 109 height 17
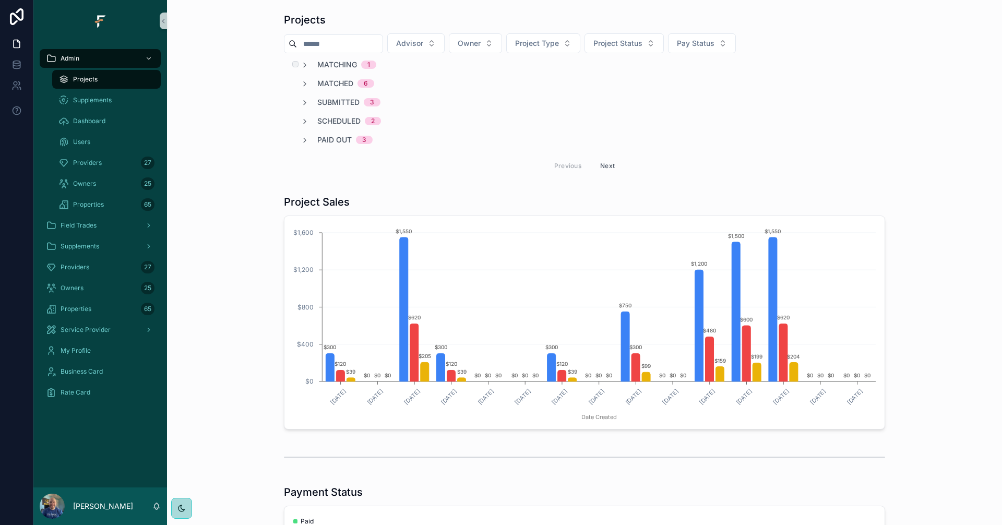
click at [327, 68] on span "Matching" at bounding box center [337, 64] width 40 height 10
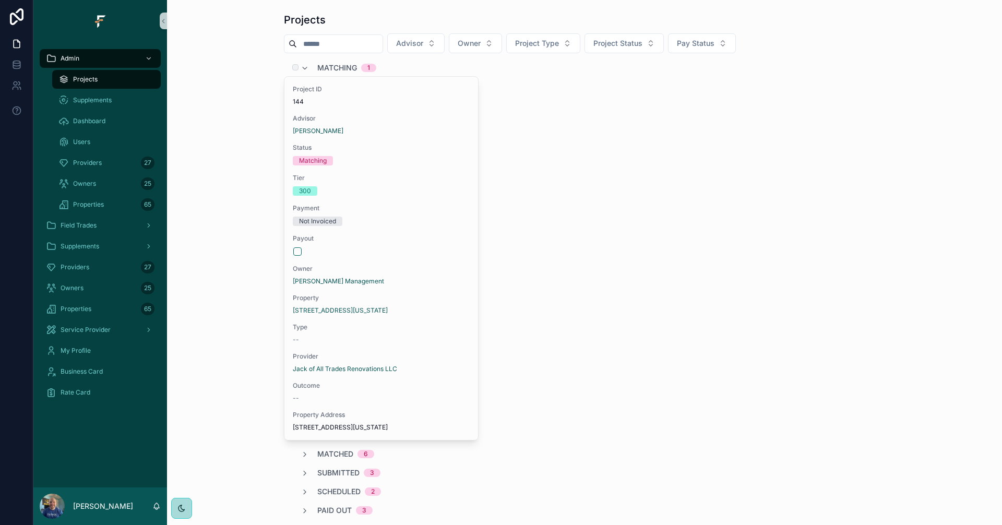
click at [327, 64] on span "Matching" at bounding box center [337, 68] width 40 height 10
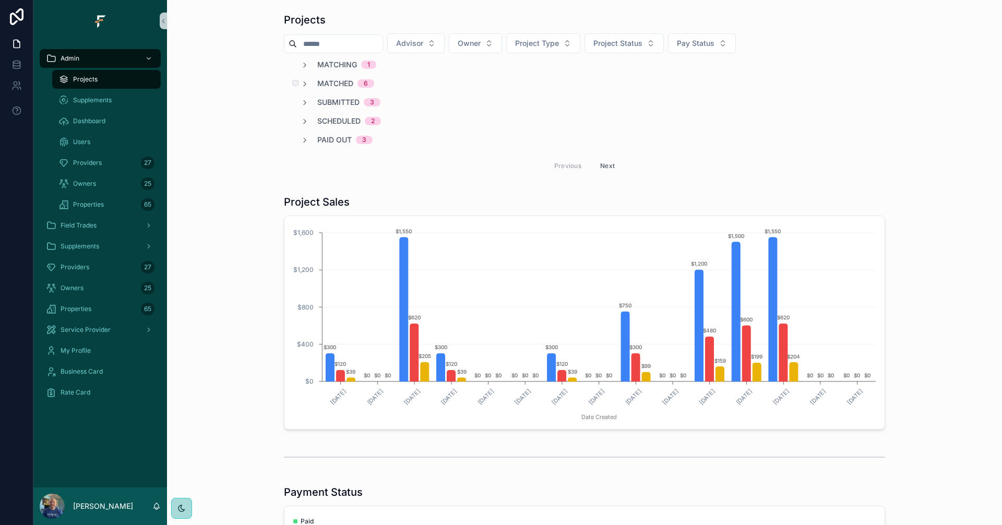
click at [338, 82] on span "Matched" at bounding box center [335, 83] width 36 height 10
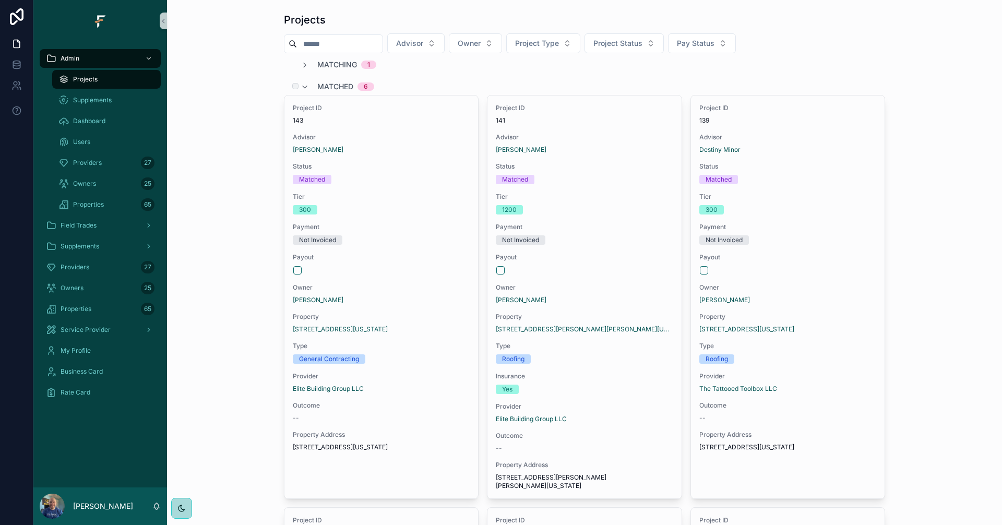
click at [340, 86] on span "Matched" at bounding box center [335, 86] width 36 height 10
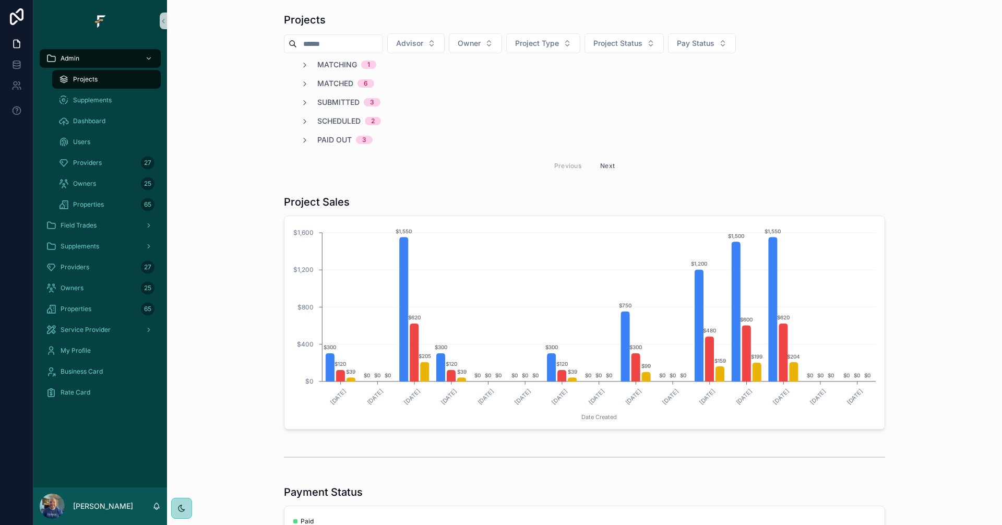
click at [633, 48] on span "Project Status" at bounding box center [617, 43] width 49 height 10
click at [632, 107] on div "Matching" at bounding box center [646, 102] width 125 height 17
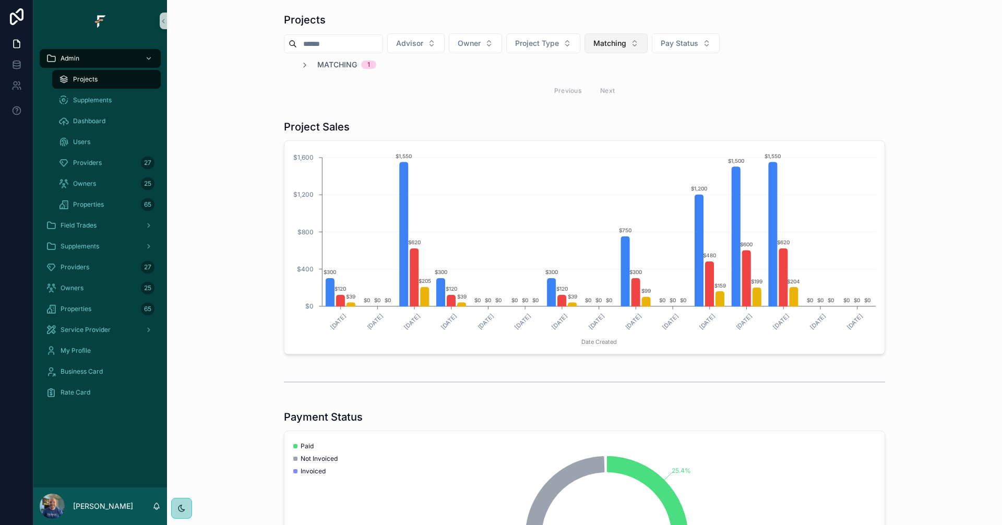
click at [647, 42] on button "Matching" at bounding box center [615, 43] width 63 height 20
click at [617, 94] on div "Pending" at bounding box center [638, 102] width 125 height 17
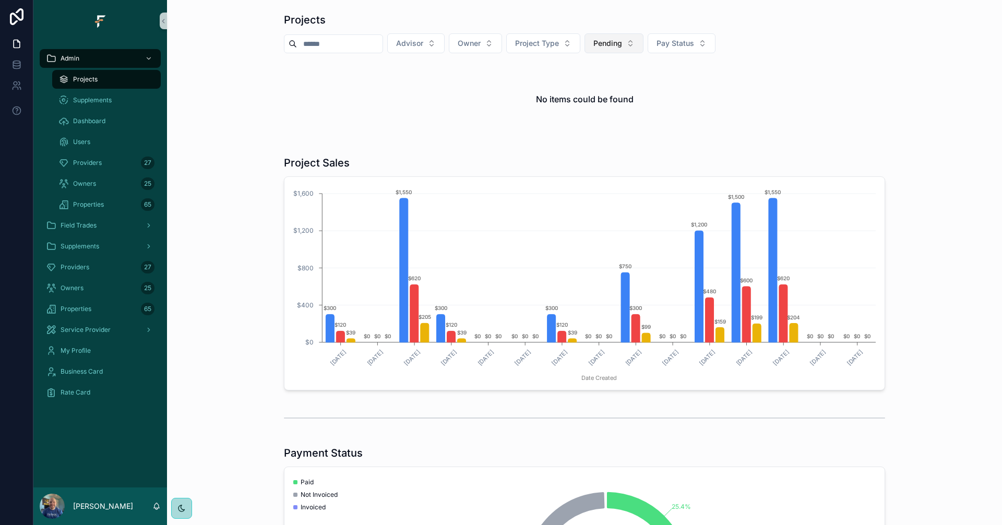
click at [643, 46] on button "Pending" at bounding box center [613, 43] width 59 height 20
click at [618, 87] on div "None" at bounding box center [636, 85] width 125 height 17
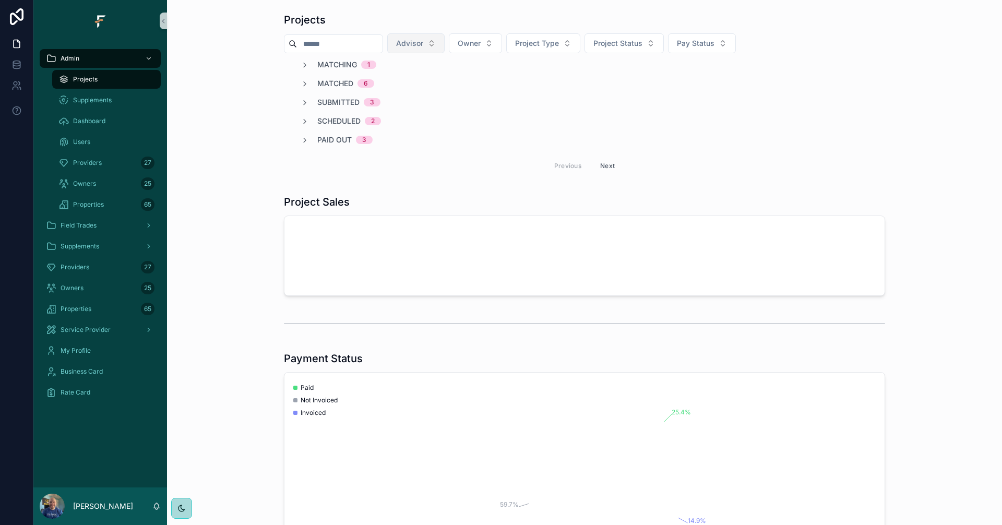
click at [445, 53] on button "Advisor" at bounding box center [415, 43] width 57 height 20
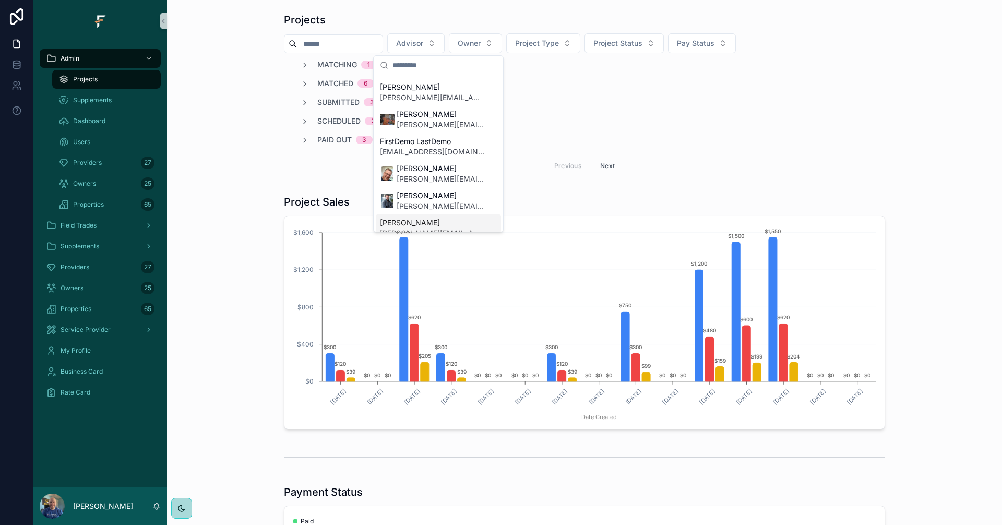
scroll to position [232, 0]
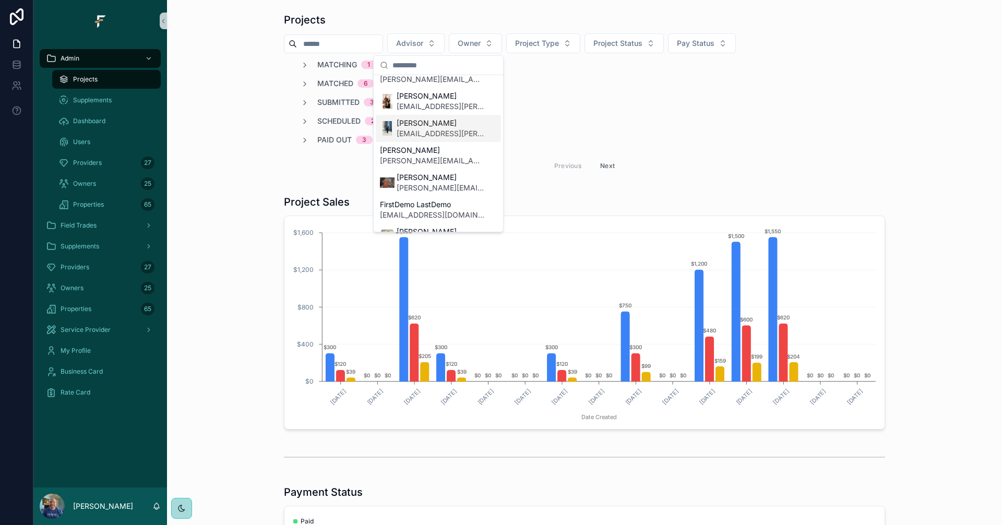
click at [442, 126] on span "[PERSON_NAME]" at bounding box center [441, 123] width 88 height 10
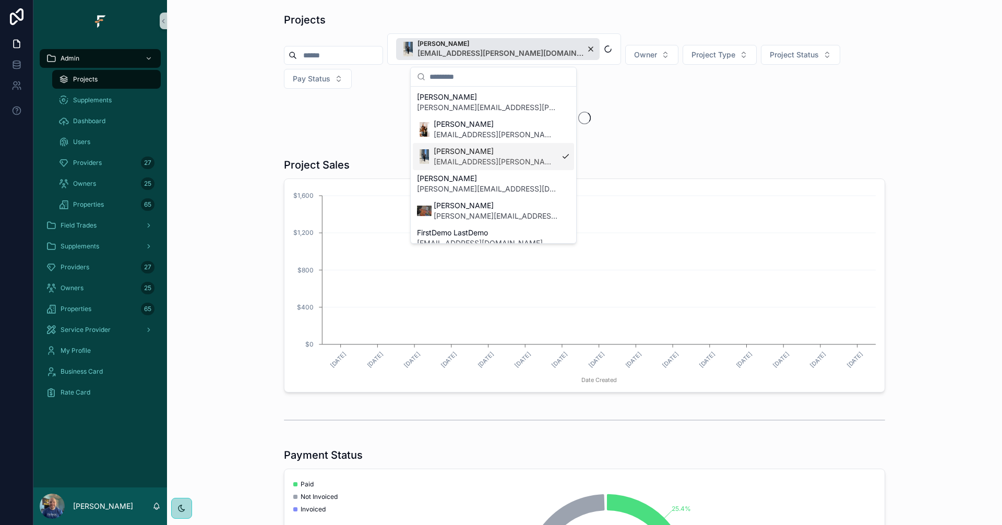
scroll to position [196, 0]
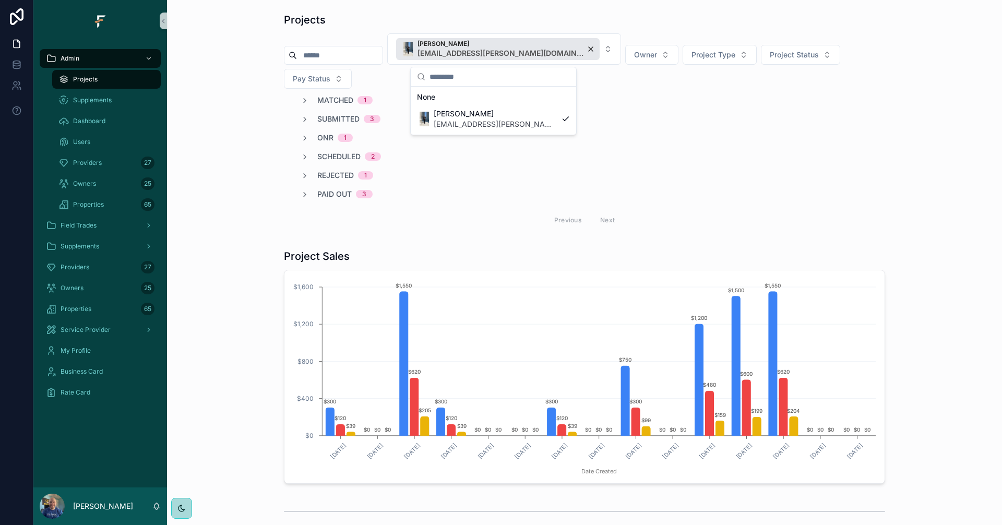
click at [327, 100] on div "Matched 1 Submitted 3 ONR 1 Scheduled 2 Rejected 1 Paid Out 3 Previous Next" at bounding box center [584, 163] width 601 height 137
click at [332, 114] on span "Submitted" at bounding box center [338, 119] width 42 height 10
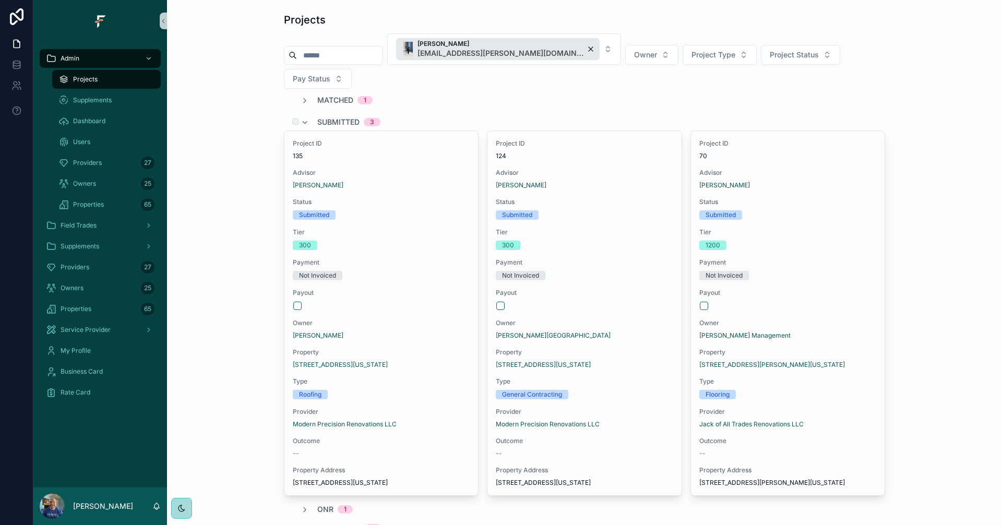
click at [329, 117] on span "Submitted" at bounding box center [338, 122] width 42 height 10
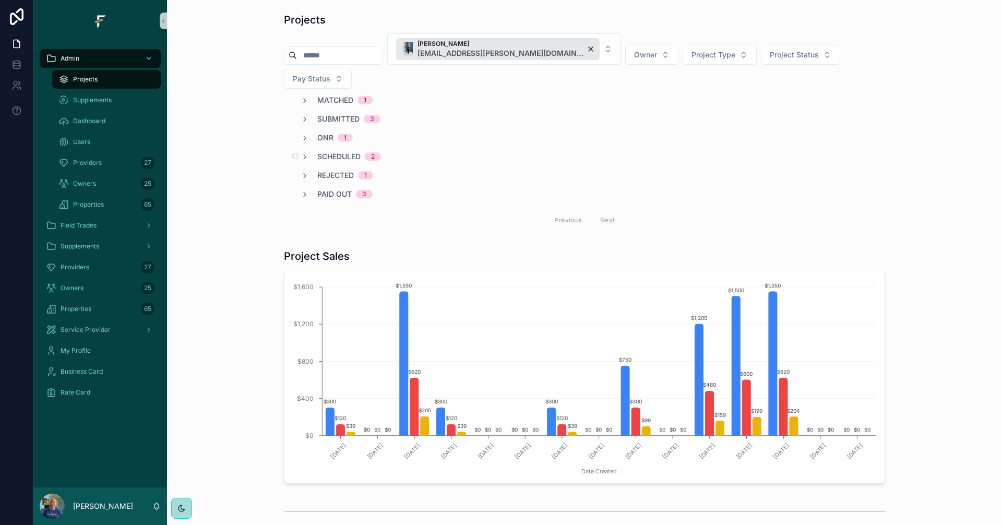
click at [339, 151] on span "Scheduled" at bounding box center [338, 156] width 43 height 10
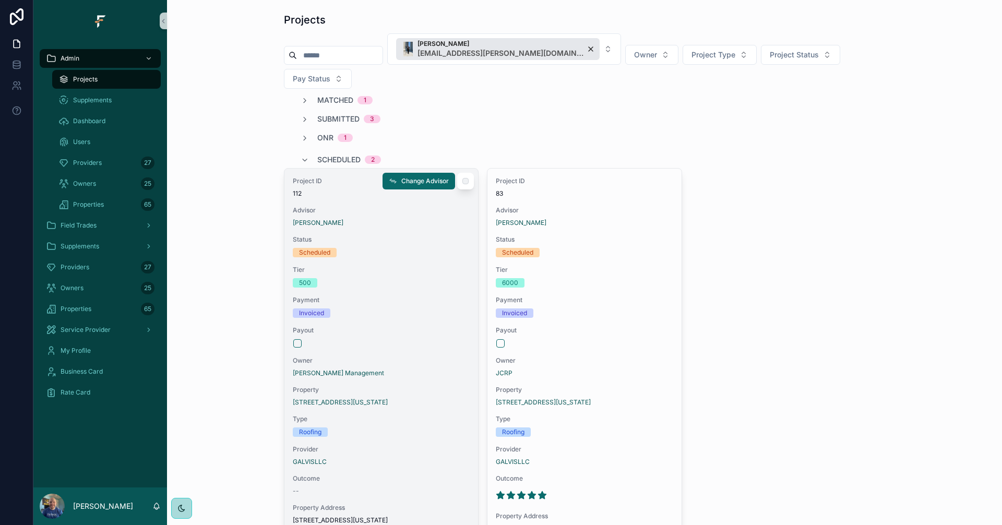
click at [406, 326] on span "Payout" at bounding box center [381, 330] width 177 height 8
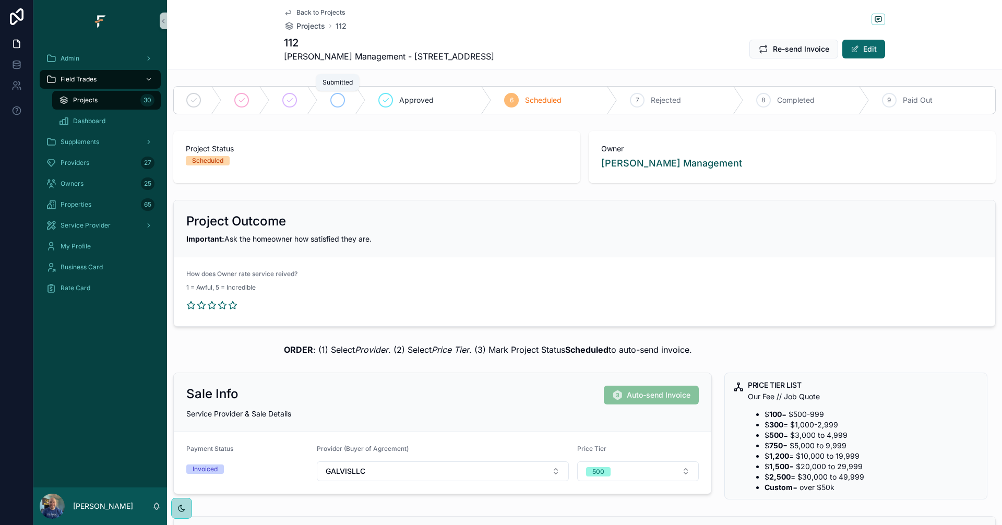
click at [338, 103] on icon "scrollable content" at bounding box center [337, 100] width 8 height 8
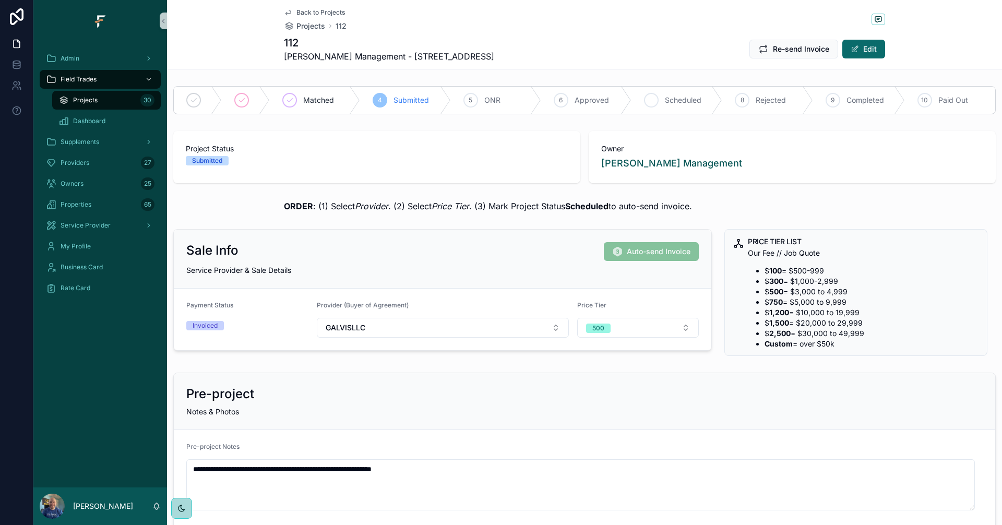
click at [677, 99] on span "Scheduled" at bounding box center [683, 100] width 37 height 10
